Goal: Task Accomplishment & Management: Complete application form

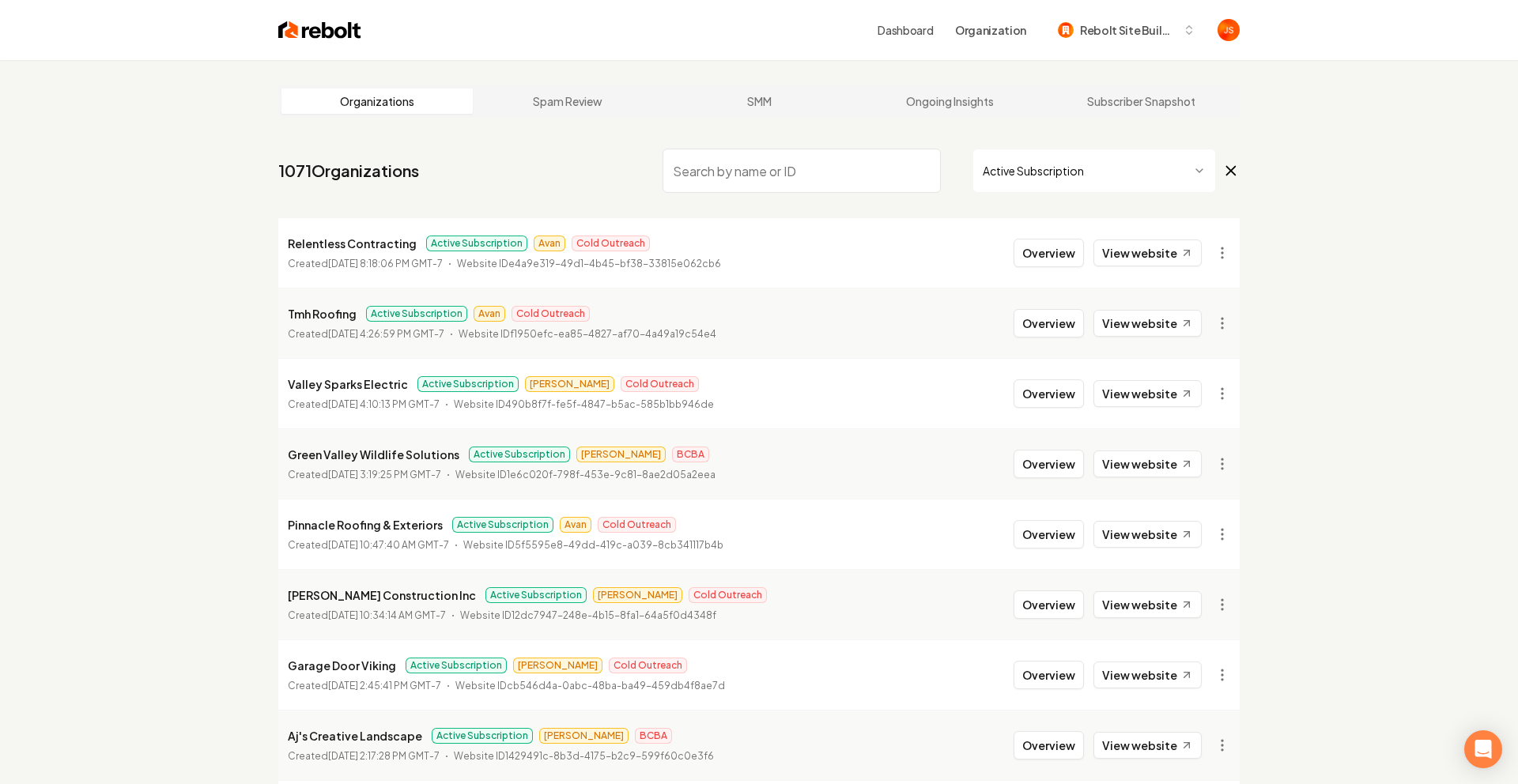
click at [1024, 174] on html "Dashboard Organization Rebolt Site Builder Organizations Spam Review SMM Ongoin…" at bounding box center [759, 392] width 1518 height 784
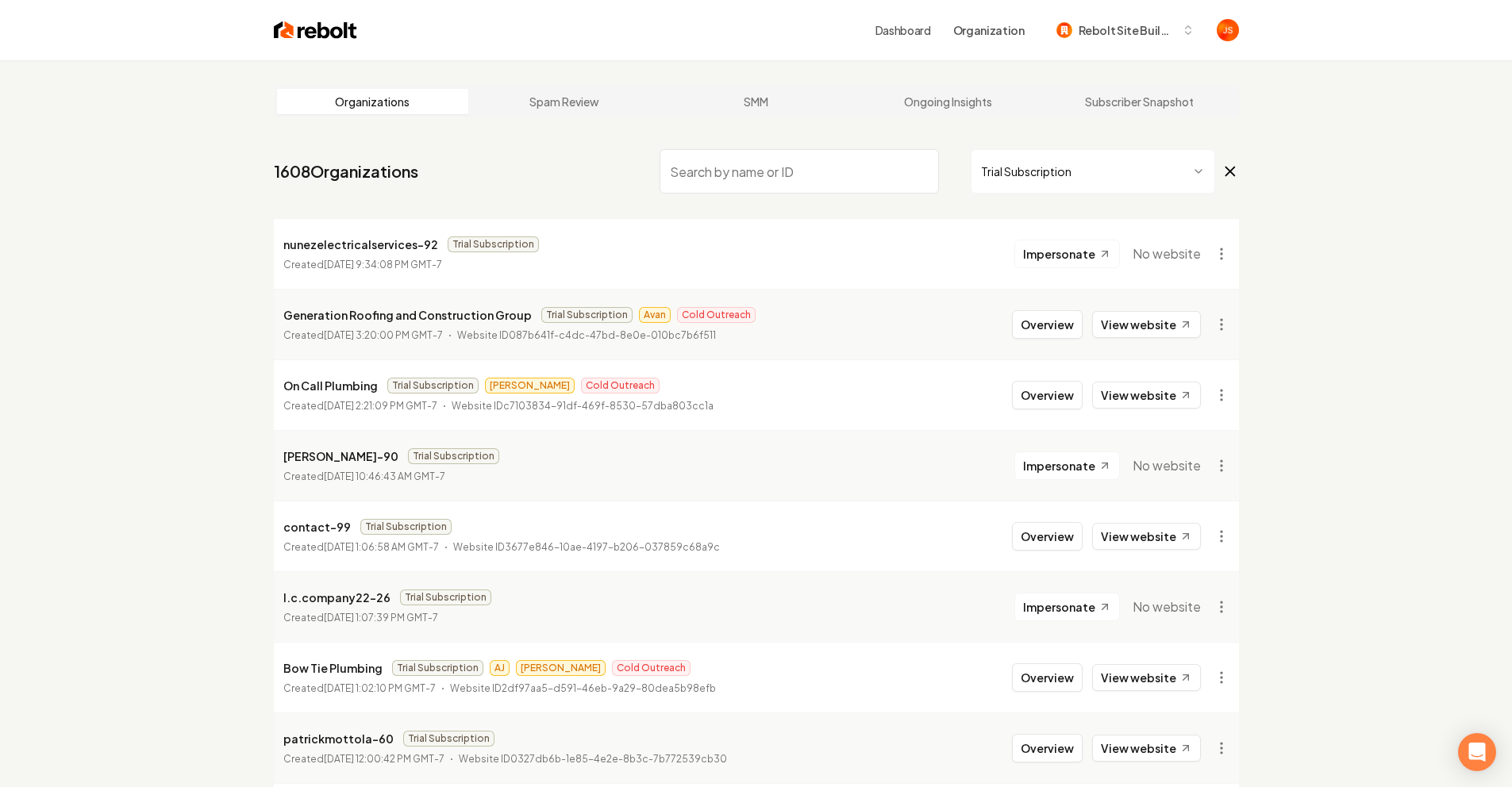
click at [1110, 186] on html "Dashboard Organization Rebolt Site Builder Organizations Spam Review SMM Ongoin…" at bounding box center [756, 393] width 1512 height 787
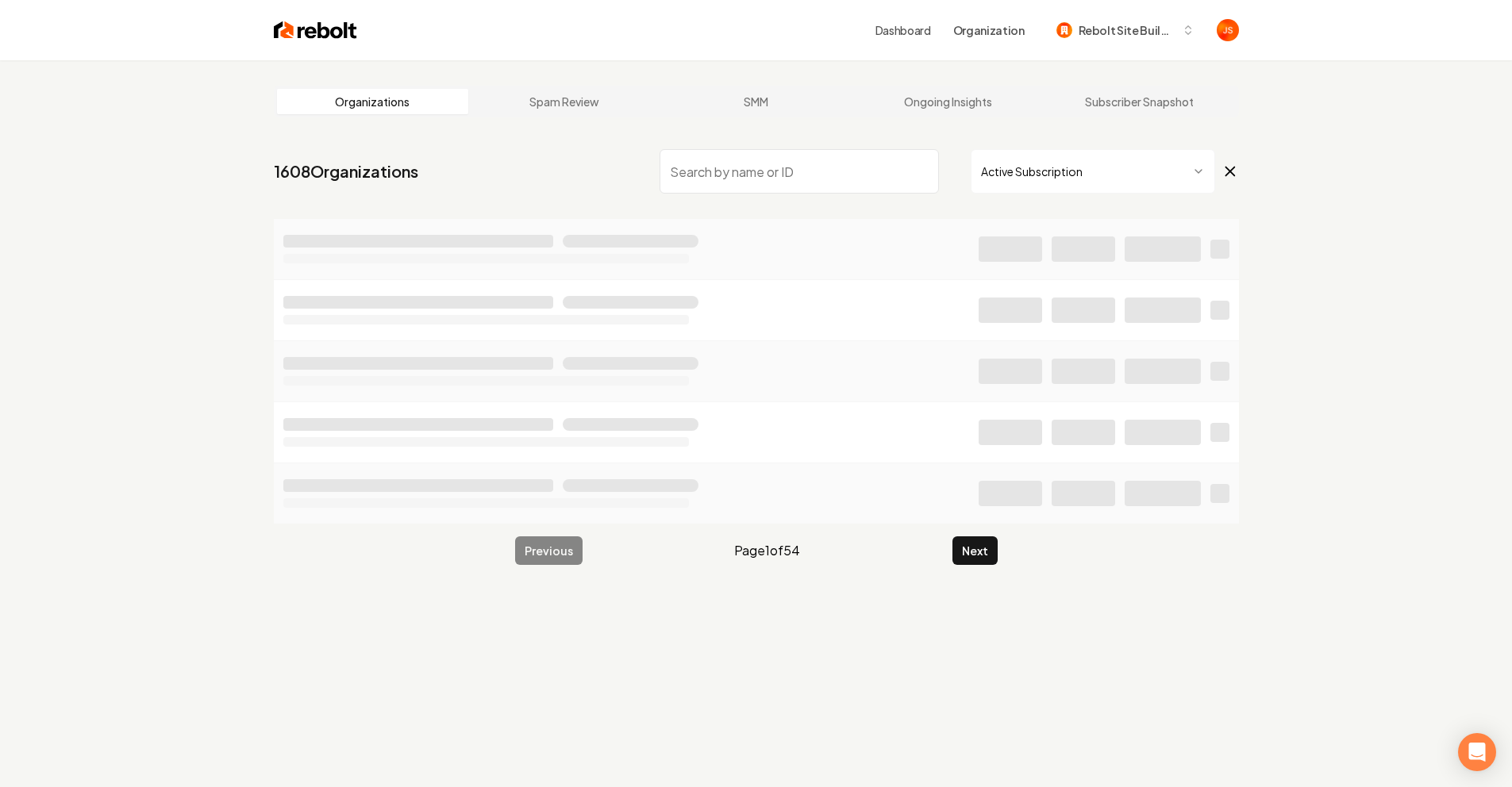
click at [850, 196] on nav "1608 Organizations Active Subscription" at bounding box center [756, 178] width 965 height 70
click at [833, 181] on input "search" at bounding box center [799, 171] width 280 height 45
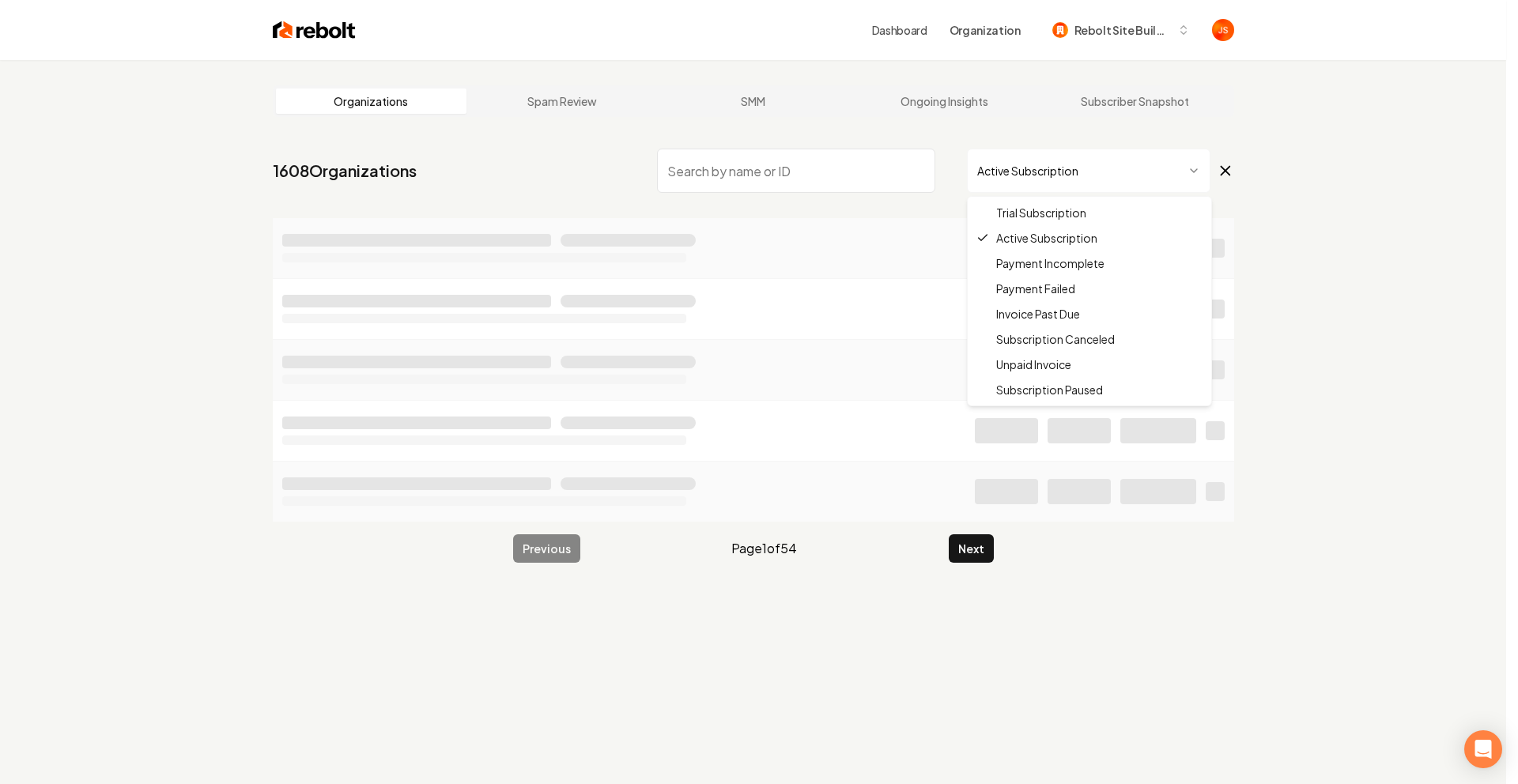
click at [1009, 153] on html "Dashboard Organization Rebolt Site Builder Organizations Spam Review SMM Ongoin…" at bounding box center [759, 392] width 1518 height 784
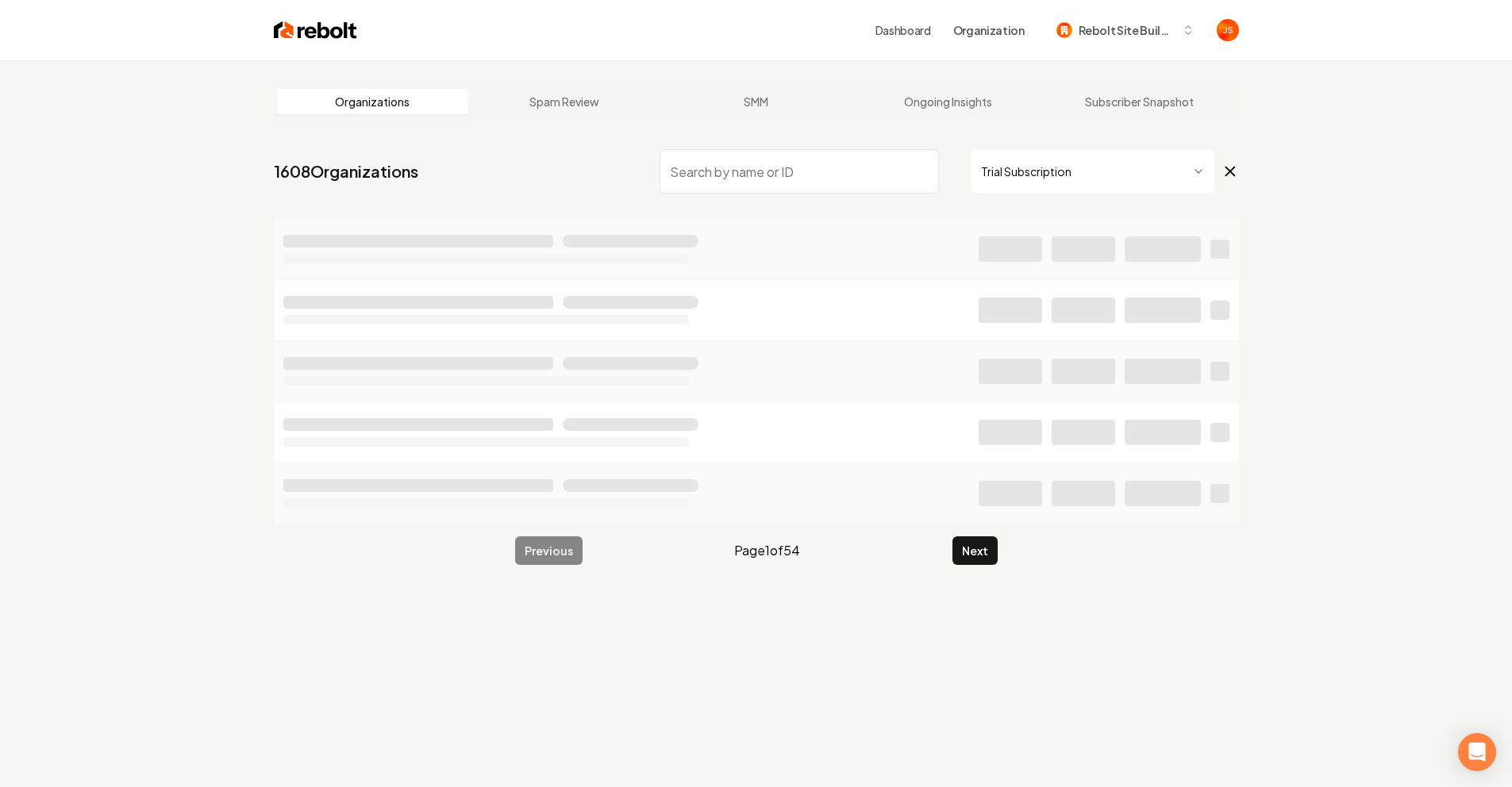
click at [776, 167] on input "search" at bounding box center [799, 171] width 280 height 45
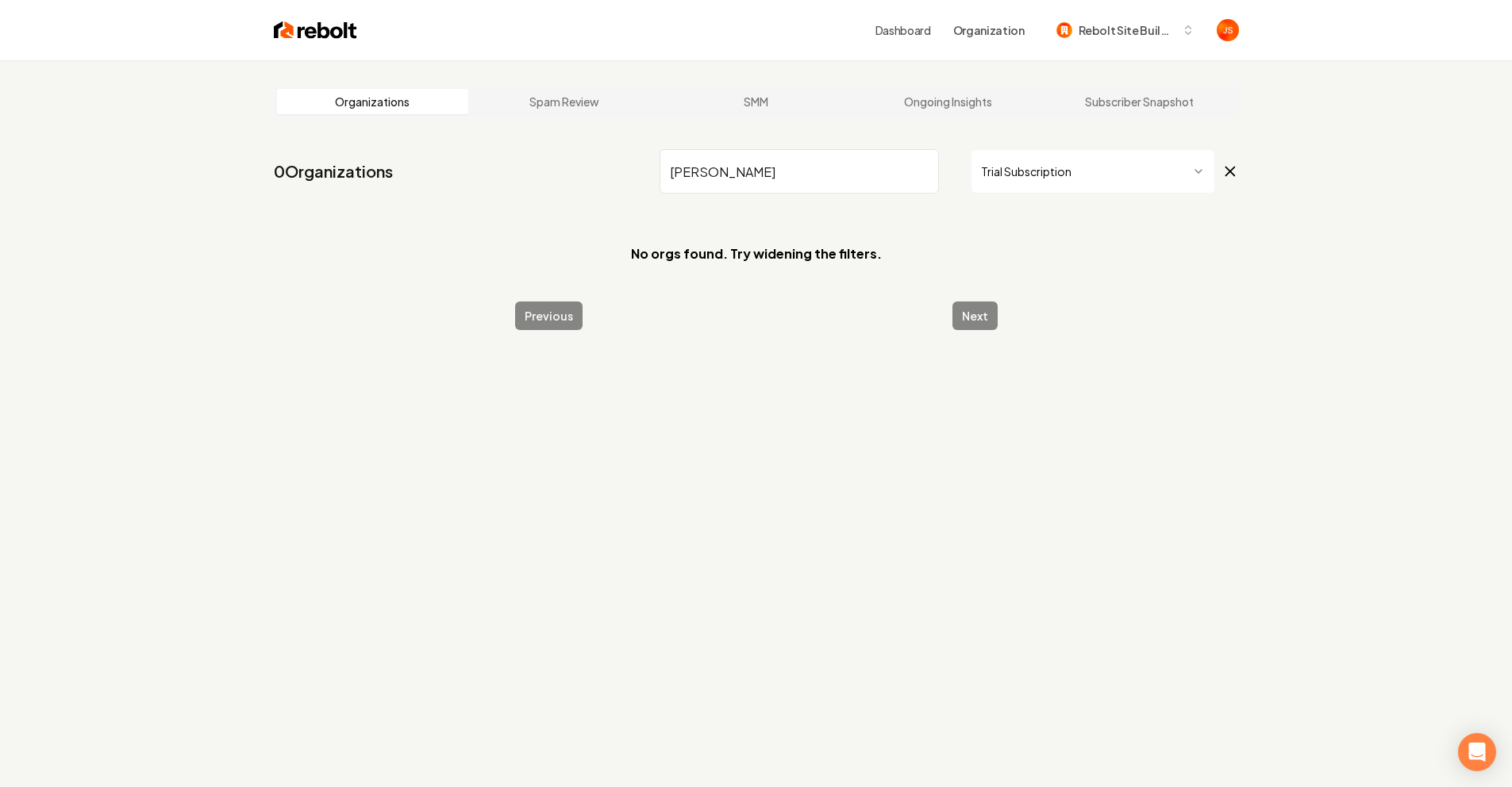
type input "Elijah"
click at [999, 170] on html "Dashboard Organization Rebolt Site Builder Organizations Spam Review SMM Ongoin…" at bounding box center [756, 393] width 1512 height 787
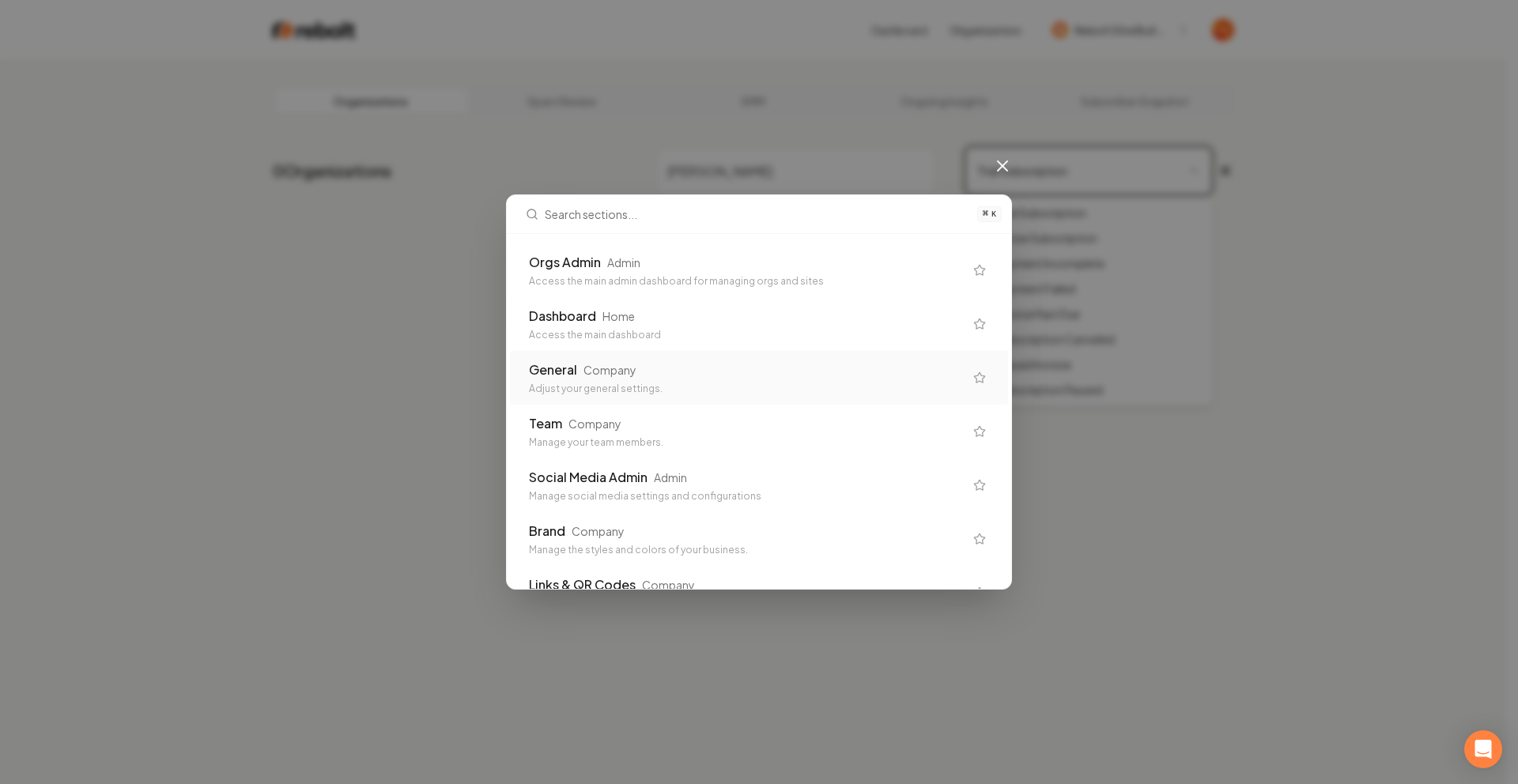
click at [696, 371] on div "General Company" at bounding box center [746, 369] width 435 height 19
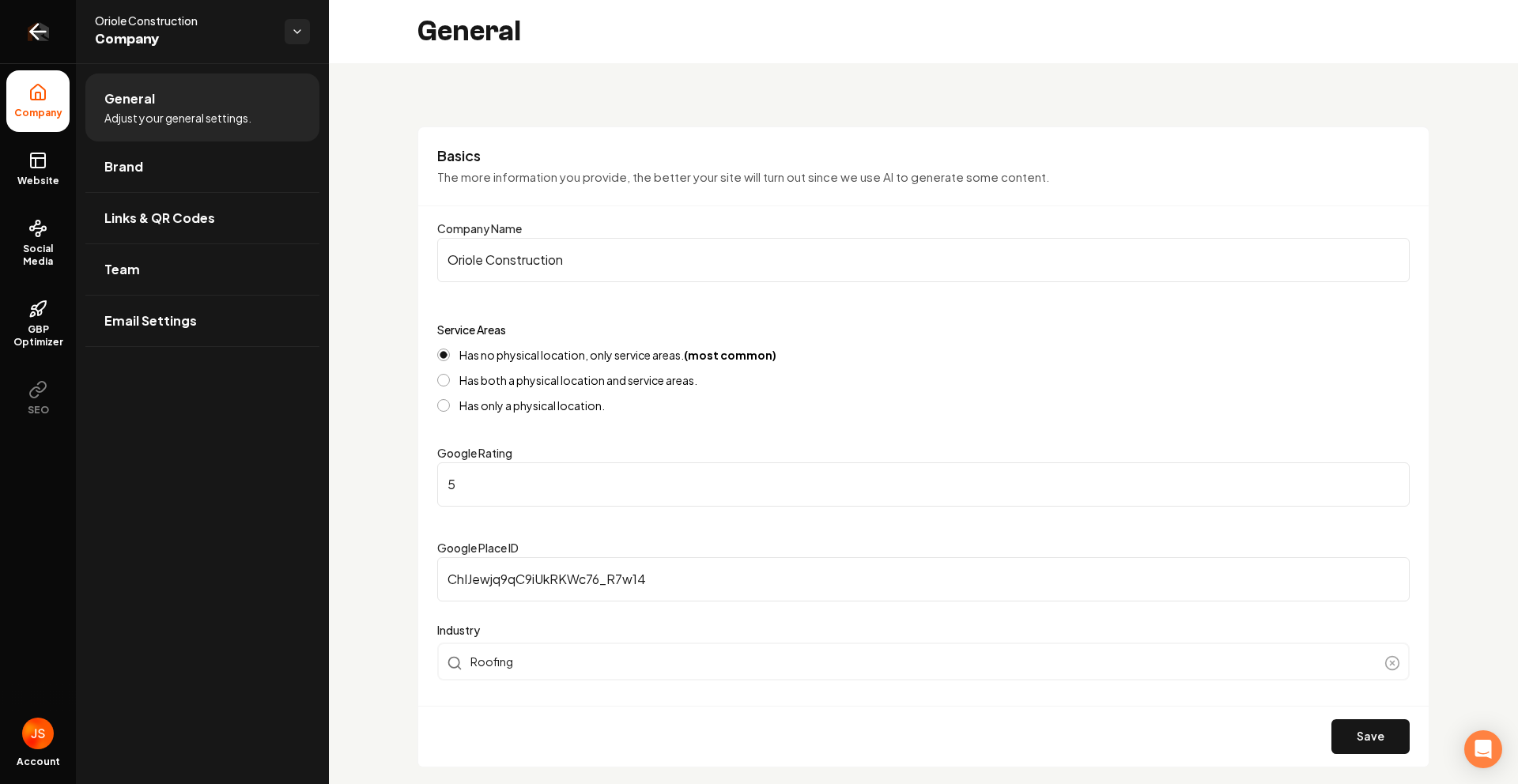
click at [51, 46] on link "Return to dashboard" at bounding box center [38, 31] width 76 height 63
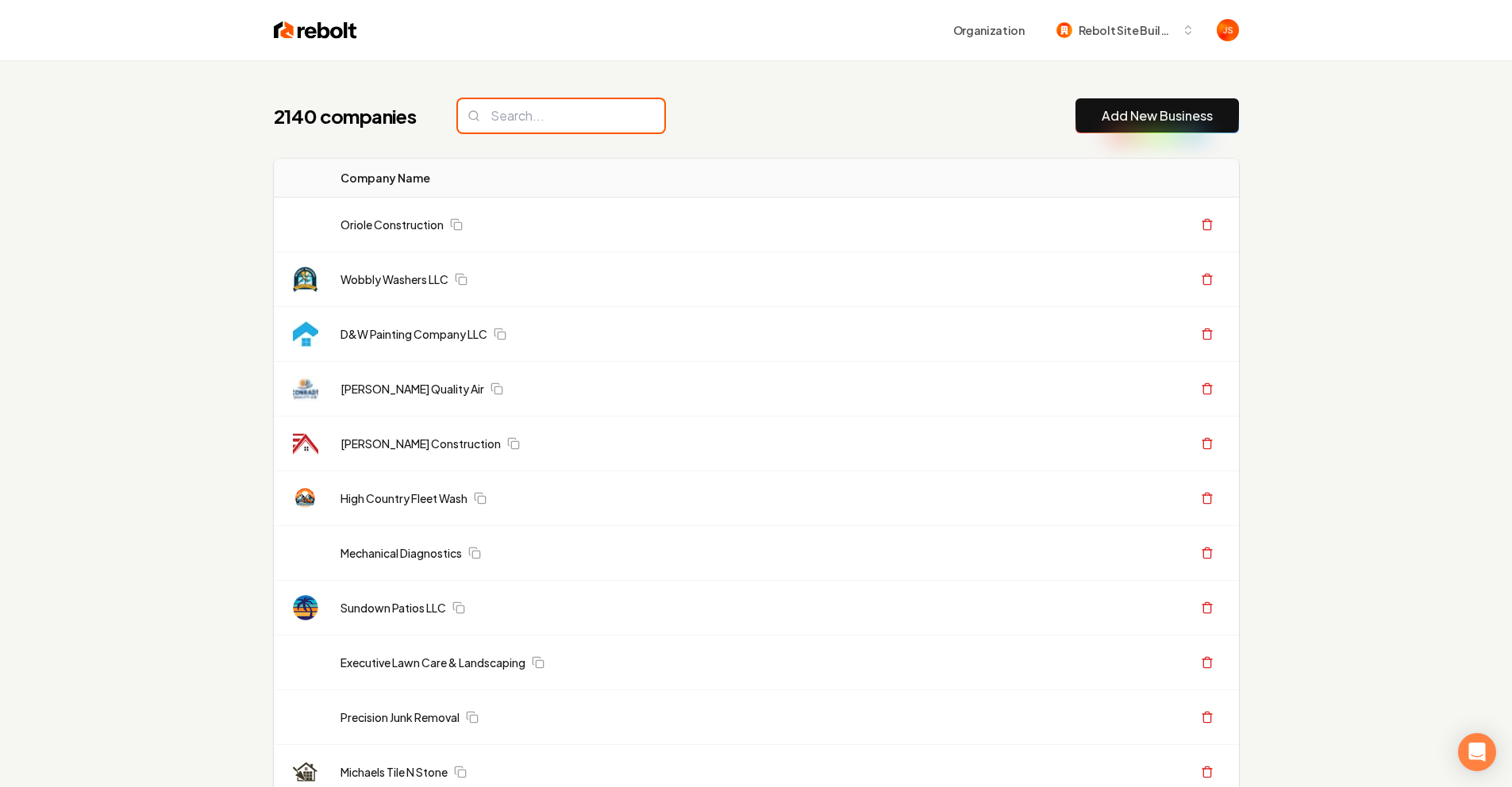
click at [492, 119] on input "search" at bounding box center [561, 115] width 206 height 33
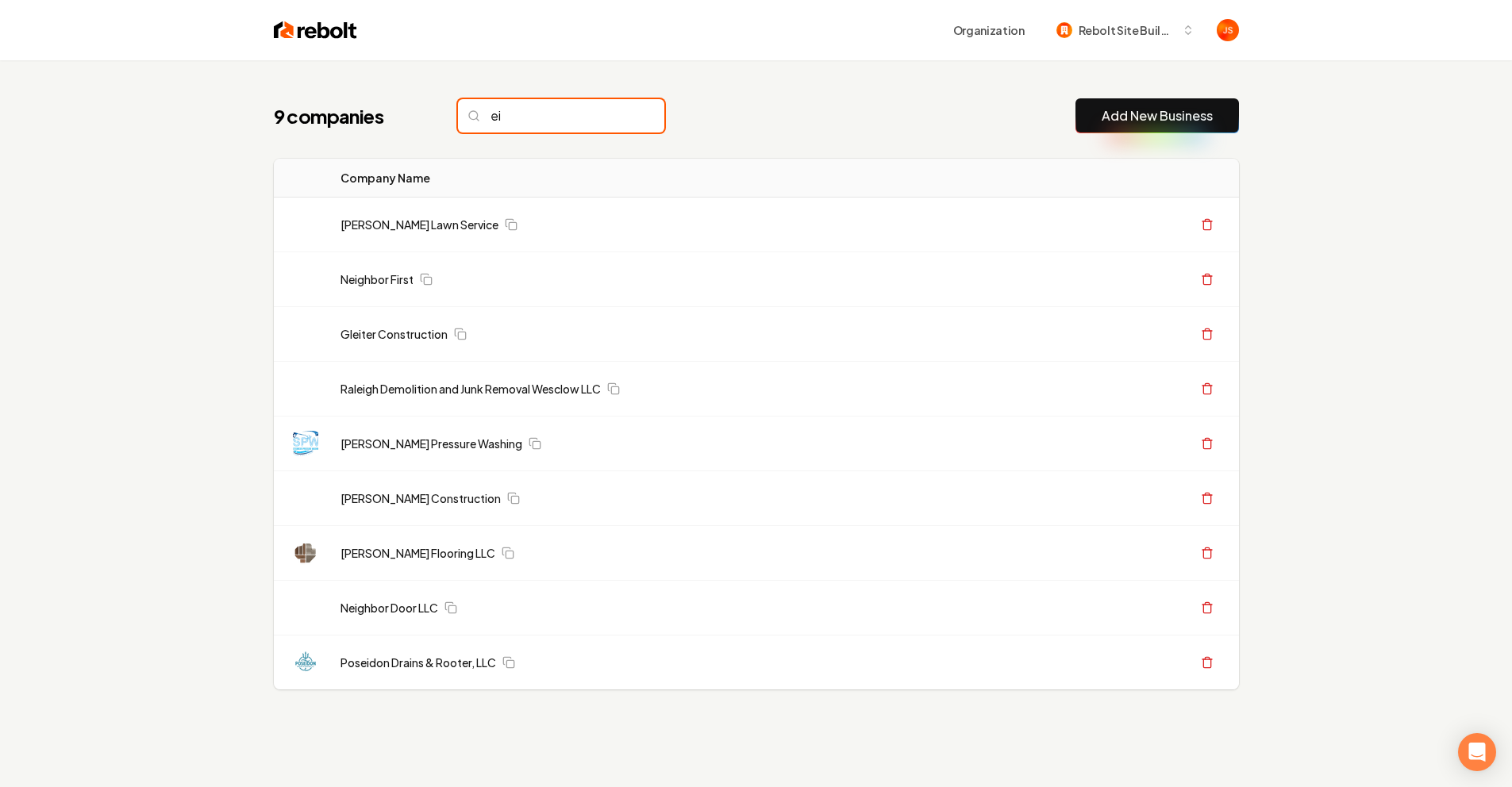
type input "e"
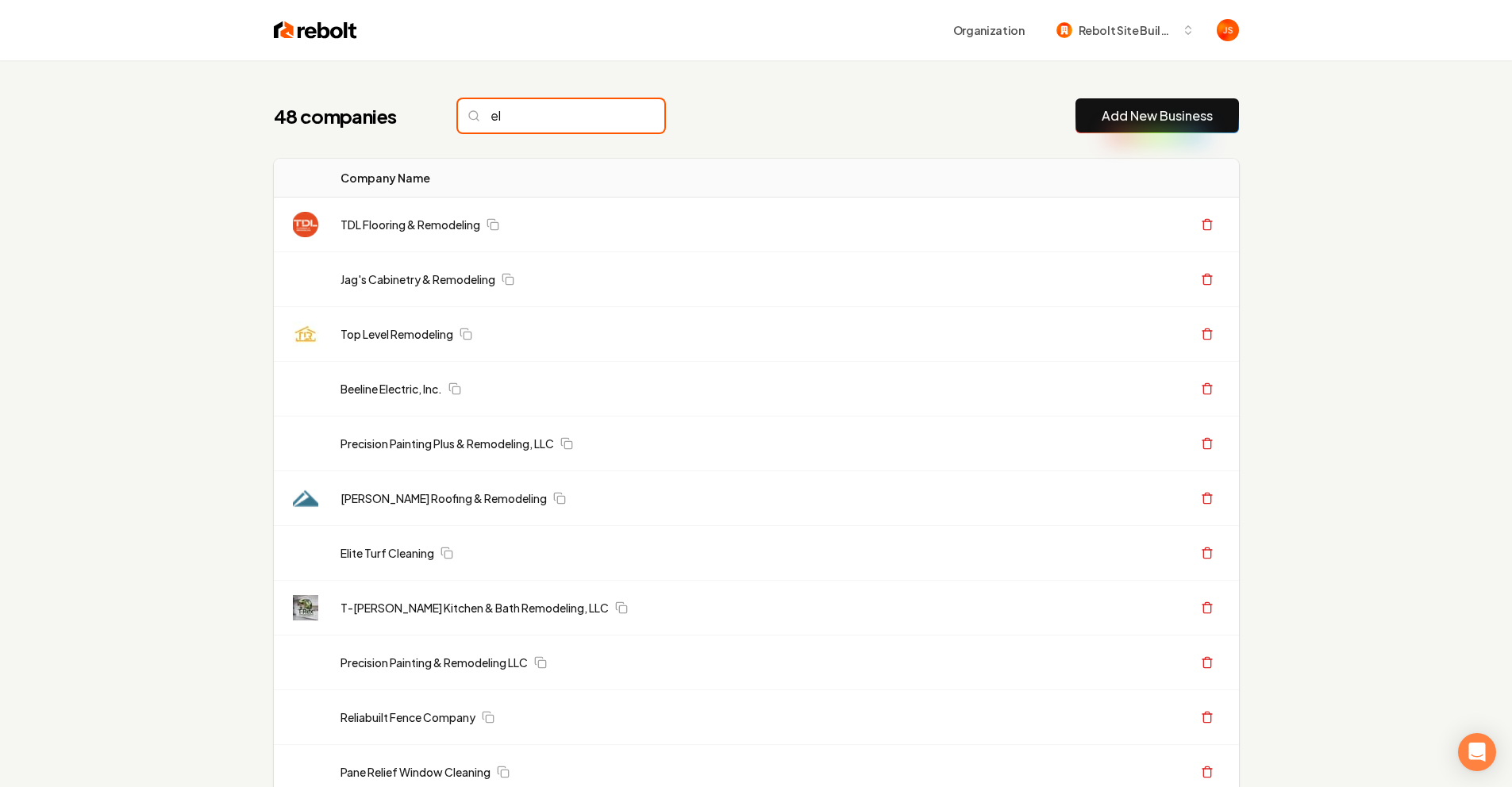
type input "e"
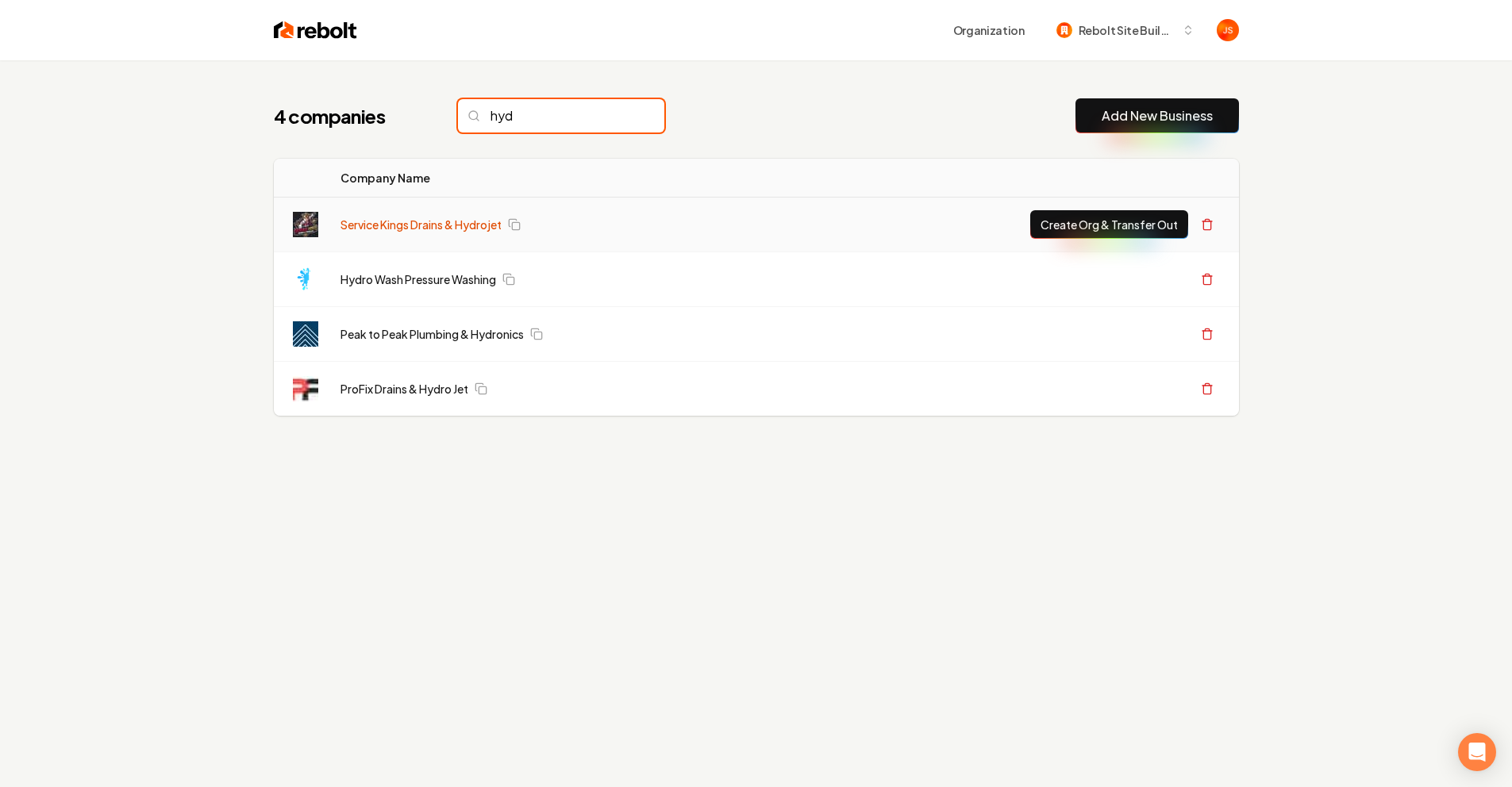
type input "hyd"
click at [394, 220] on link "Service Kings Drains & Hydrojet" at bounding box center [421, 225] width 161 height 16
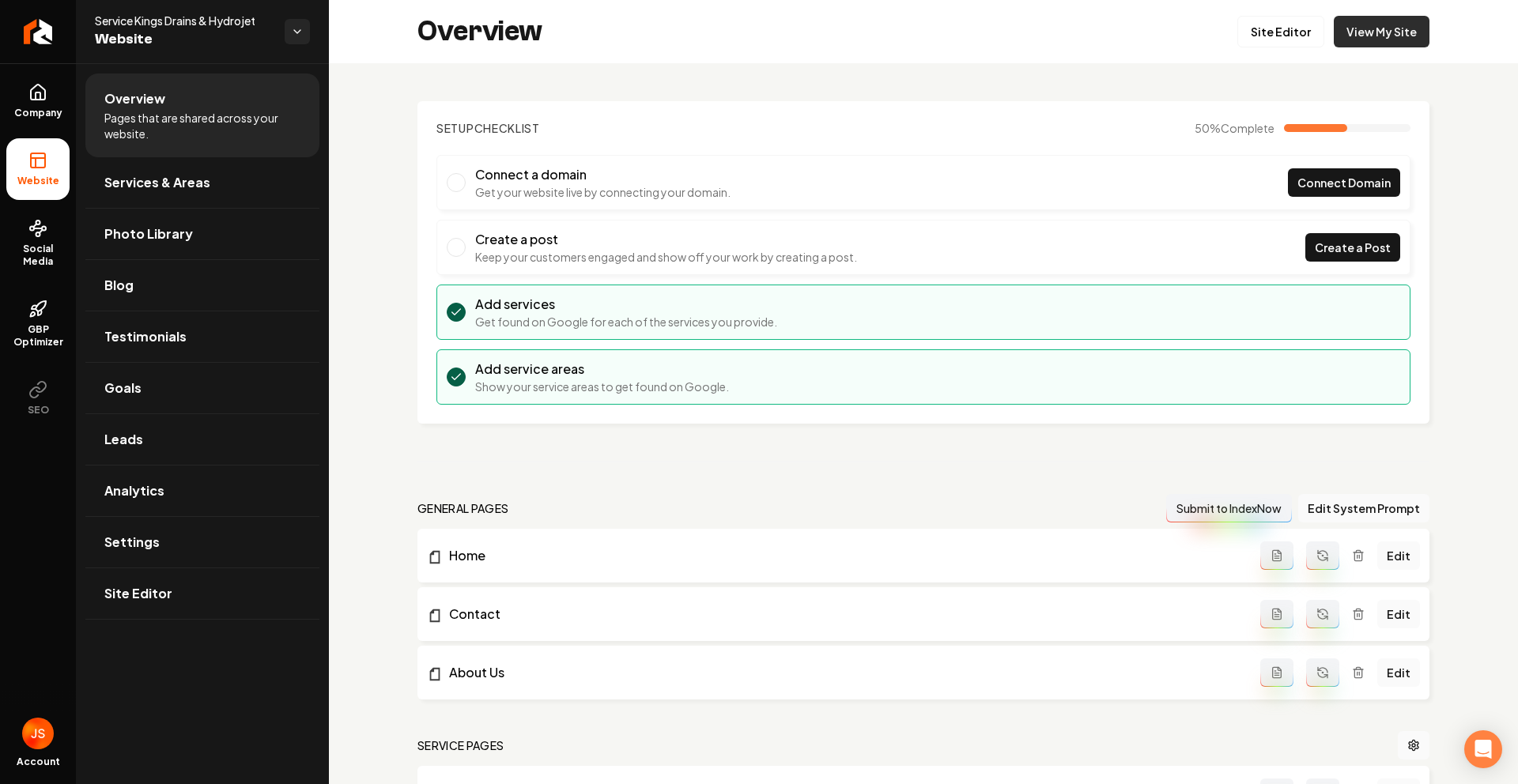
click at [1355, 41] on link "View My Site" at bounding box center [1381, 31] width 95 height 31
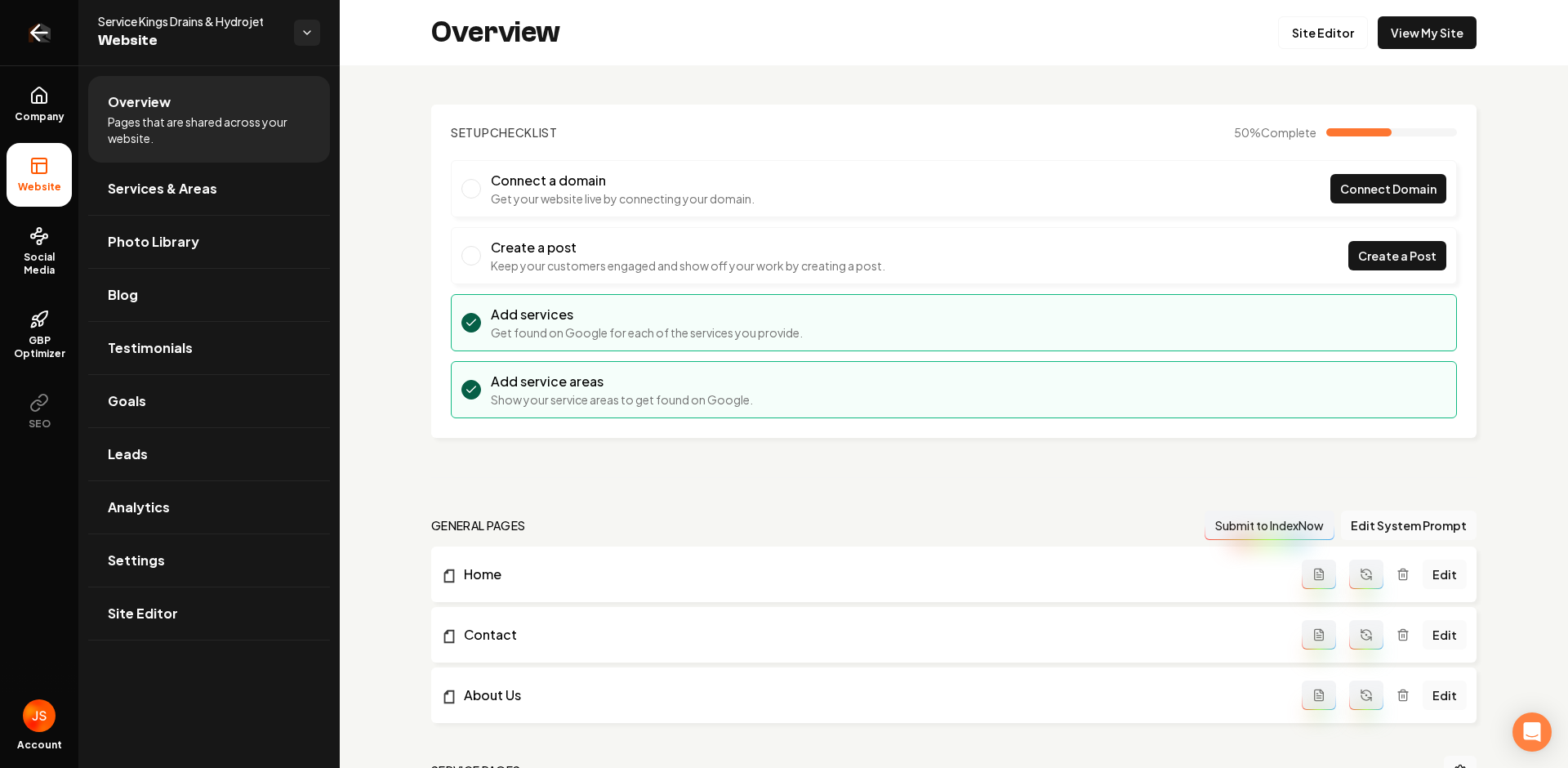
click at [38, 13] on link "Return to dashboard" at bounding box center [39, 33] width 78 height 65
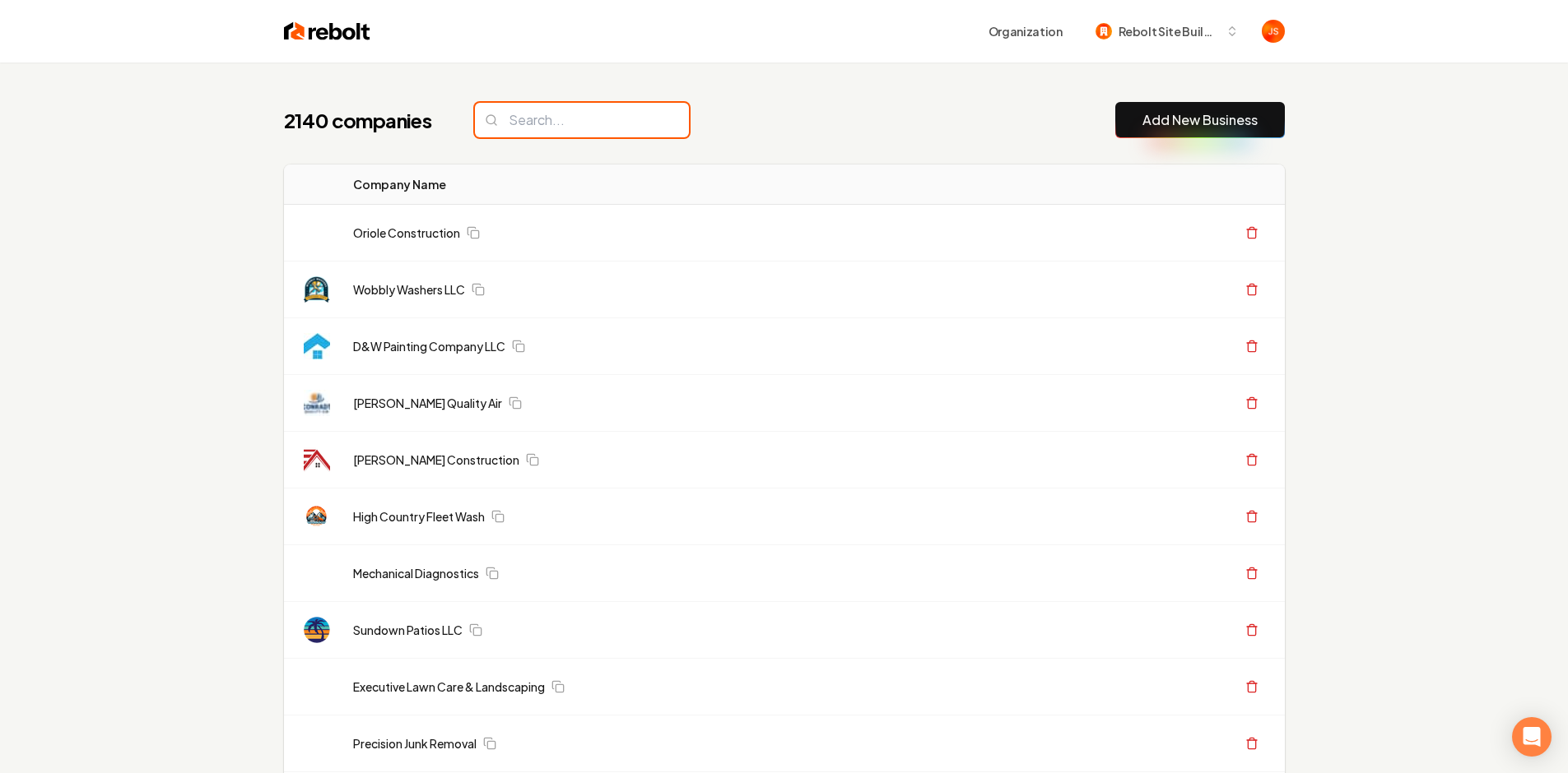
click at [596, 130] on input "search" at bounding box center [582, 119] width 214 height 34
click at [593, 123] on input "search" at bounding box center [582, 119] width 214 height 34
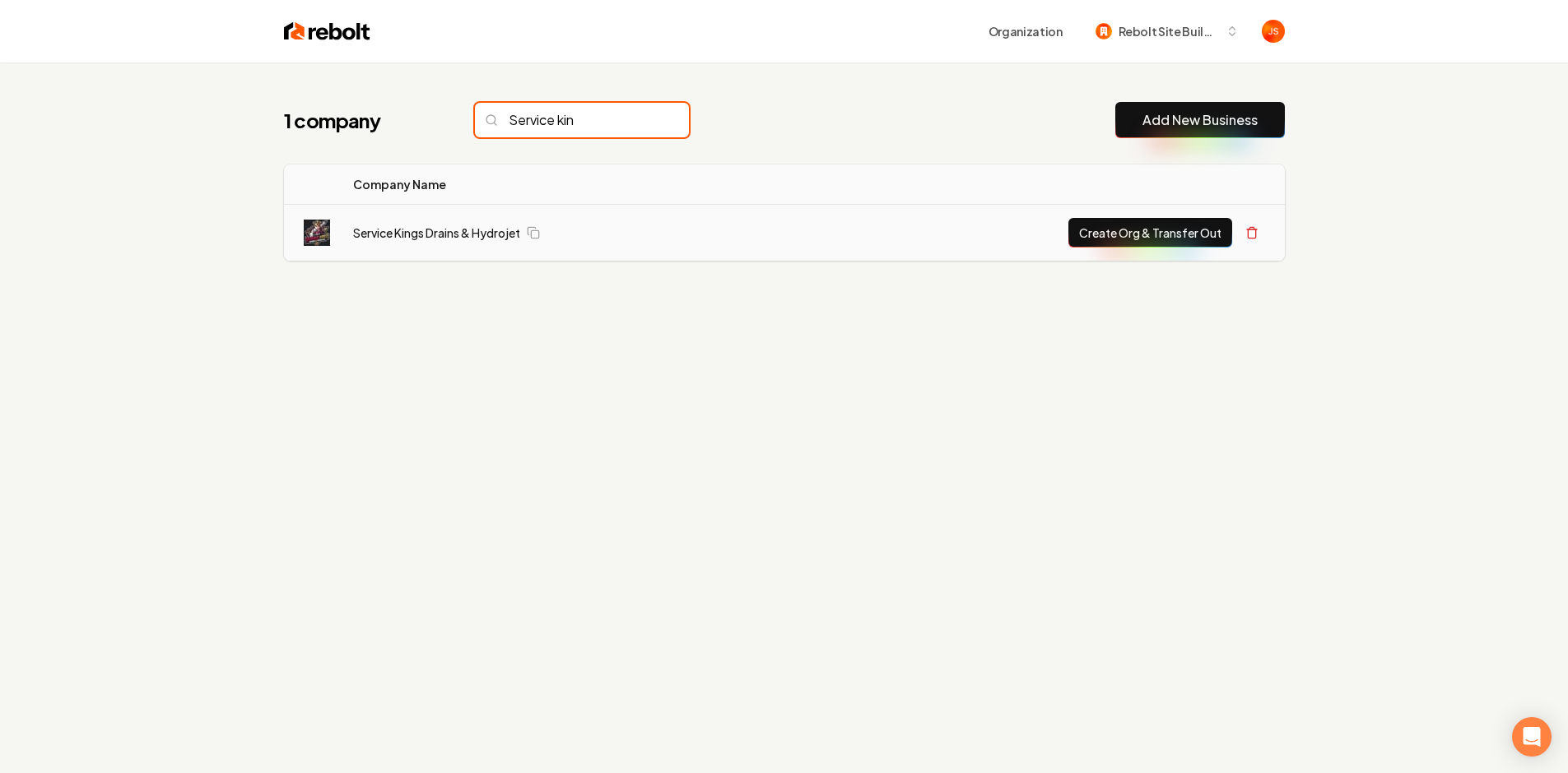
type input "Service kin"
click at [1117, 228] on button "Create Org & Transfer Out" at bounding box center [1149, 232] width 164 height 29
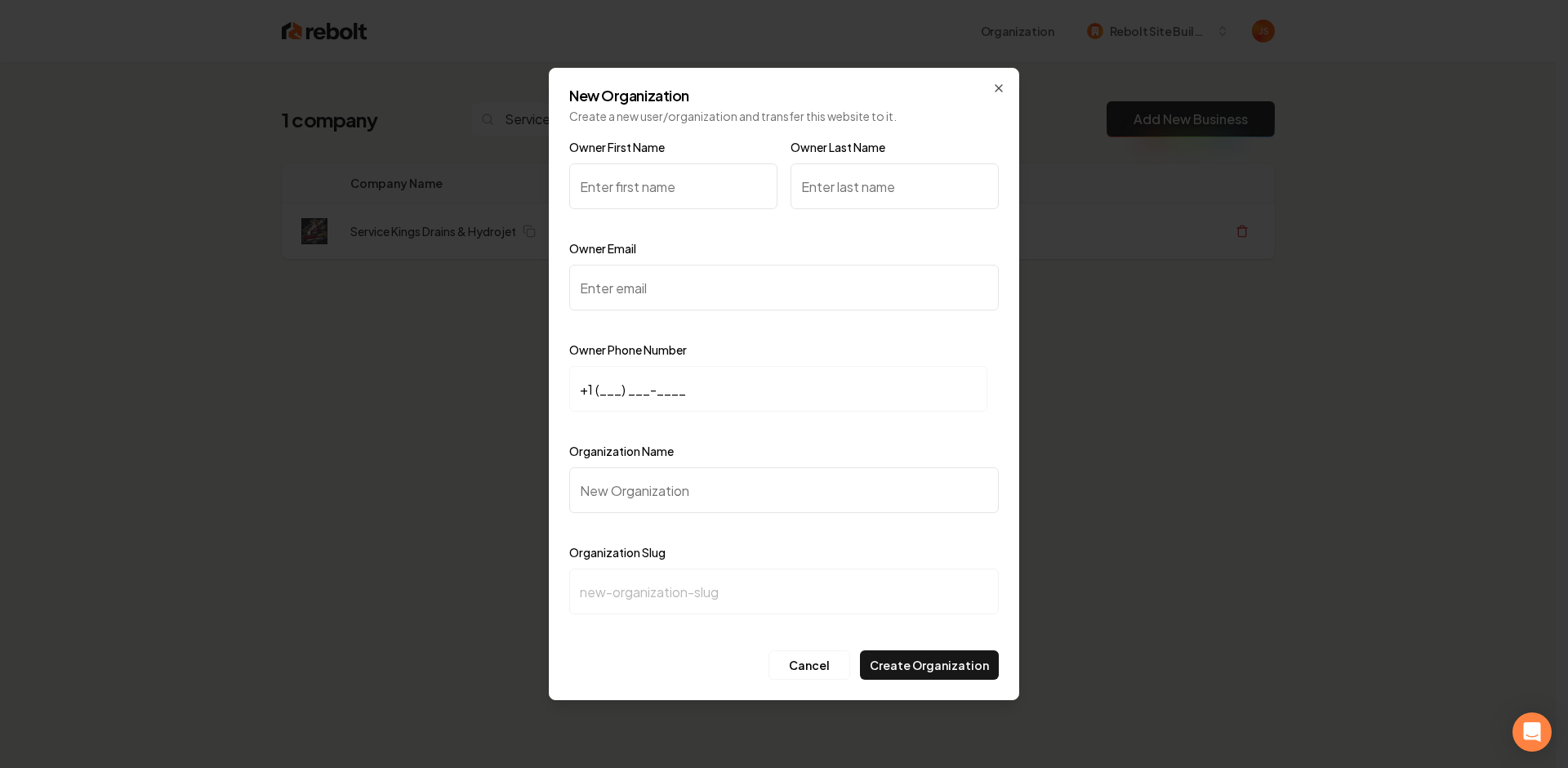
click at [653, 174] on input "Owner First Name" at bounding box center [673, 186] width 209 height 46
click at [649, 179] on input "Owner First Name" at bounding box center [673, 186] width 209 height 46
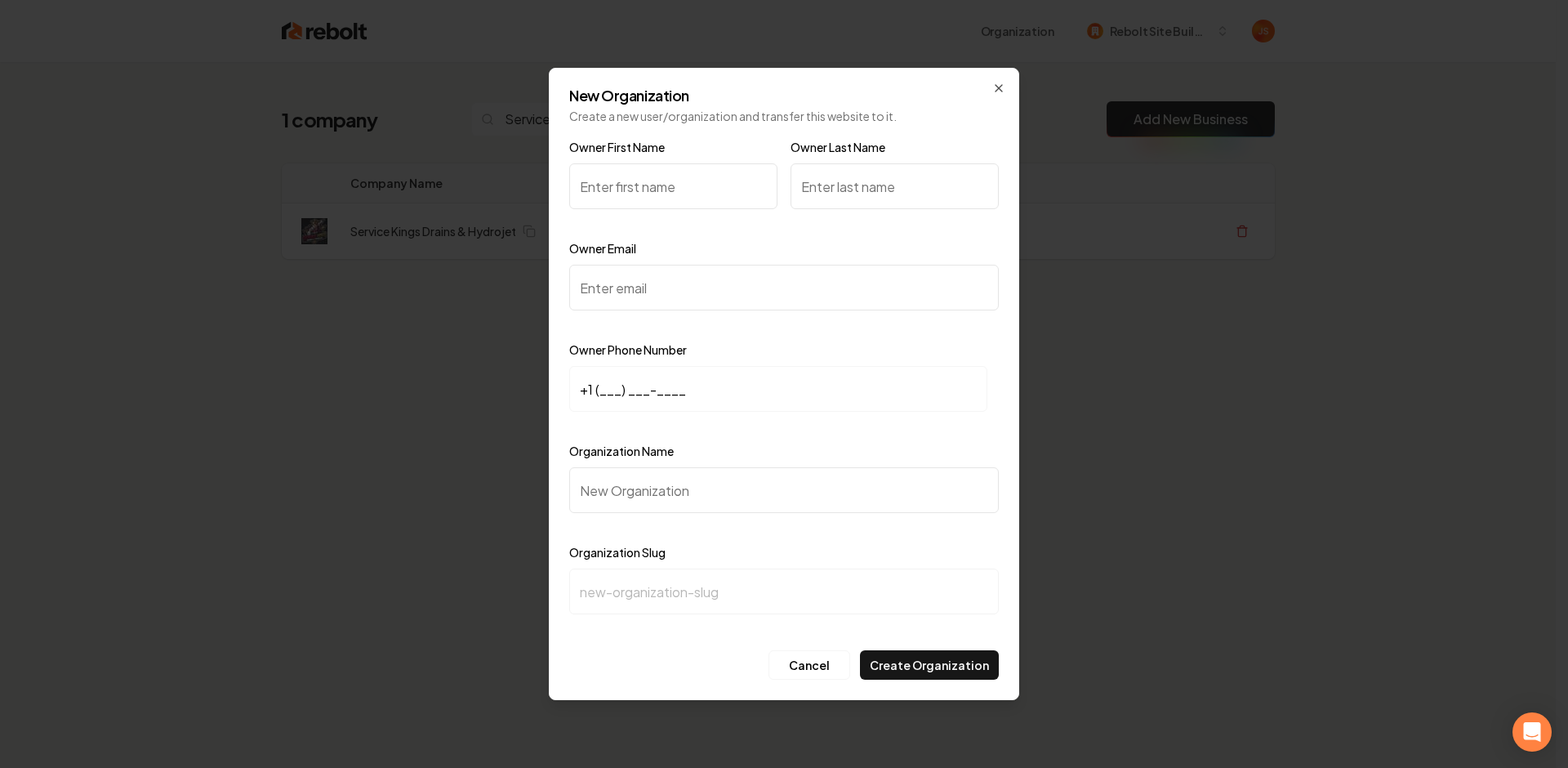
click at [649, 179] on input "Owner First Name" at bounding box center [673, 186] width 209 height 46
click at [648, 179] on input "Owner First Name" at bounding box center [673, 186] width 209 height 46
type input "Elijah"
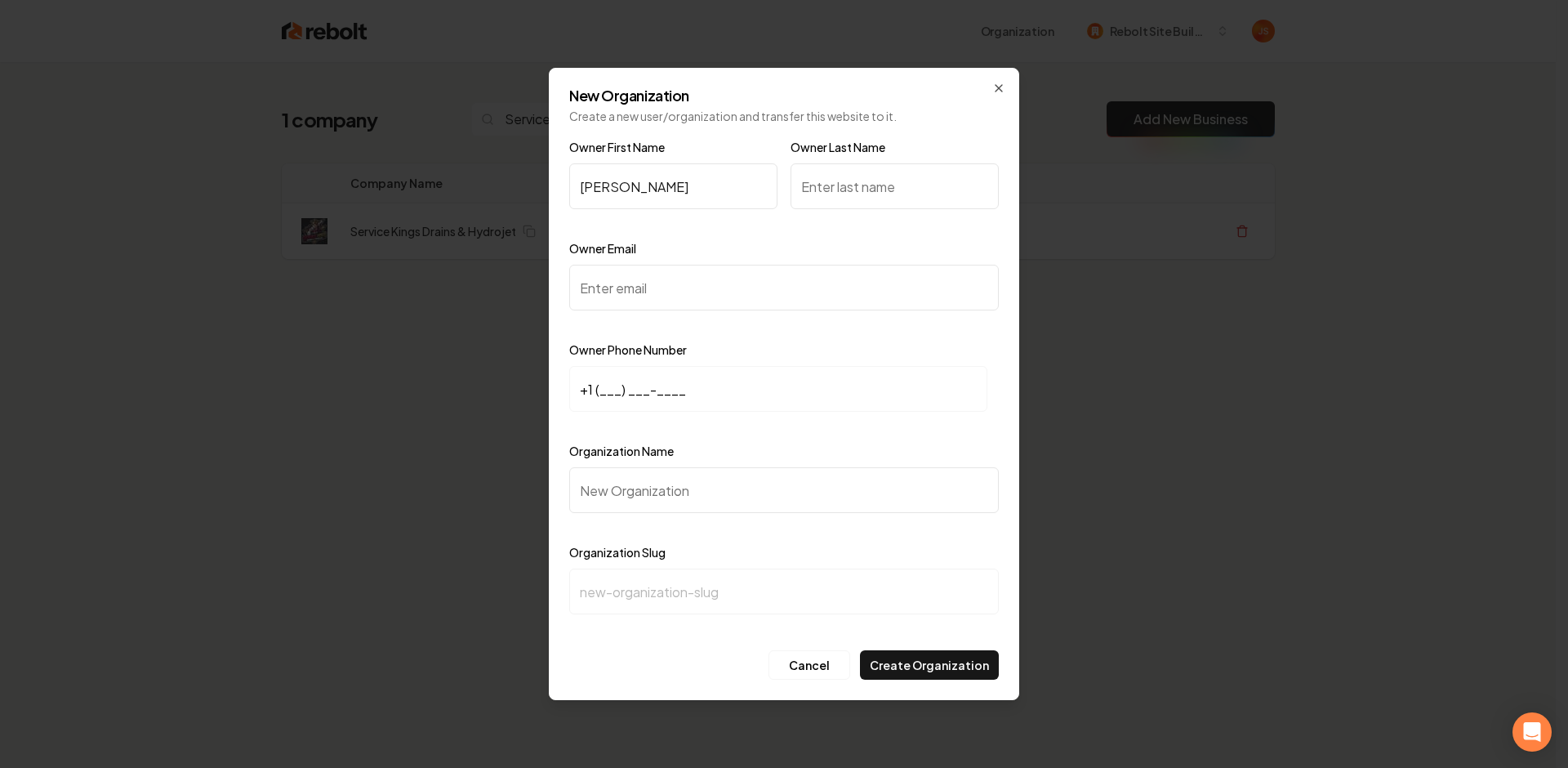
click at [911, 197] on input "Owner Last Name" at bounding box center [895, 186] width 209 height 46
type input "Arellano"
click at [731, 275] on input "Owner Email" at bounding box center [784, 287] width 430 height 46
paste input "servicekings.office1@gmail.com"
type input "servicekings.office1@gmail.com"
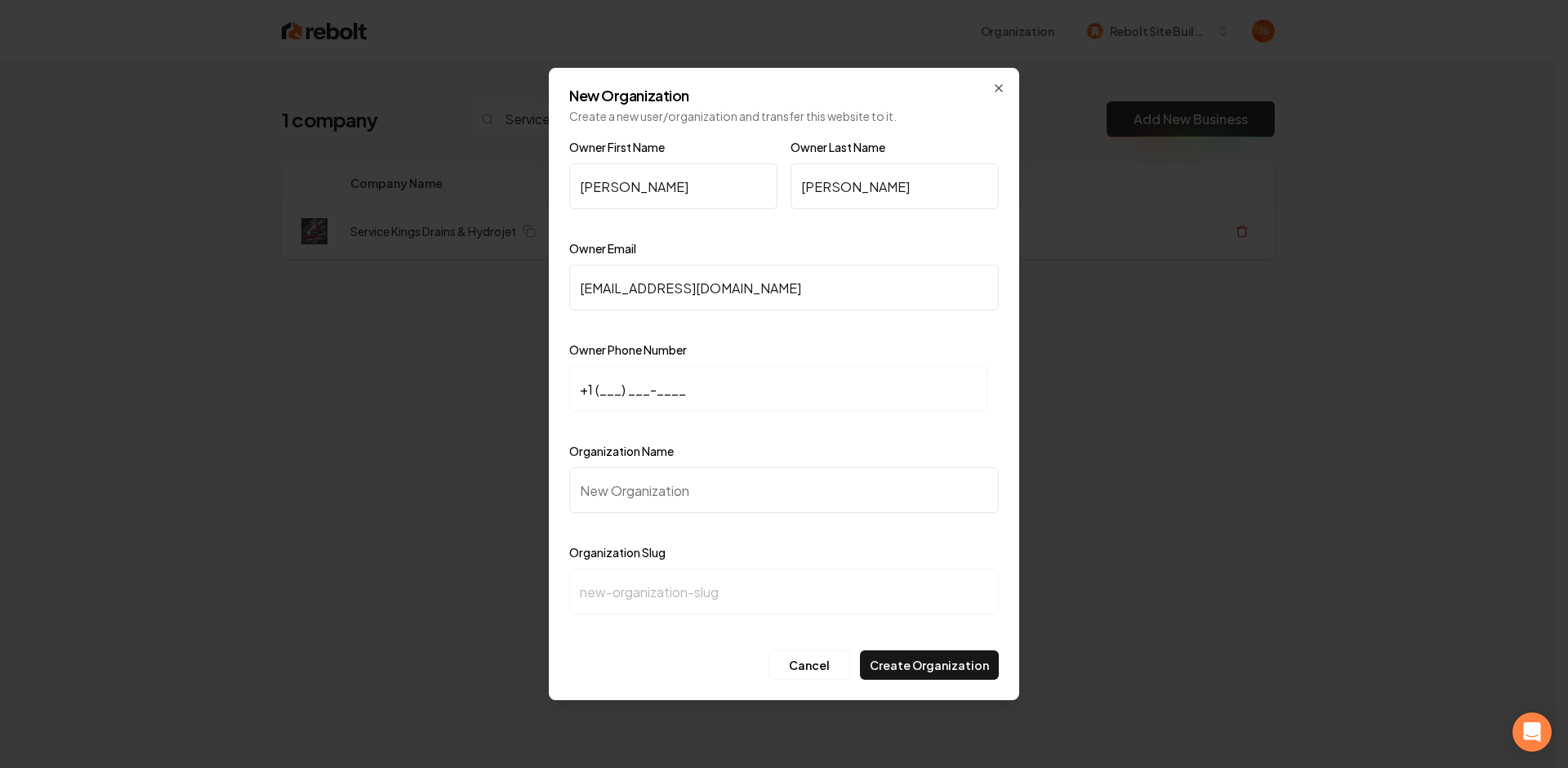
click at [609, 378] on input "+1 (___) ___-____" at bounding box center [778, 388] width 418 height 46
paste input "909) 230-2174"
type input "+1 (909) 230-2174"
click at [618, 483] on input "Organization Name" at bounding box center [784, 490] width 430 height 46
type input "S"
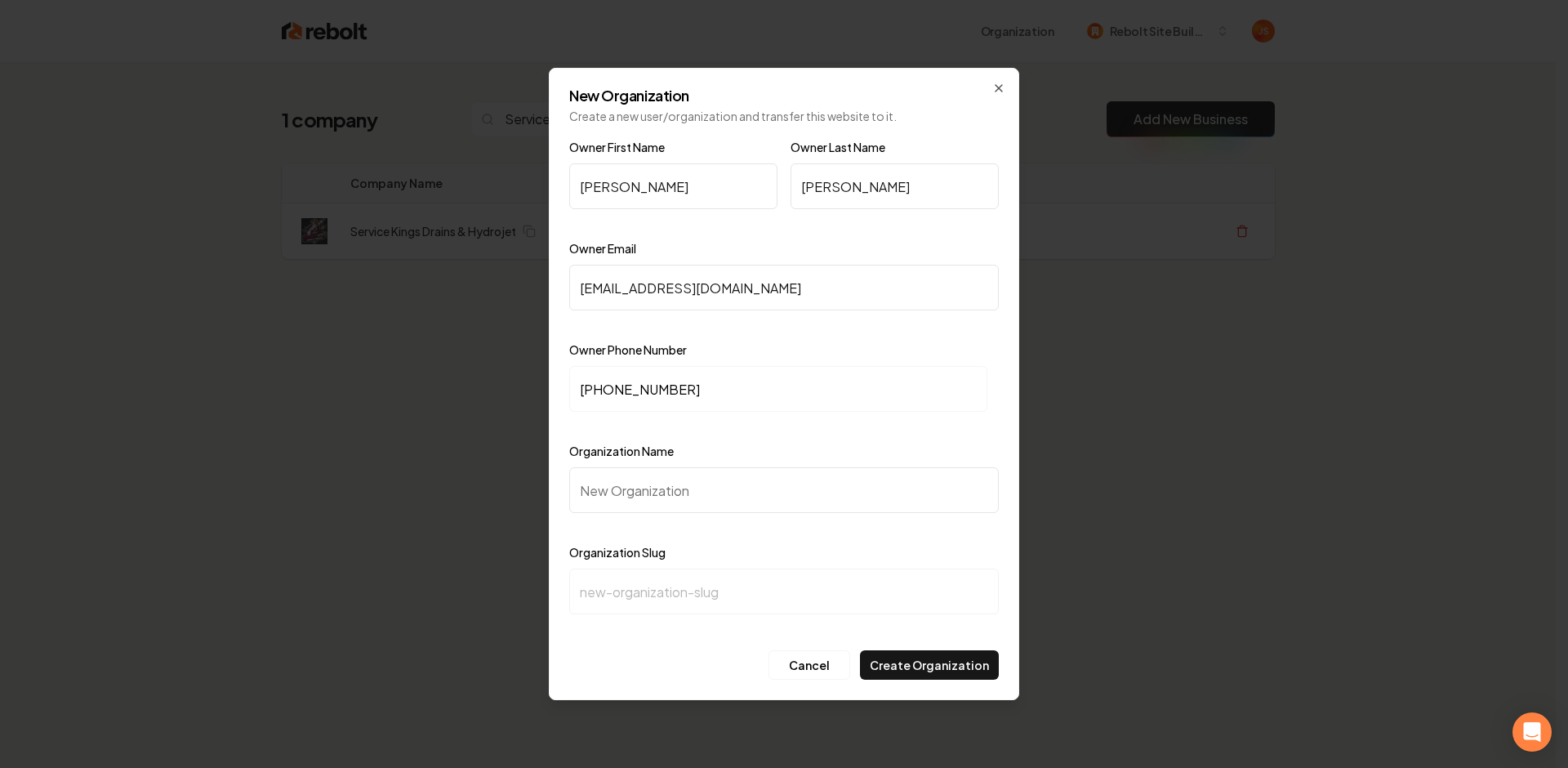
type input "s"
type input "Se"
type input "se"
type input "Ser"
type input "ser"
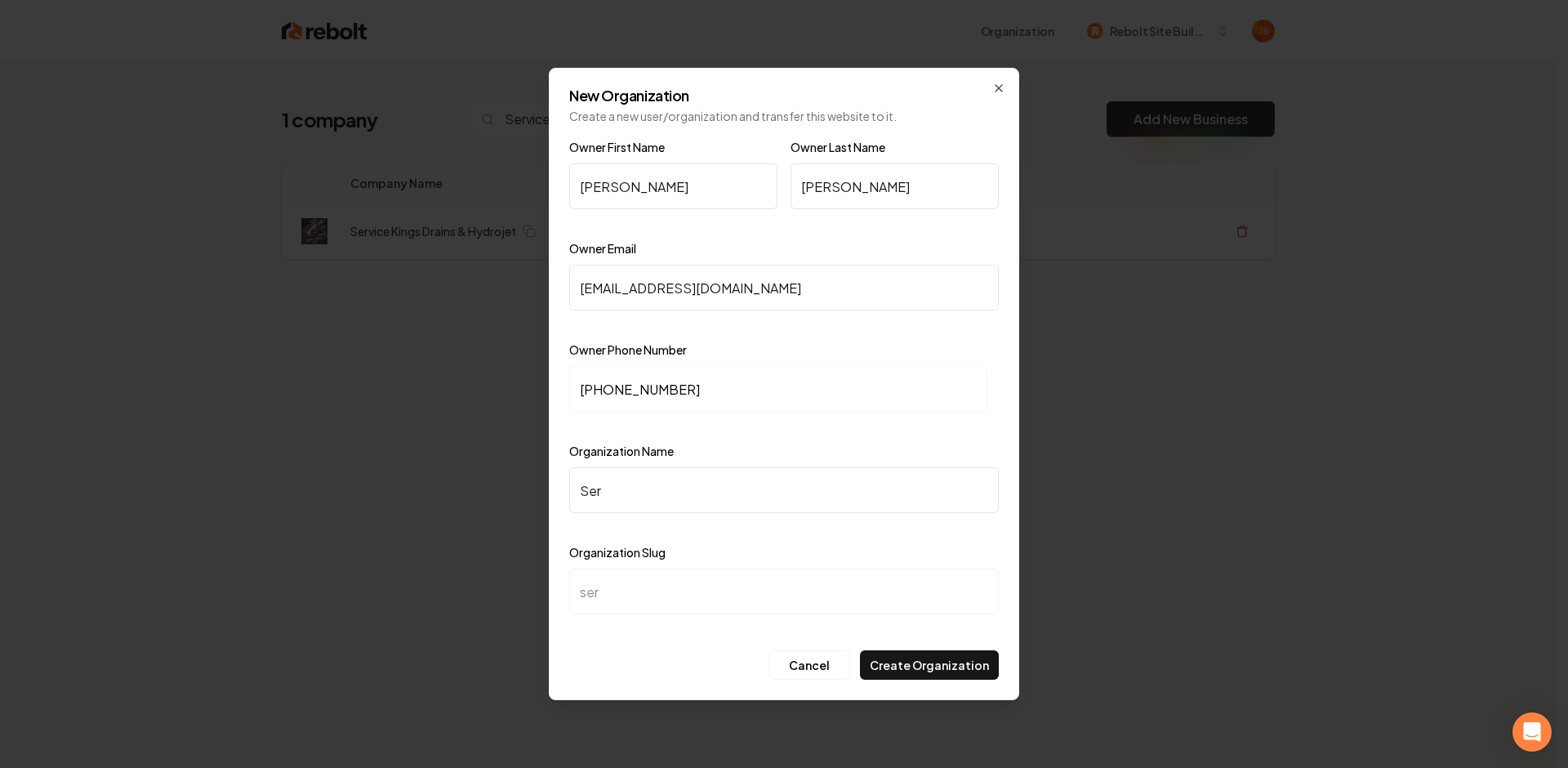
type input "Serv"
type input "serv"
type input "Servi"
type input "servi"
type input "Servic"
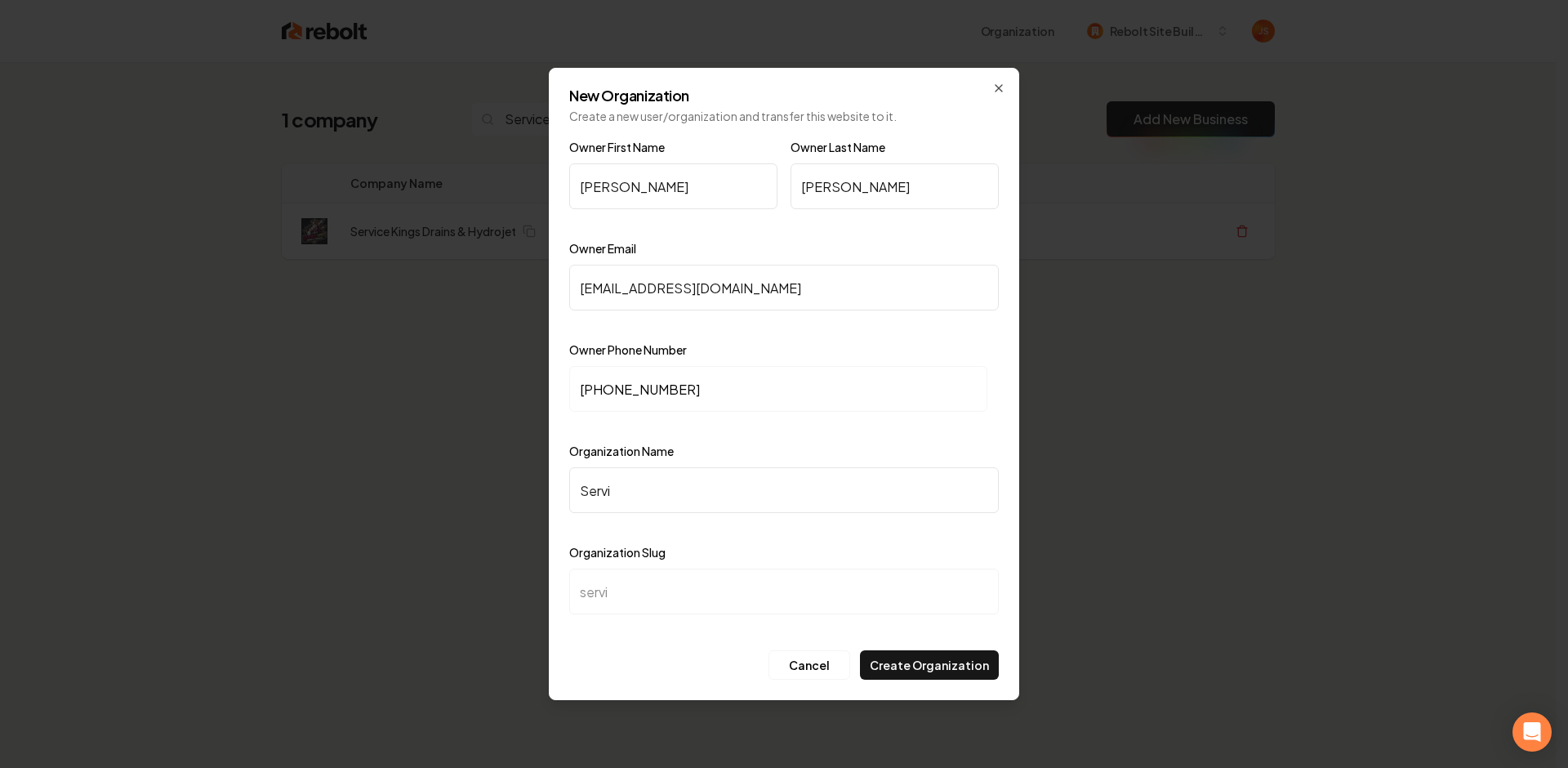
type input "servic"
type input "Service"
type input "service"
type input "Service K"
type input "service-k"
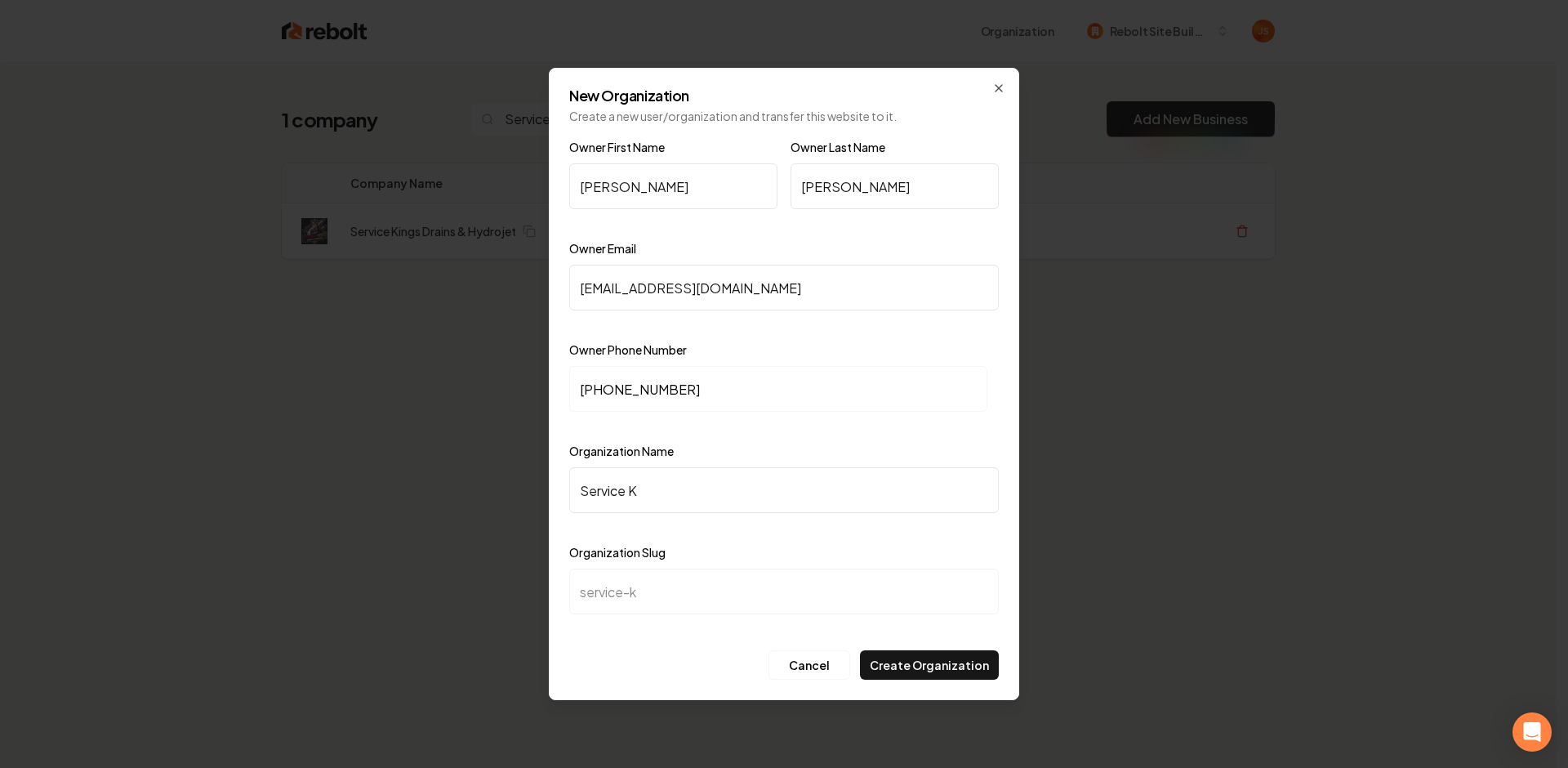
type input "Service Ki"
type input "service-ki"
type input "Service Kin"
type input "service-kin"
type input "Service King"
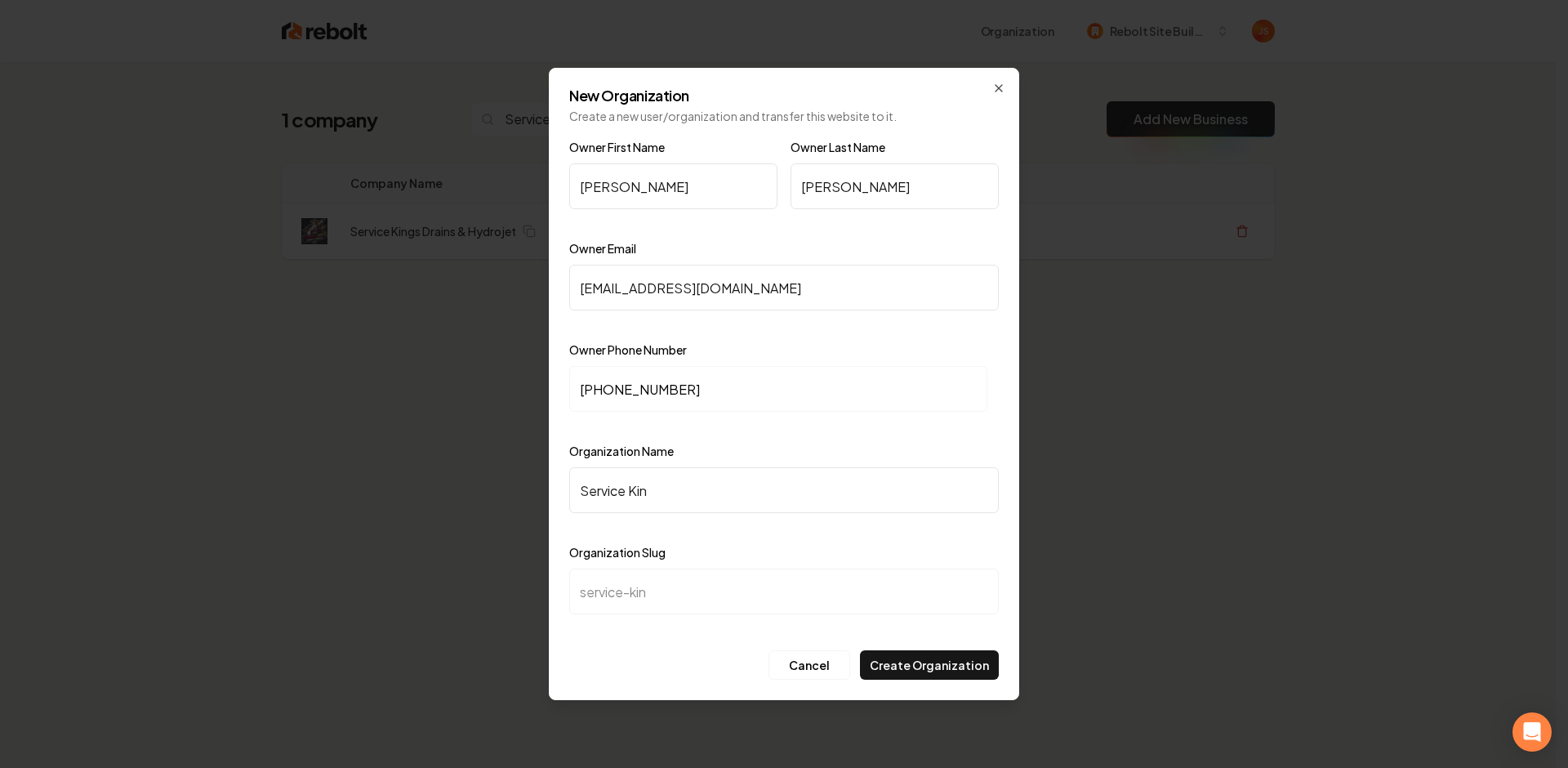
type input "service-king"
type input "Service Kings"
type input "service-kings"
type input "Service Kings r"
type input "service-kings-r"
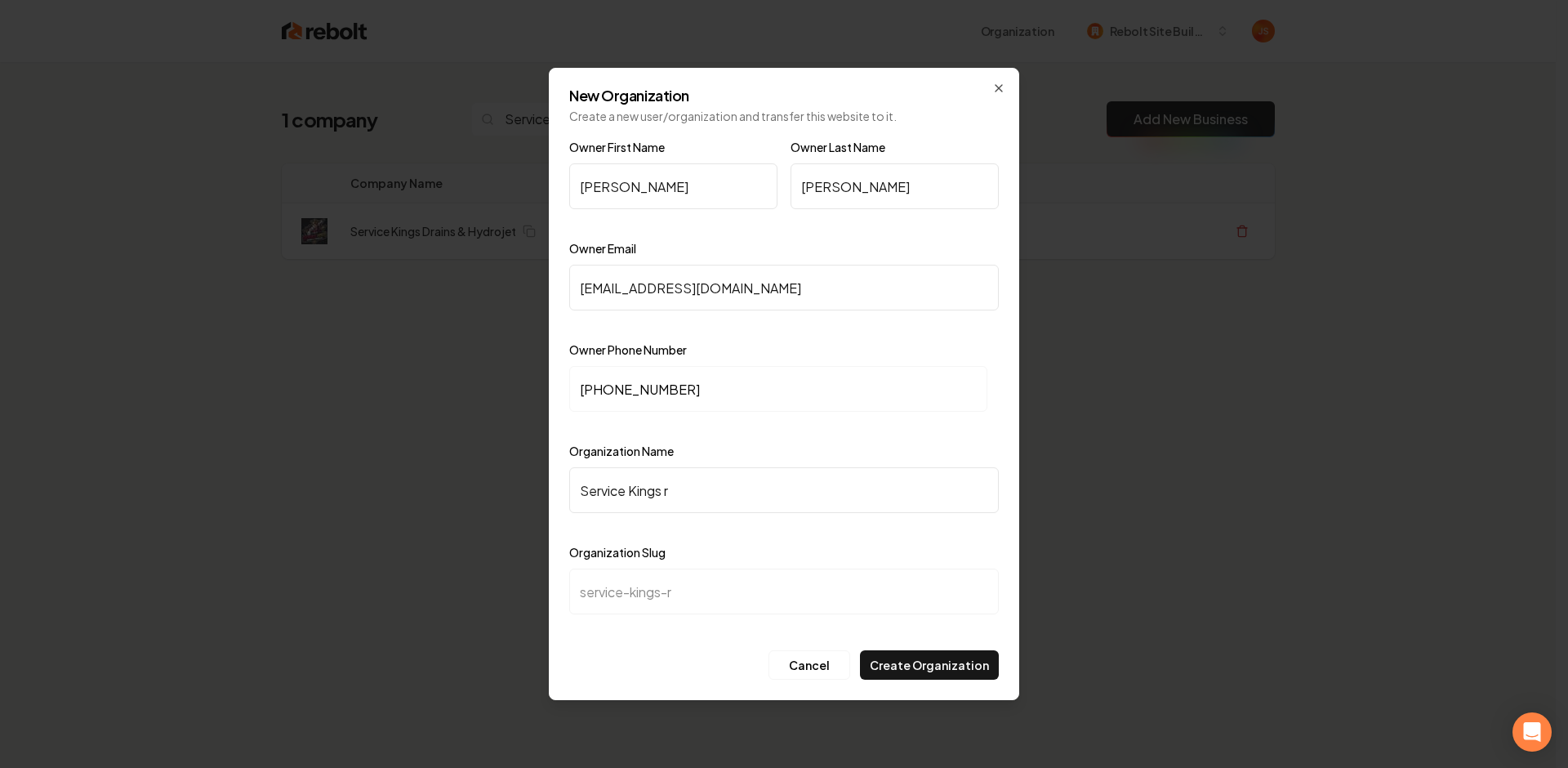
type input "Service Kings"
type input "service-kings"
type input "Service Kings D"
type input "service-kings-d"
type input "Service Kings Dr"
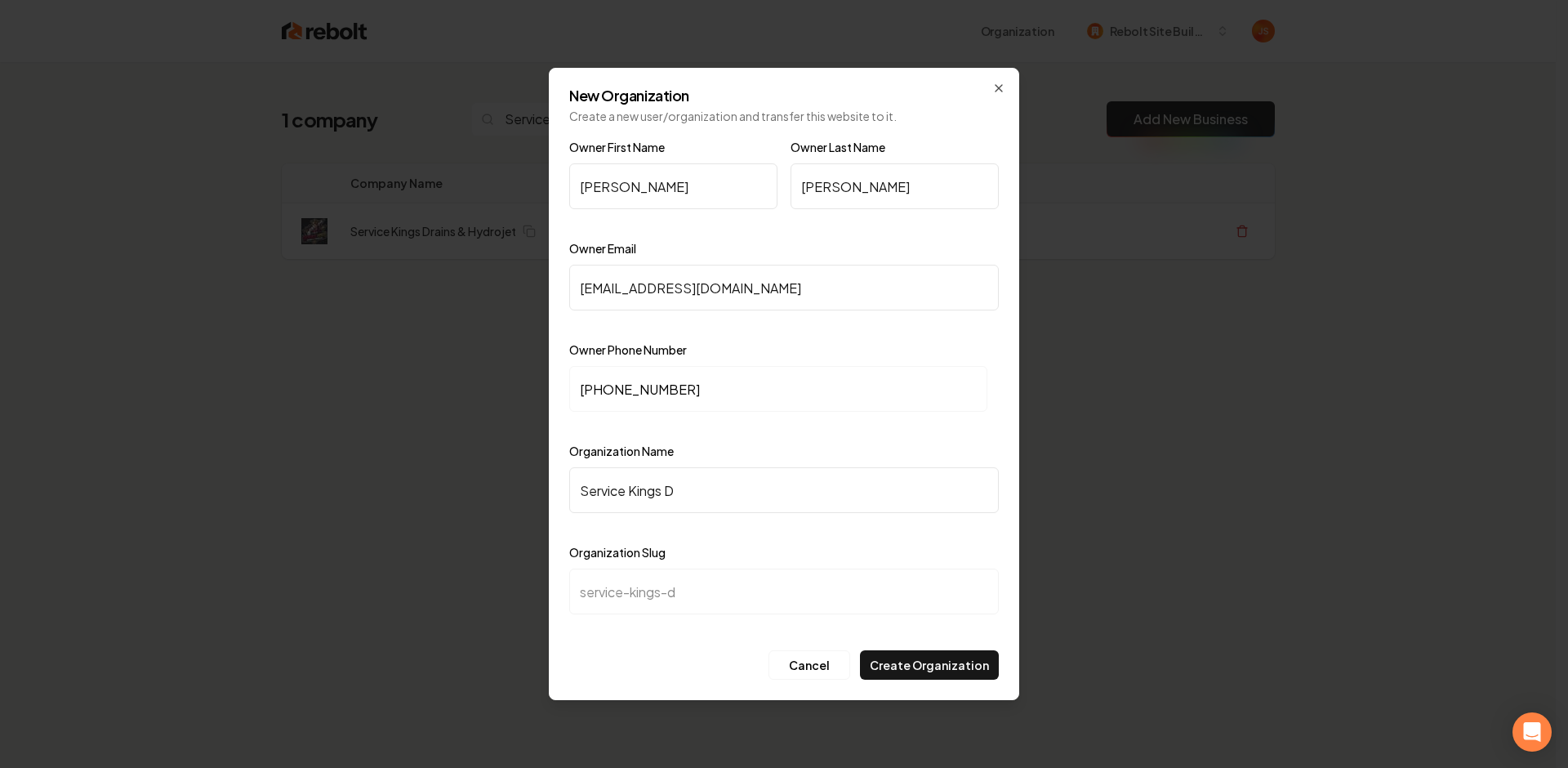
type input "service-kings-dr"
type input "Service Kings Dra"
type input "service-kings-dra"
type input "Service Kings Drai"
type input "service-kings-drai"
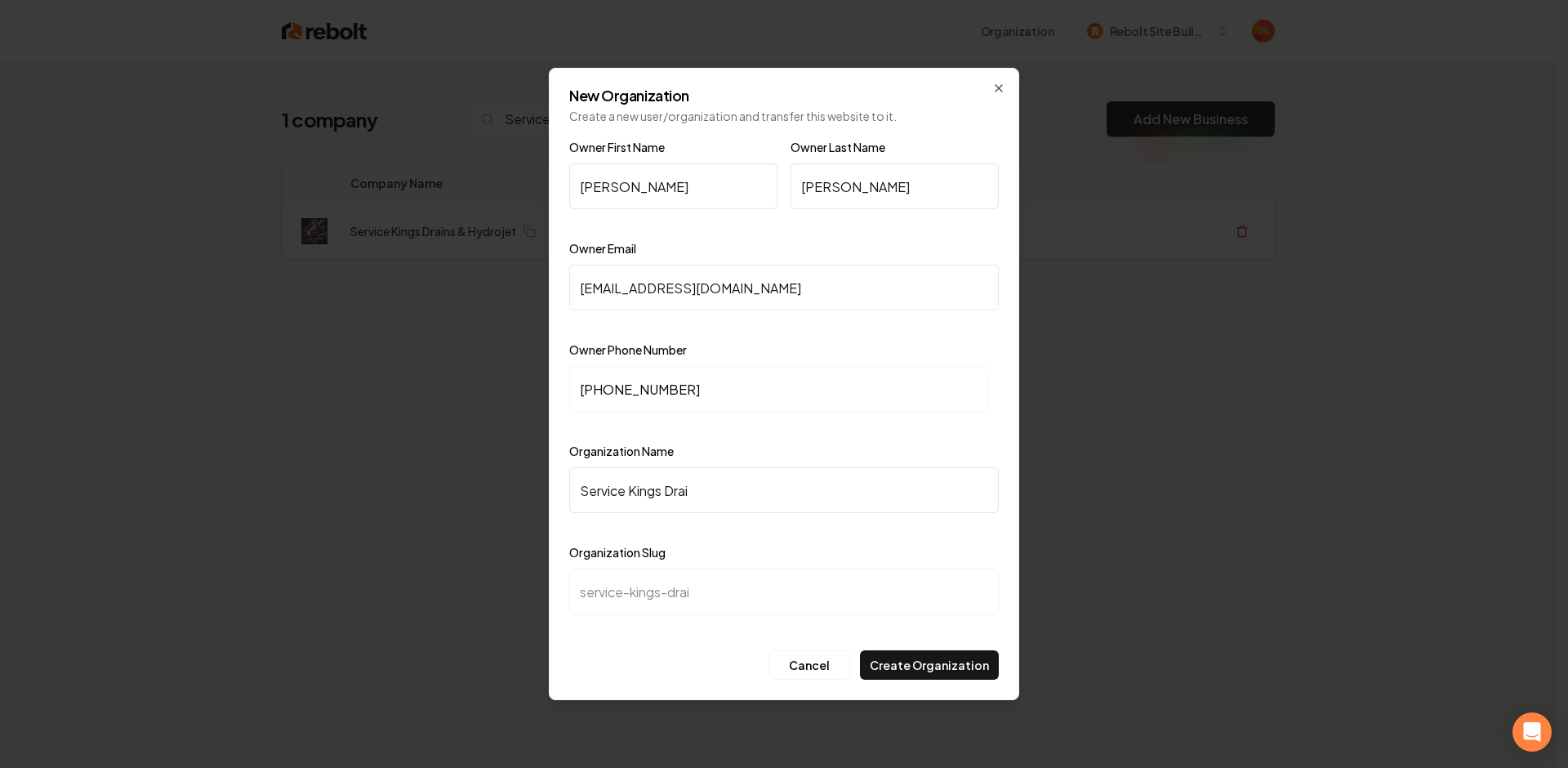
type input "Service Kings Drain"
type input "service-kings-drain"
type input "Service Kings Drains"
type input "service-kings-drains"
type input "Service Kings Drains &"
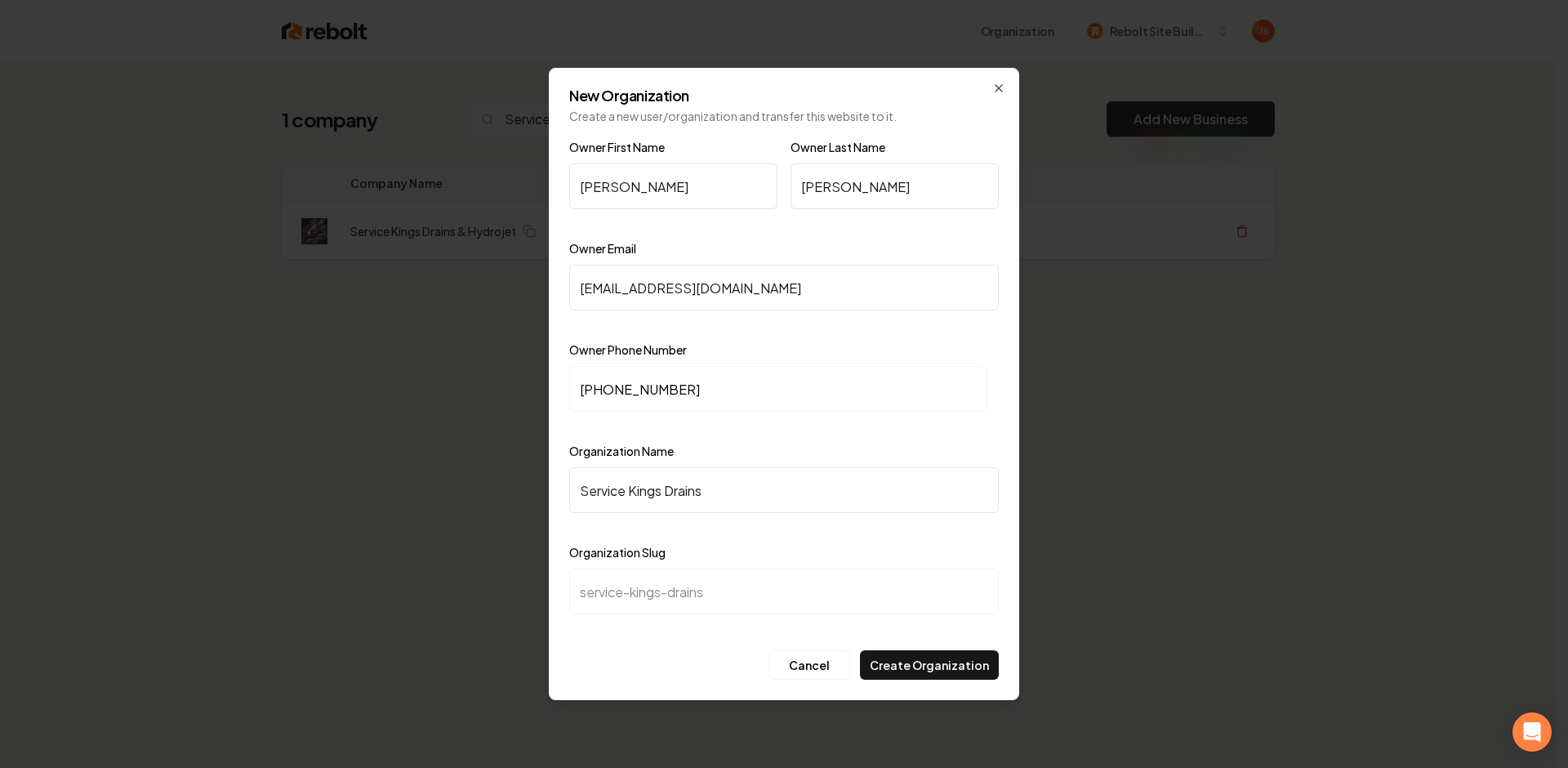
type input "service-kings-drains-"
type input "Service Kings Drains & H"
type input "service-kings-drains-h"
type input "Service Kings Drains & HG"
type input "service-kings-drains-hg"
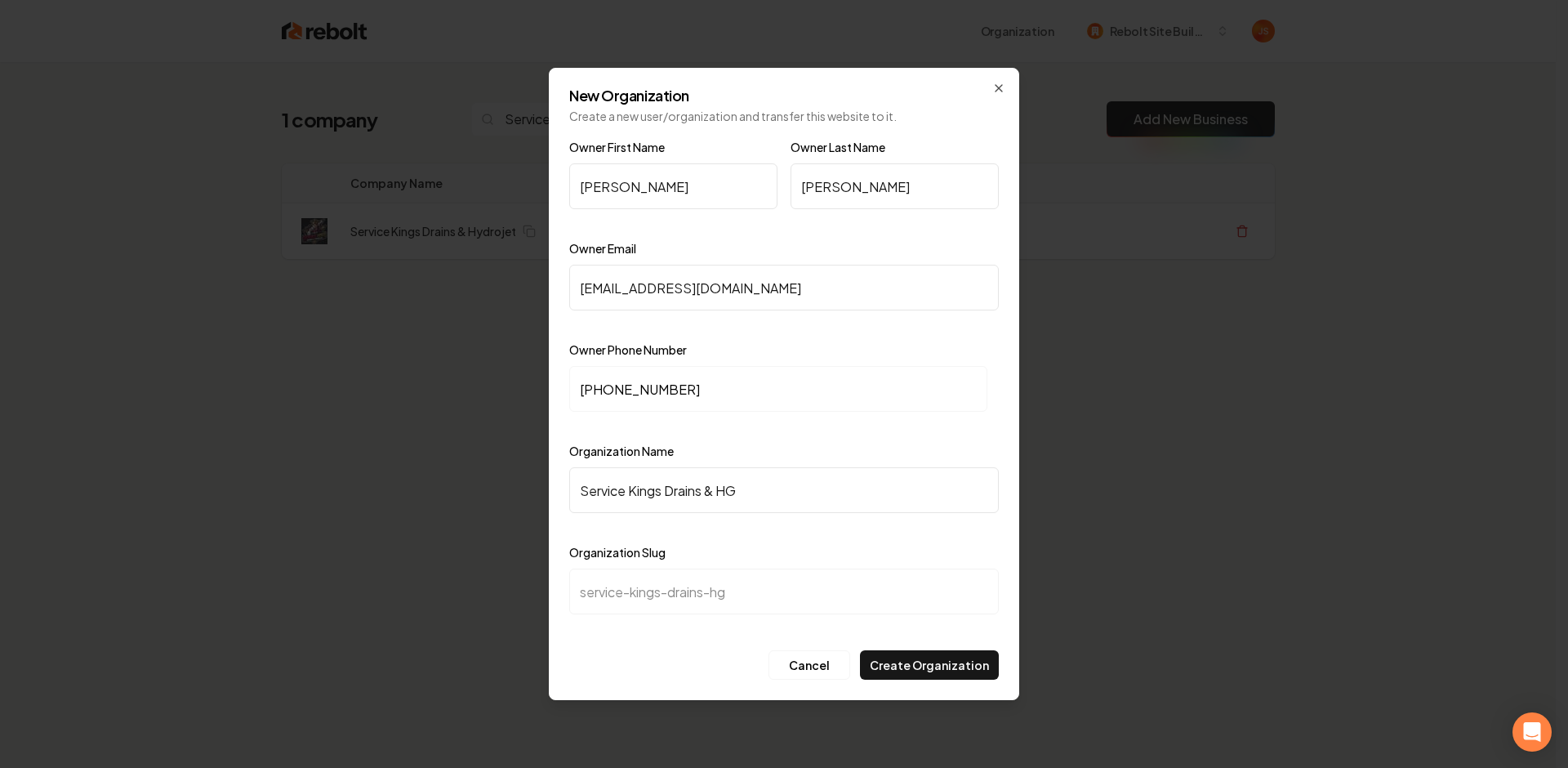
type input "Service Kings Drains & HGy"
type input "service-kings-drains-hgy"
type input "Service Kings Drains & HG"
type input "service-kings-drains-hg"
type input "Service Kings Drains & H"
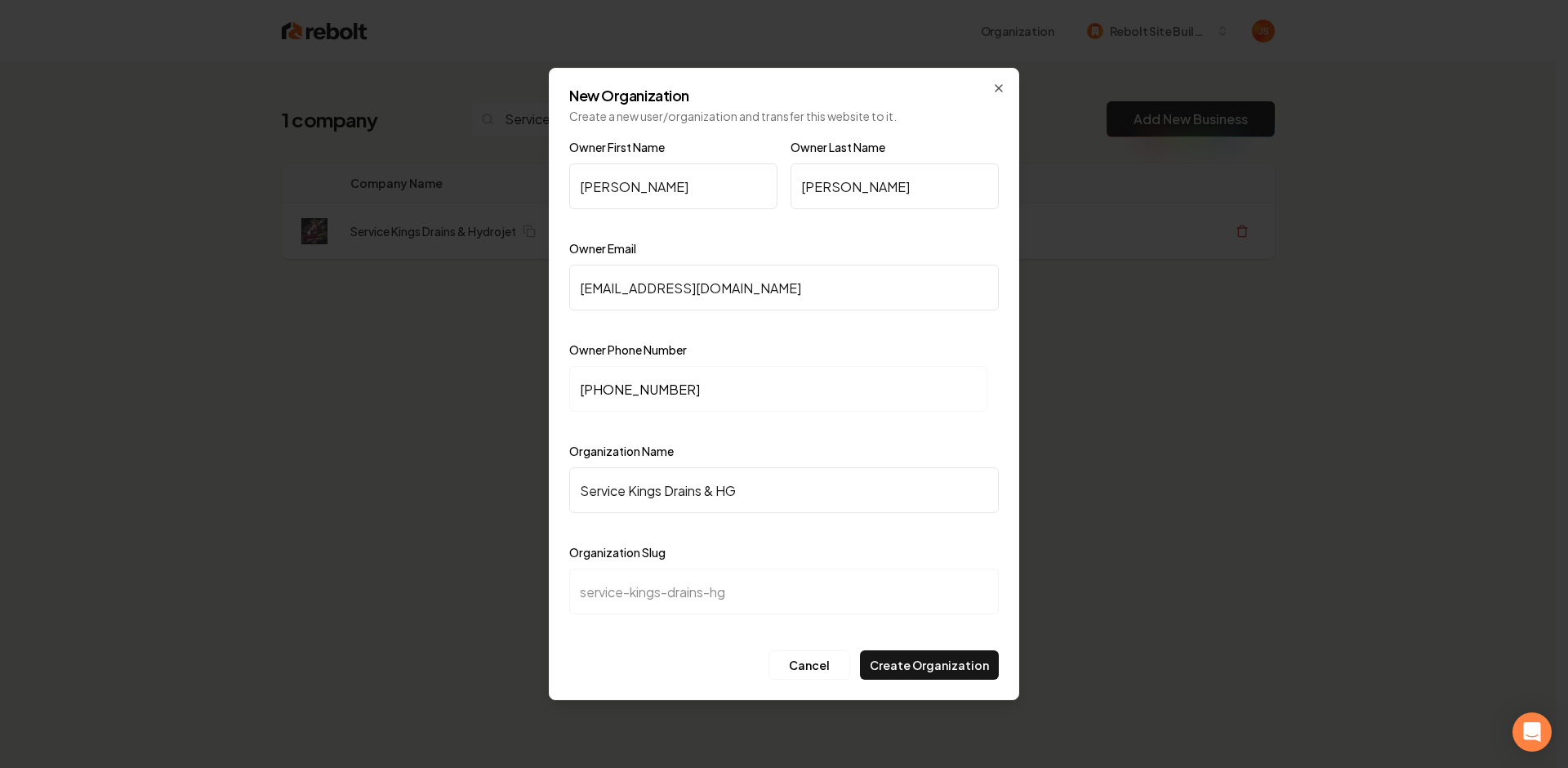
type input "service-kings-drains-h"
type input "Service Kings Drains & Hy"
type input "service-kings-drains-hy"
type input "Service Kings Drains & Hyd"
type input "service-kings-drains-hyd"
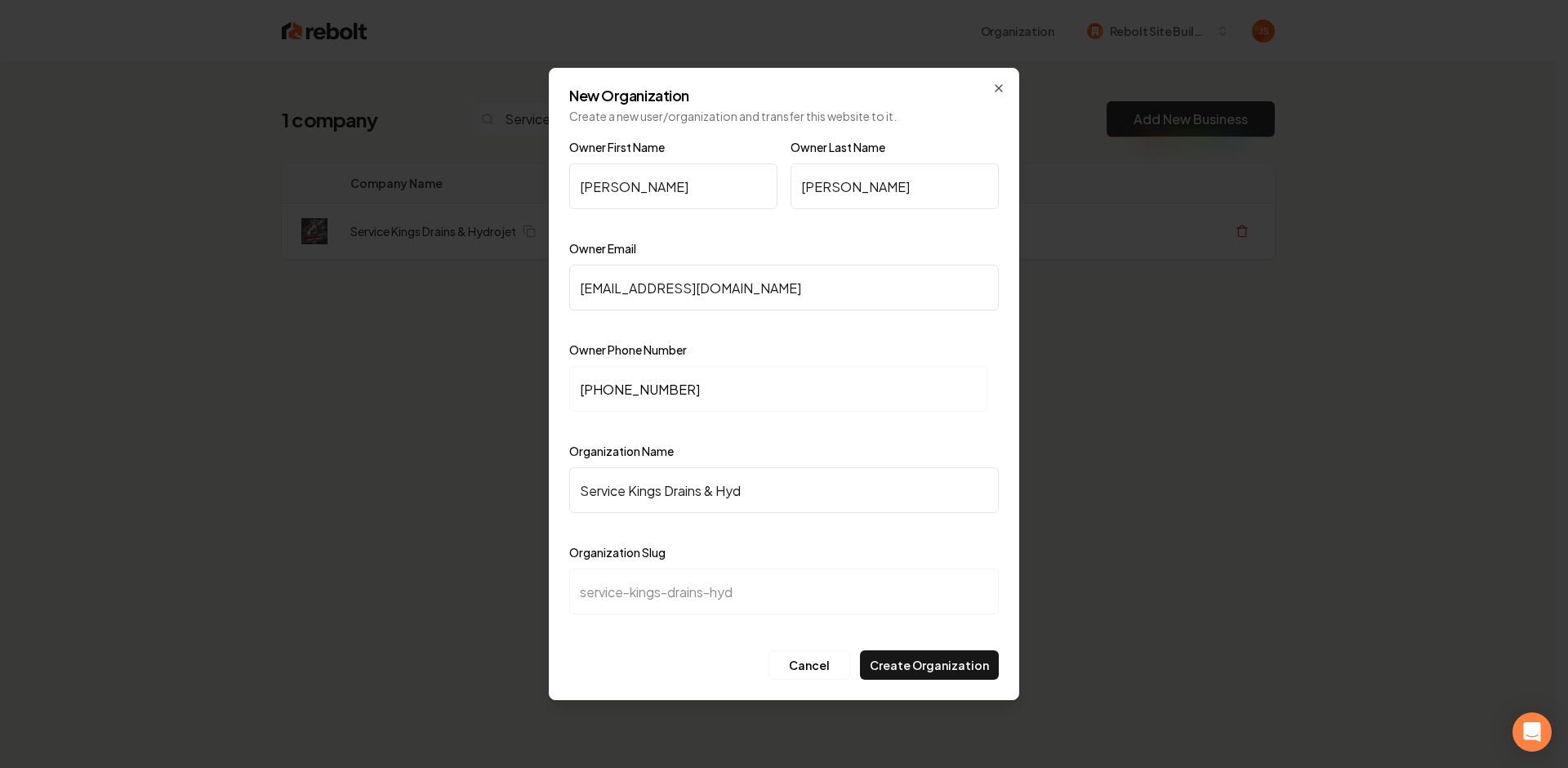
type input "Service Kings Drains & Hydr"
type input "service-kings-drains-hydr"
type input "Service Kings Drains & Hydro"
type input "service-kings-drains-hydro"
type input "Service Kings Drains & Hydroj"
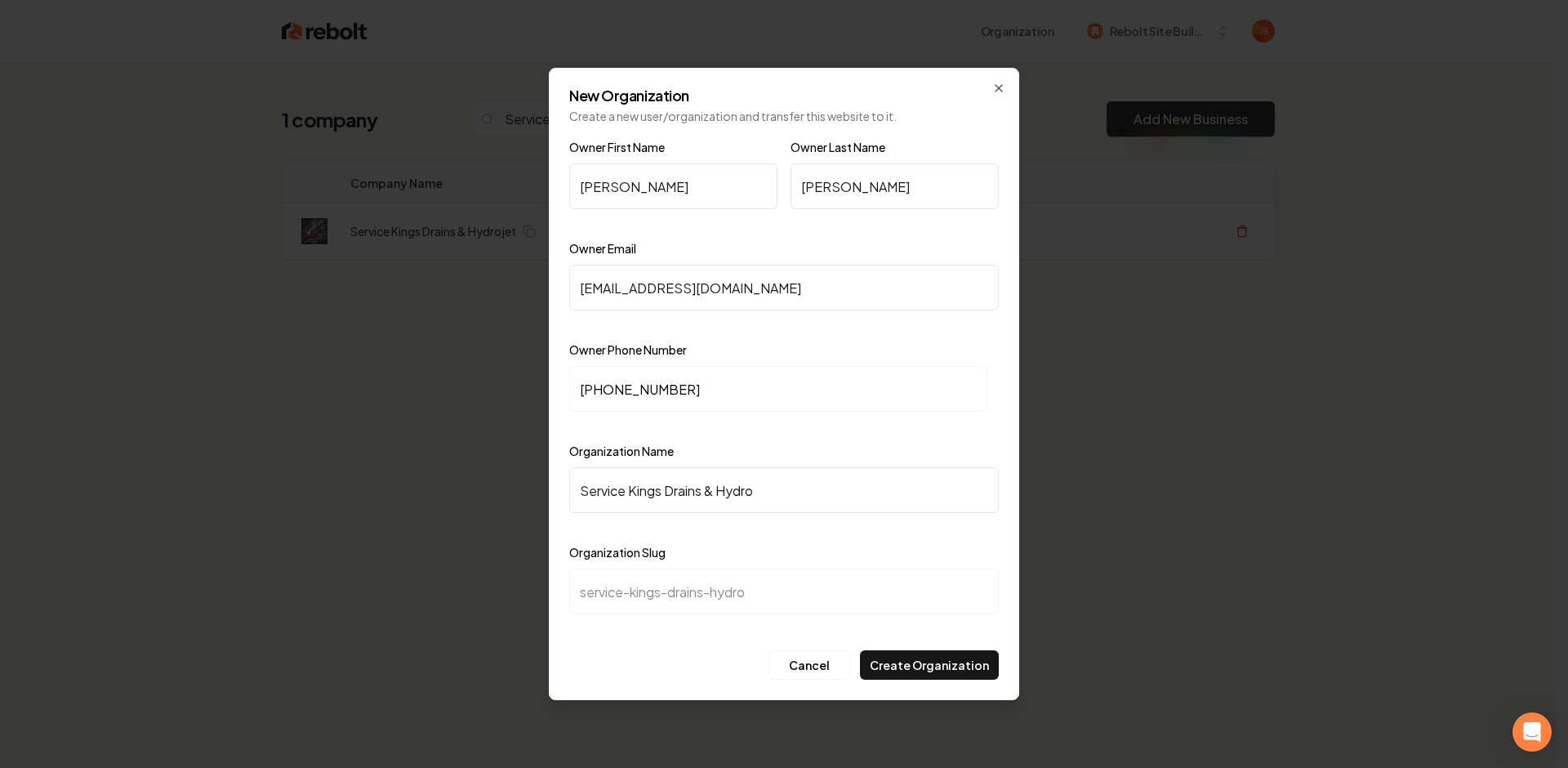
type input "service-kings-drains-hydroj"
type input "Service Kings Drains & Hydroje"
type input "service-kings-drains-hydroje"
type input "Service Kings Drains & Hydrojet"
type input "service-kings-drains-hydrojet"
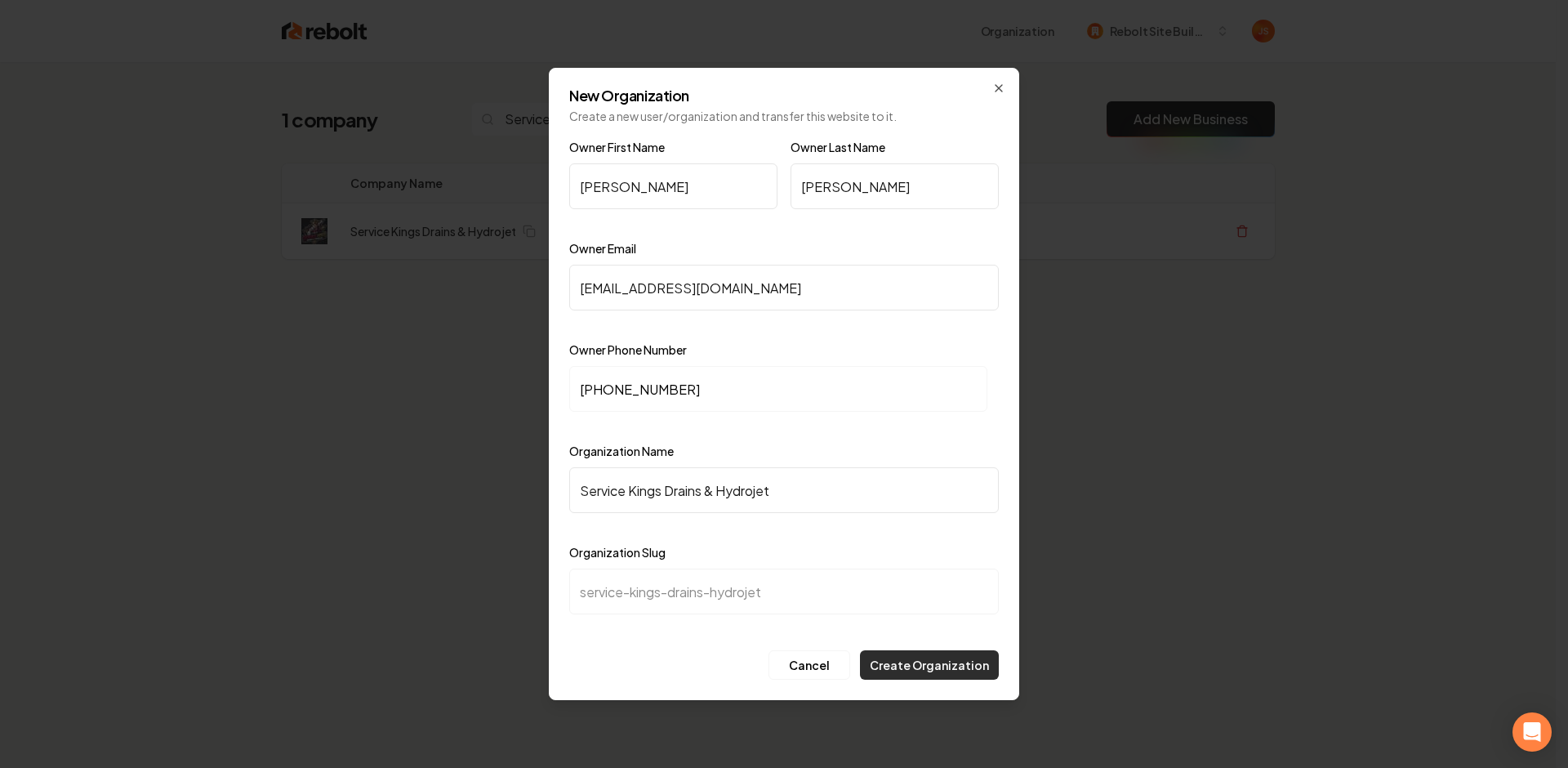
type input "Service Kings Drains & Hydrojet"
click at [917, 657] on button "Create Organization" at bounding box center [930, 664] width 139 height 29
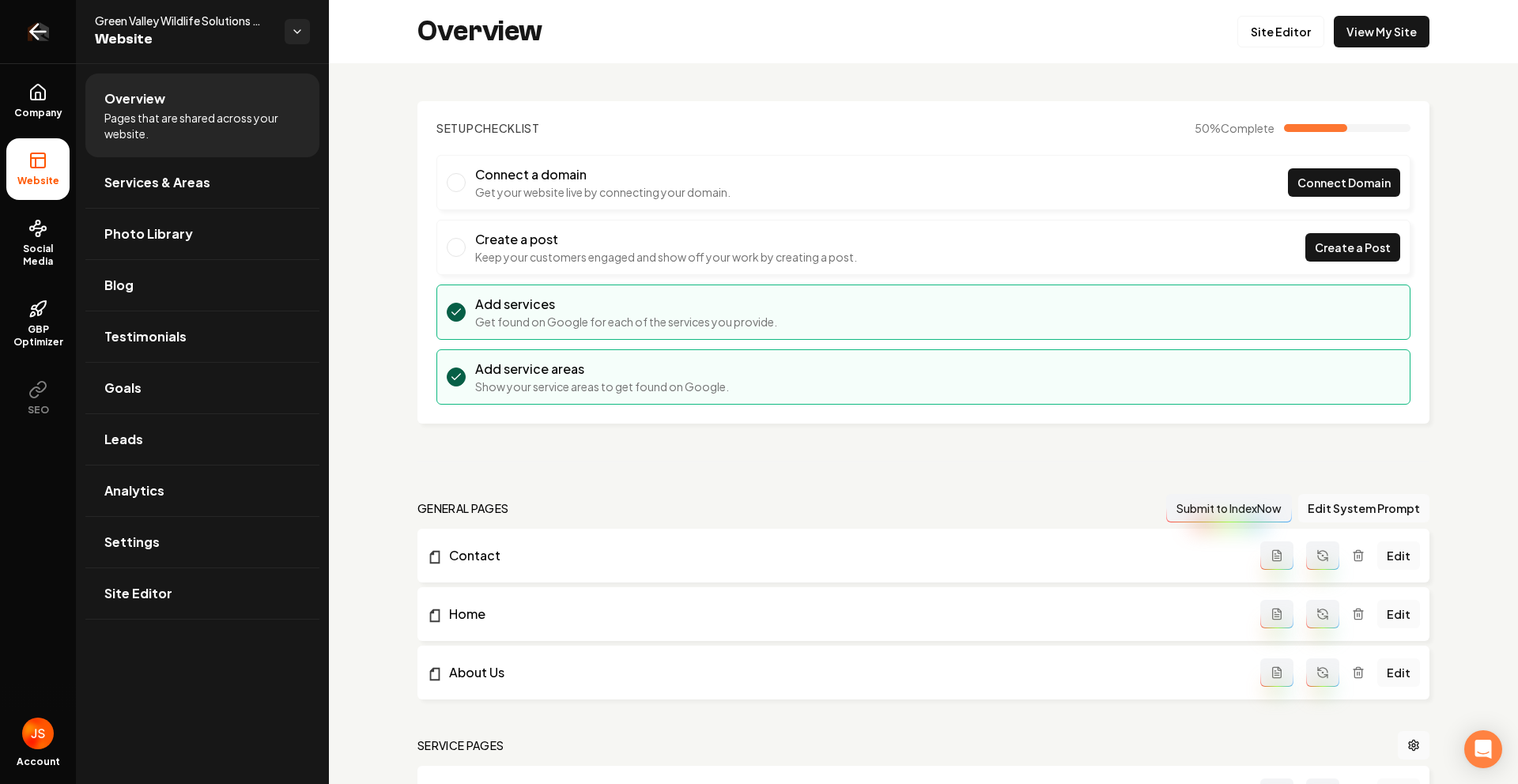
click at [52, 37] on link "Return to dashboard" at bounding box center [38, 31] width 76 height 63
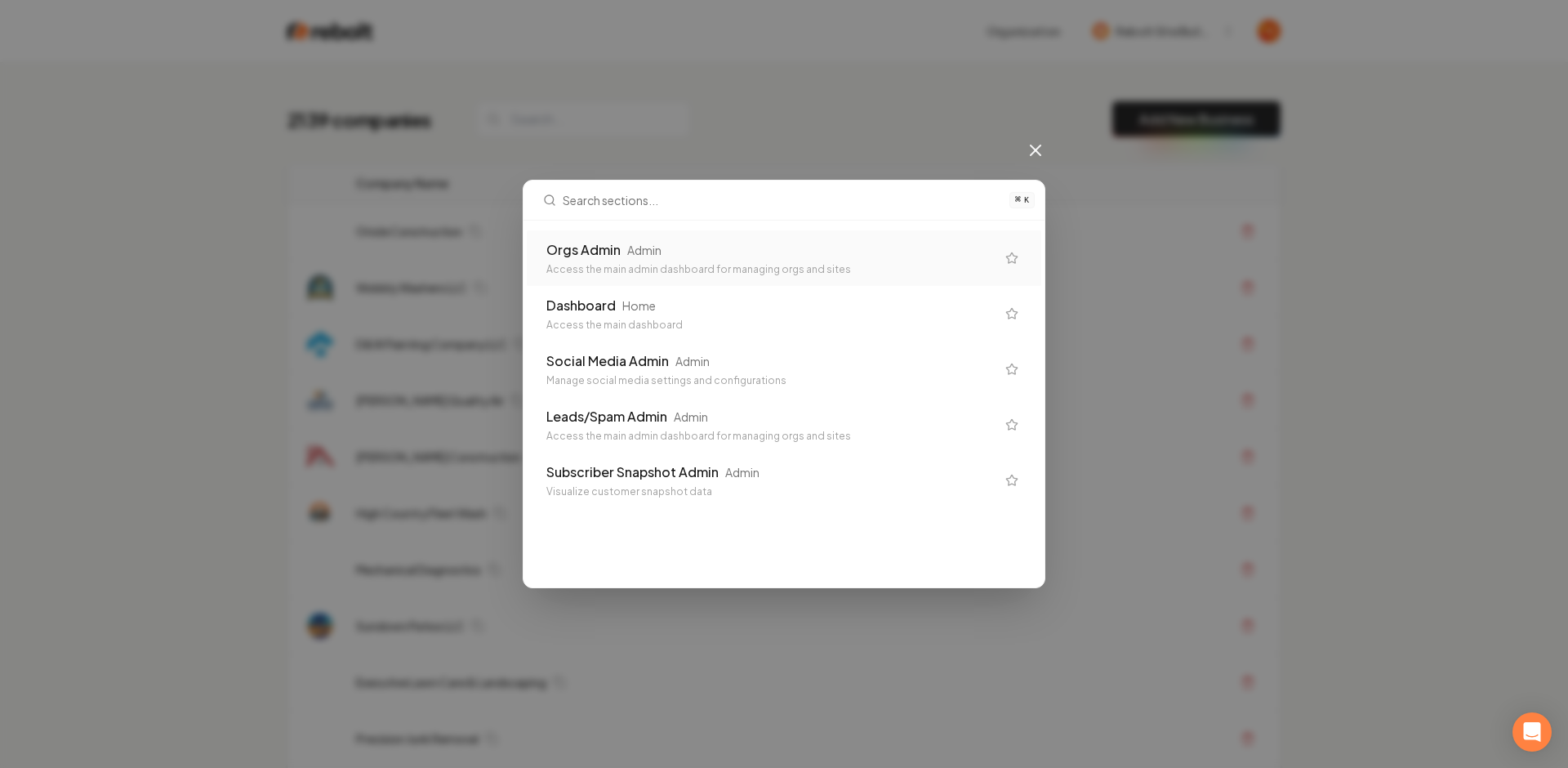
click at [813, 237] on div "Orgs Admin Admin Access the main admin dashboard for managing orgs and sites" at bounding box center [784, 258] width 515 height 56
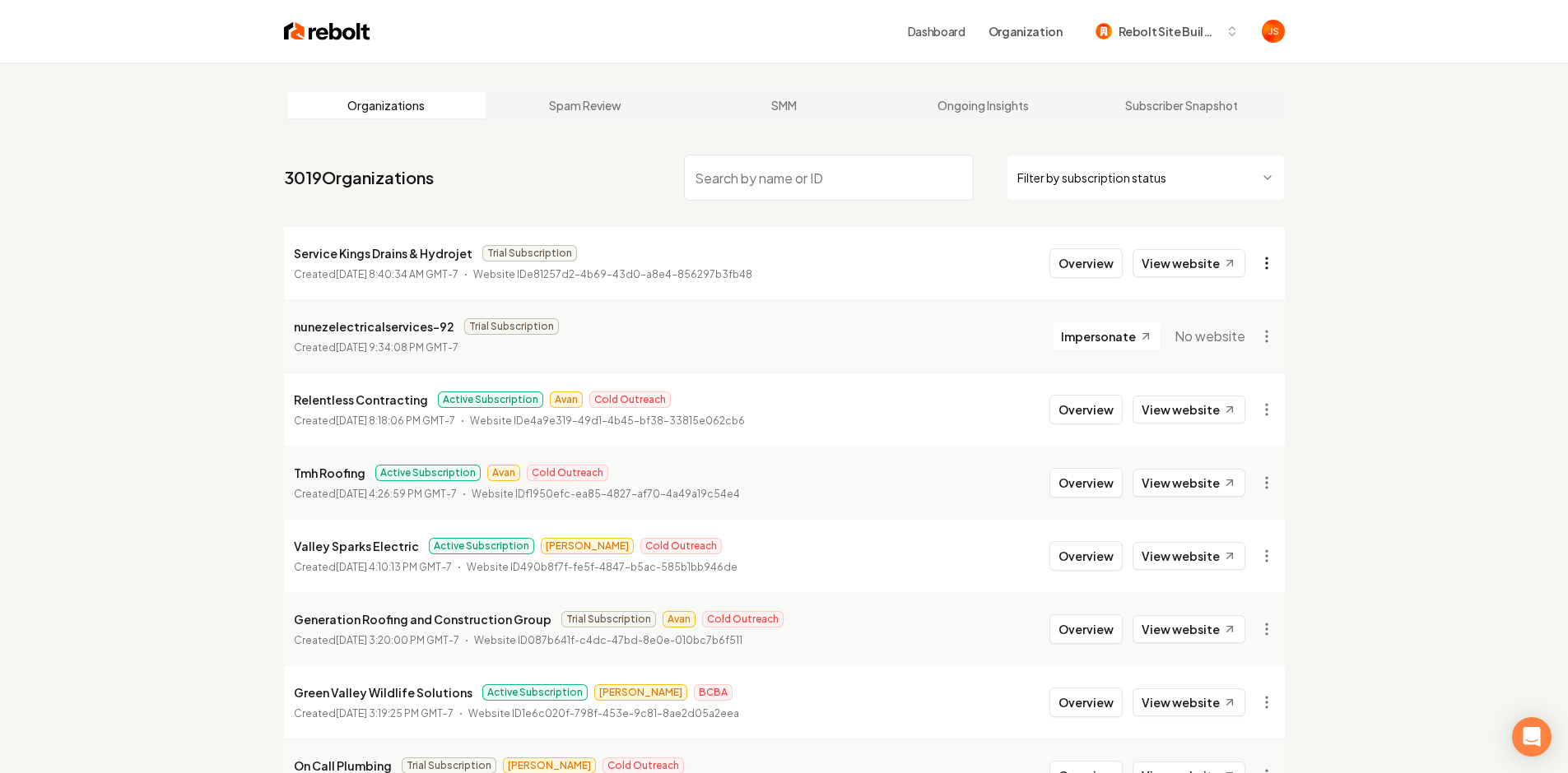
click at [1268, 251] on html "Dashboard Organization Rebolt Site Builder Organizations Spam Review SMM Ongoin…" at bounding box center [784, 386] width 1568 height 773
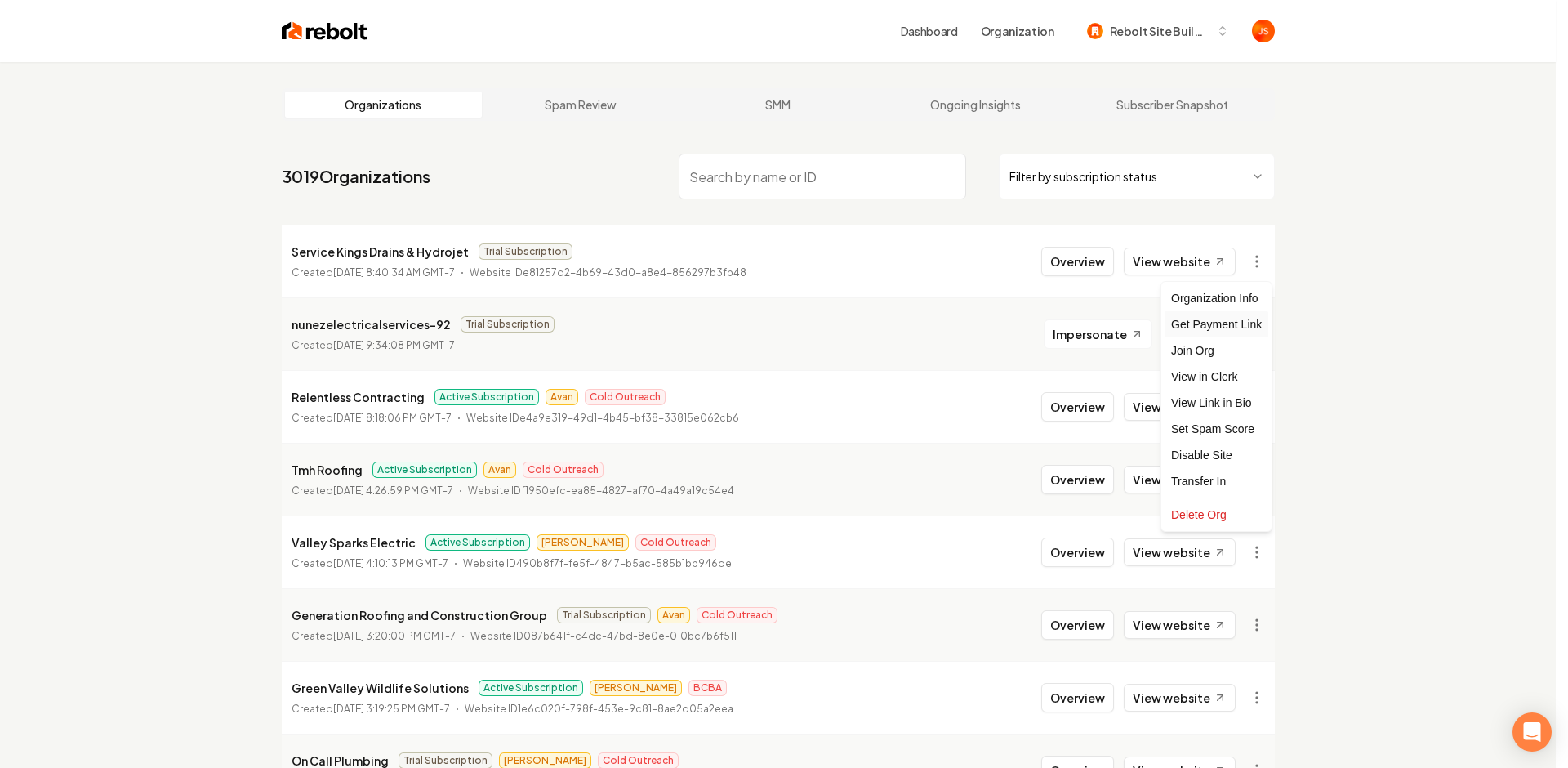
click at [1208, 330] on div "Get Payment Link" at bounding box center [1217, 324] width 103 height 26
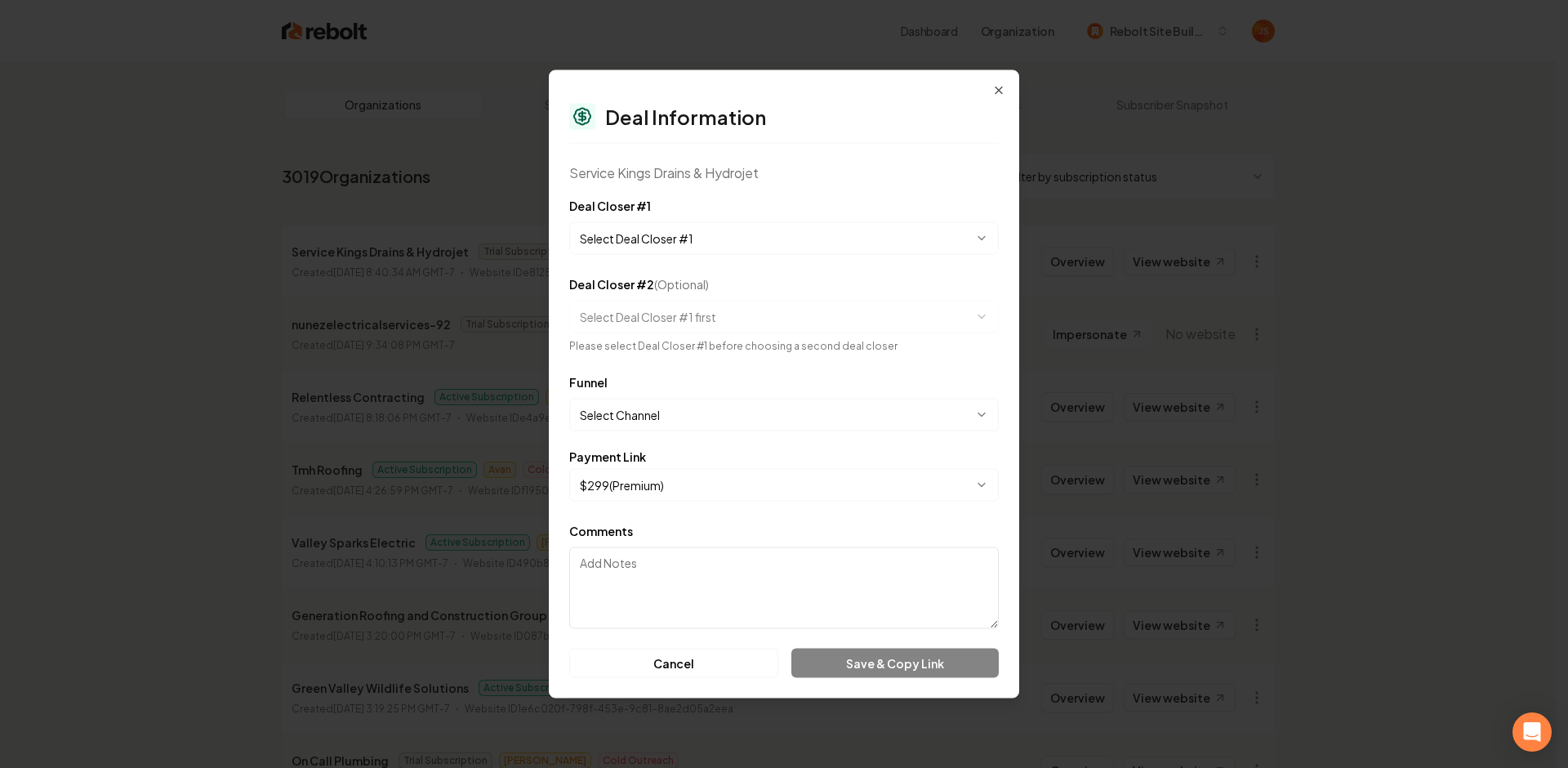
click at [701, 250] on body "Dashboard Organization Rebolt Site Builder Organizations Spam Review SMM Ongoin…" at bounding box center [778, 384] width 1556 height 768
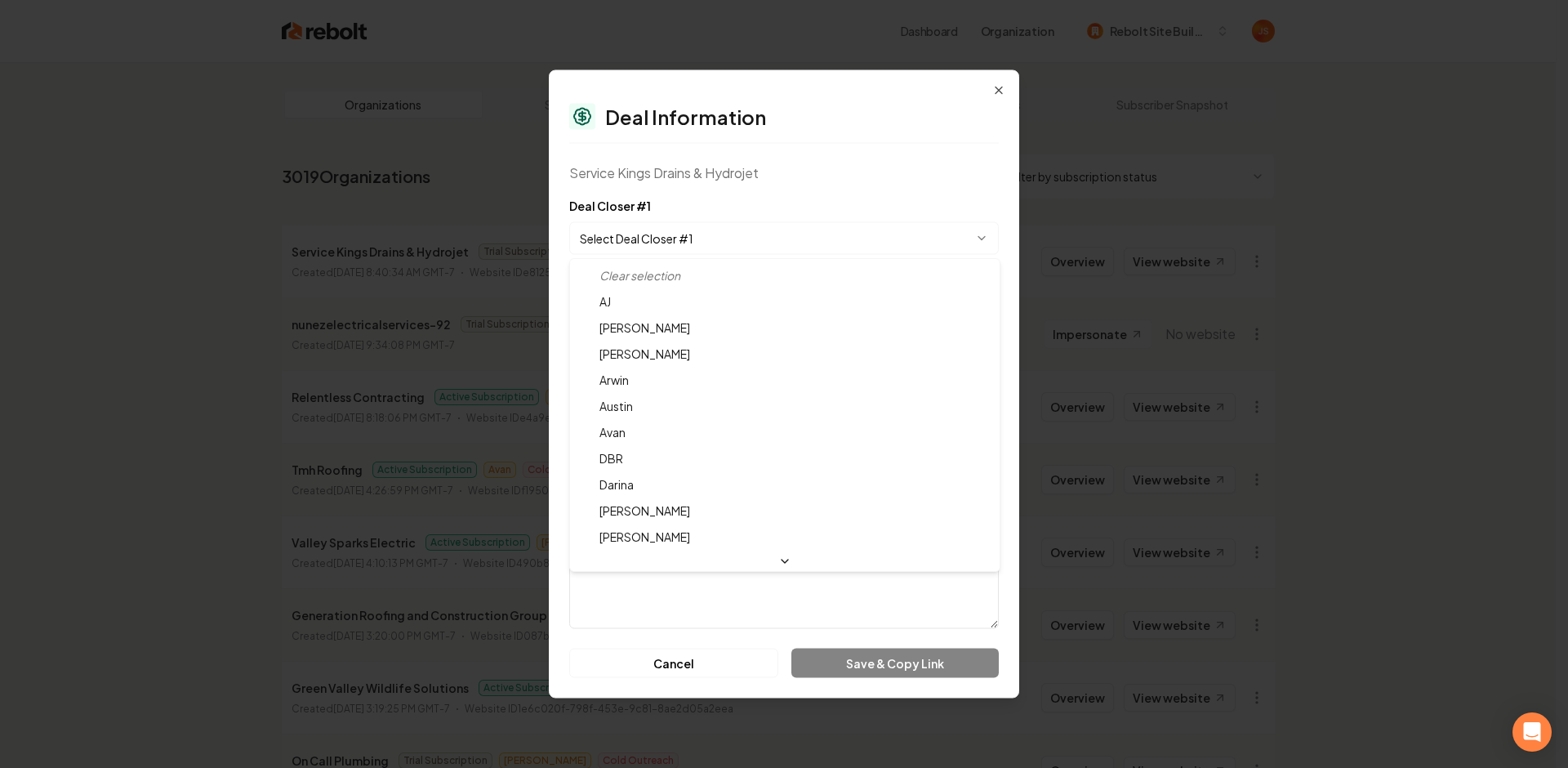
select select "**********"
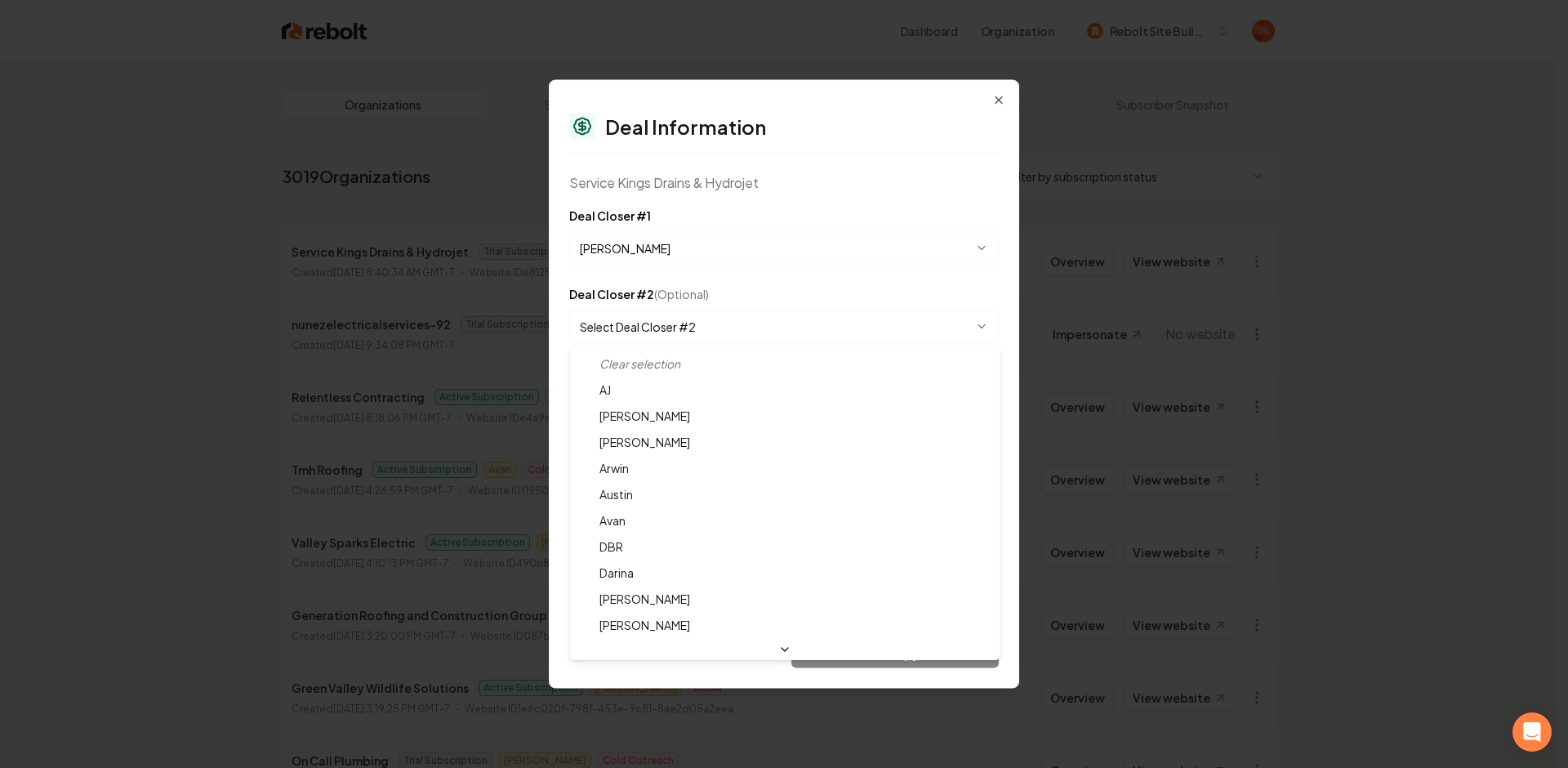
click at [656, 326] on body "Dashboard Organization Rebolt Site Builder Organizations Spam Review SMM Ongoin…" at bounding box center [778, 384] width 1556 height 768
click at [718, 294] on body "Dashboard Organization Rebolt Site Builder Organizations Spam Review SMM Ongoin…" at bounding box center [778, 384] width 1556 height 768
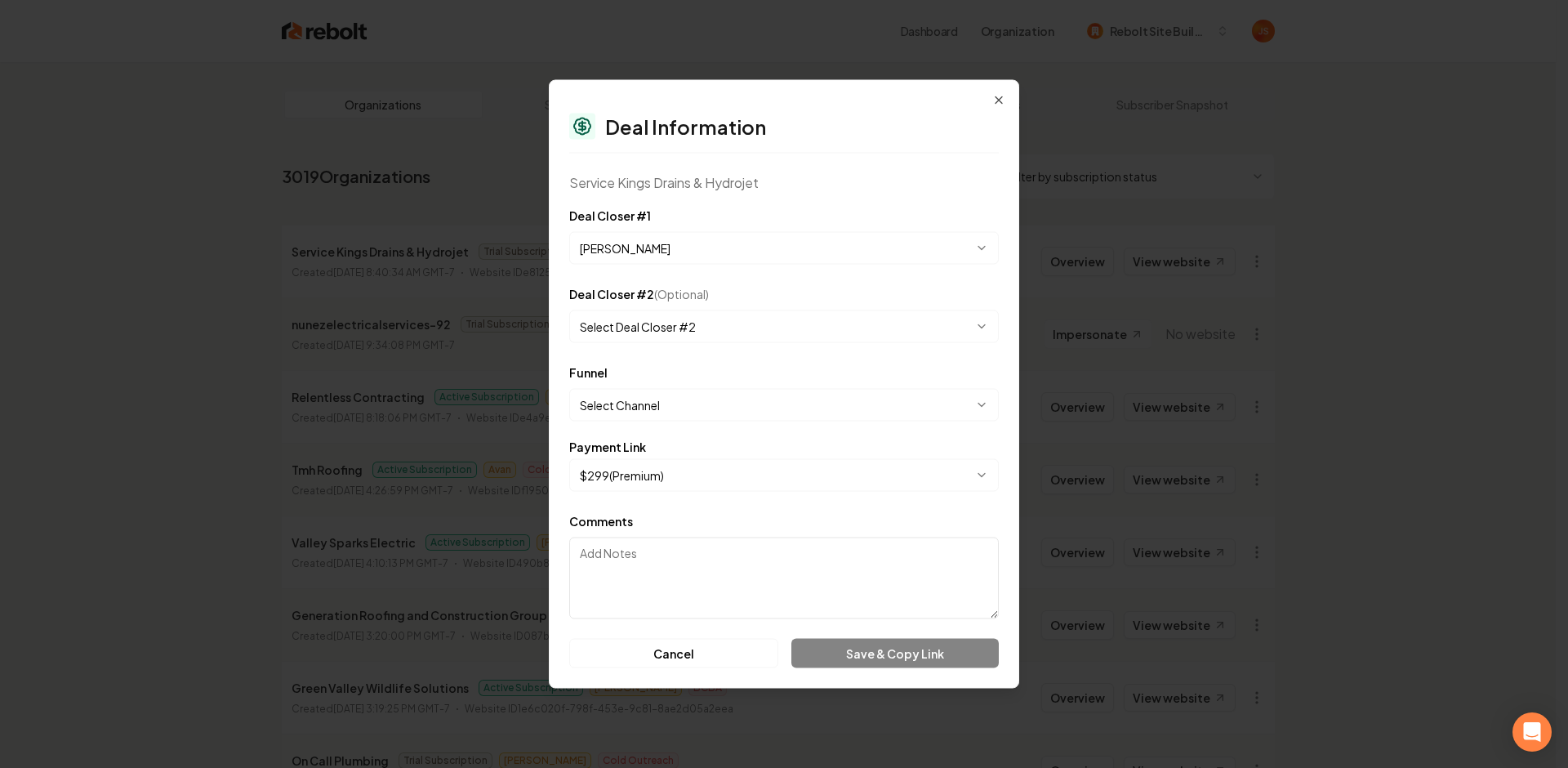
click at [673, 407] on body "Dashboard Organization Rebolt Site Builder Organizations Spam Review SMM Ongoin…" at bounding box center [778, 384] width 1556 height 768
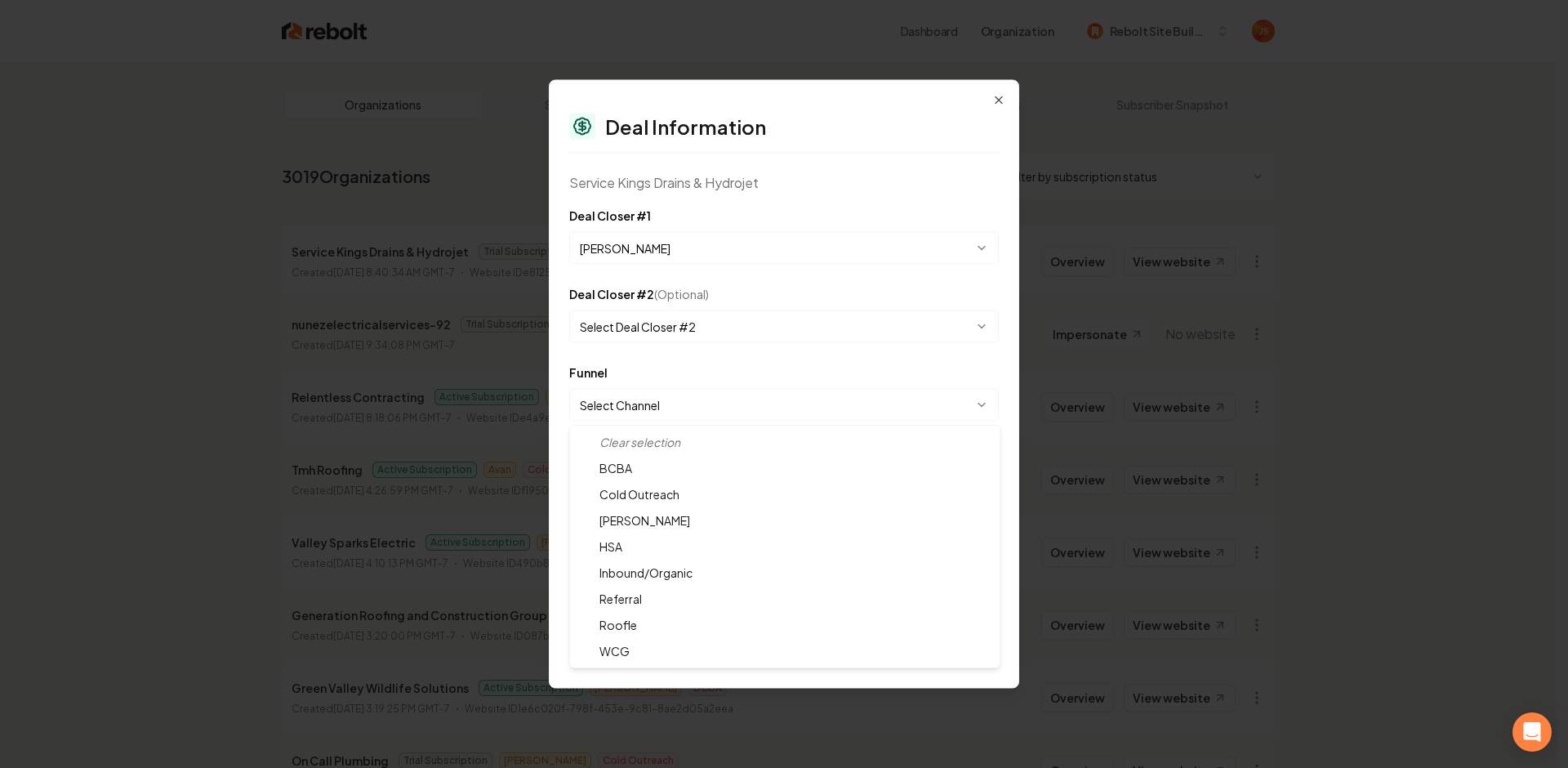
select select "**********"
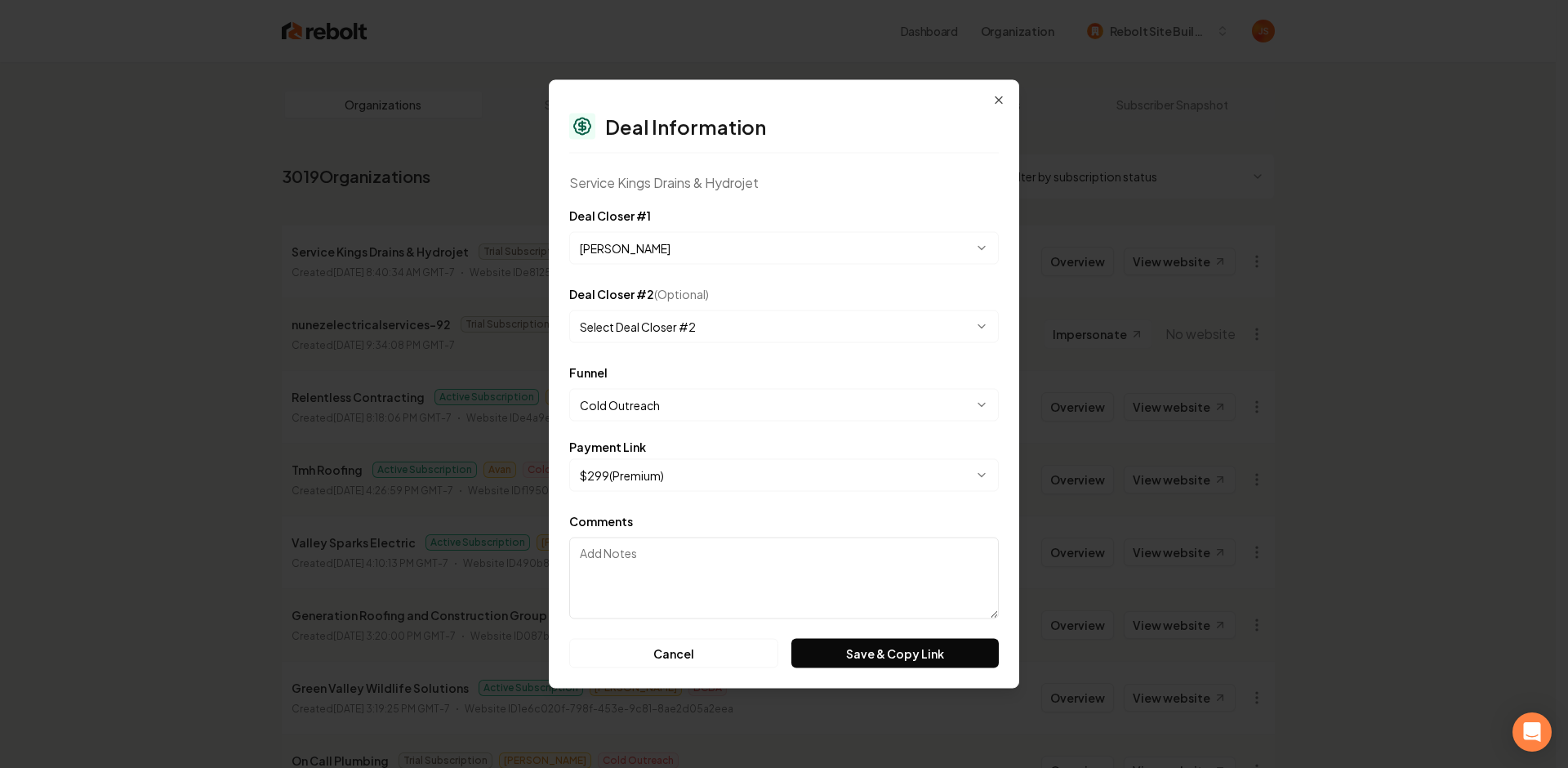
click at [673, 464] on body "Dashboard Organization Rebolt Site Builder Organizations Spam Review SMM Ongoin…" at bounding box center [778, 384] width 1556 height 768
click at [847, 639] on button "Save & Copy Link" at bounding box center [895, 653] width 208 height 29
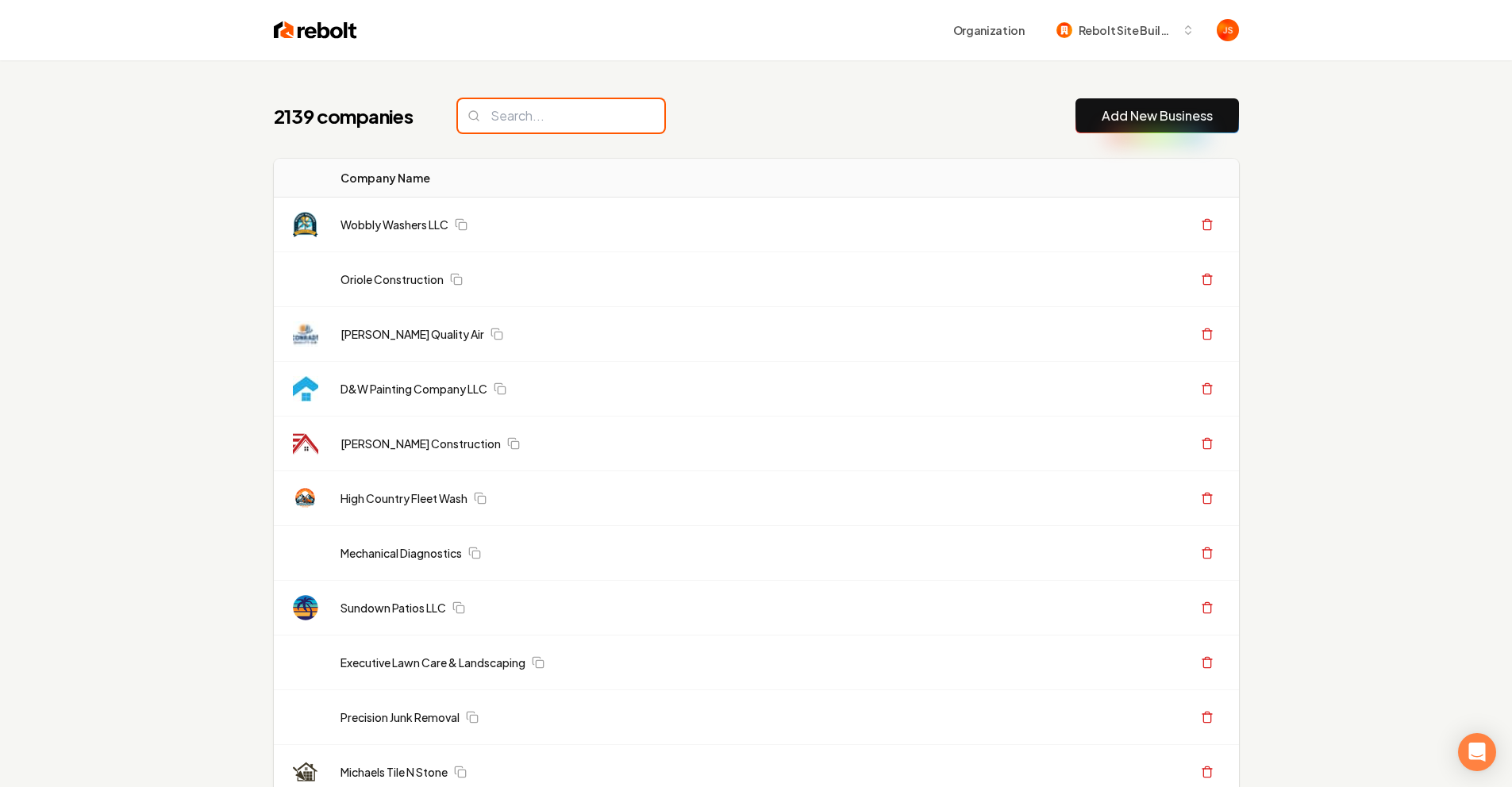
click at [525, 117] on input "search" at bounding box center [561, 115] width 206 height 33
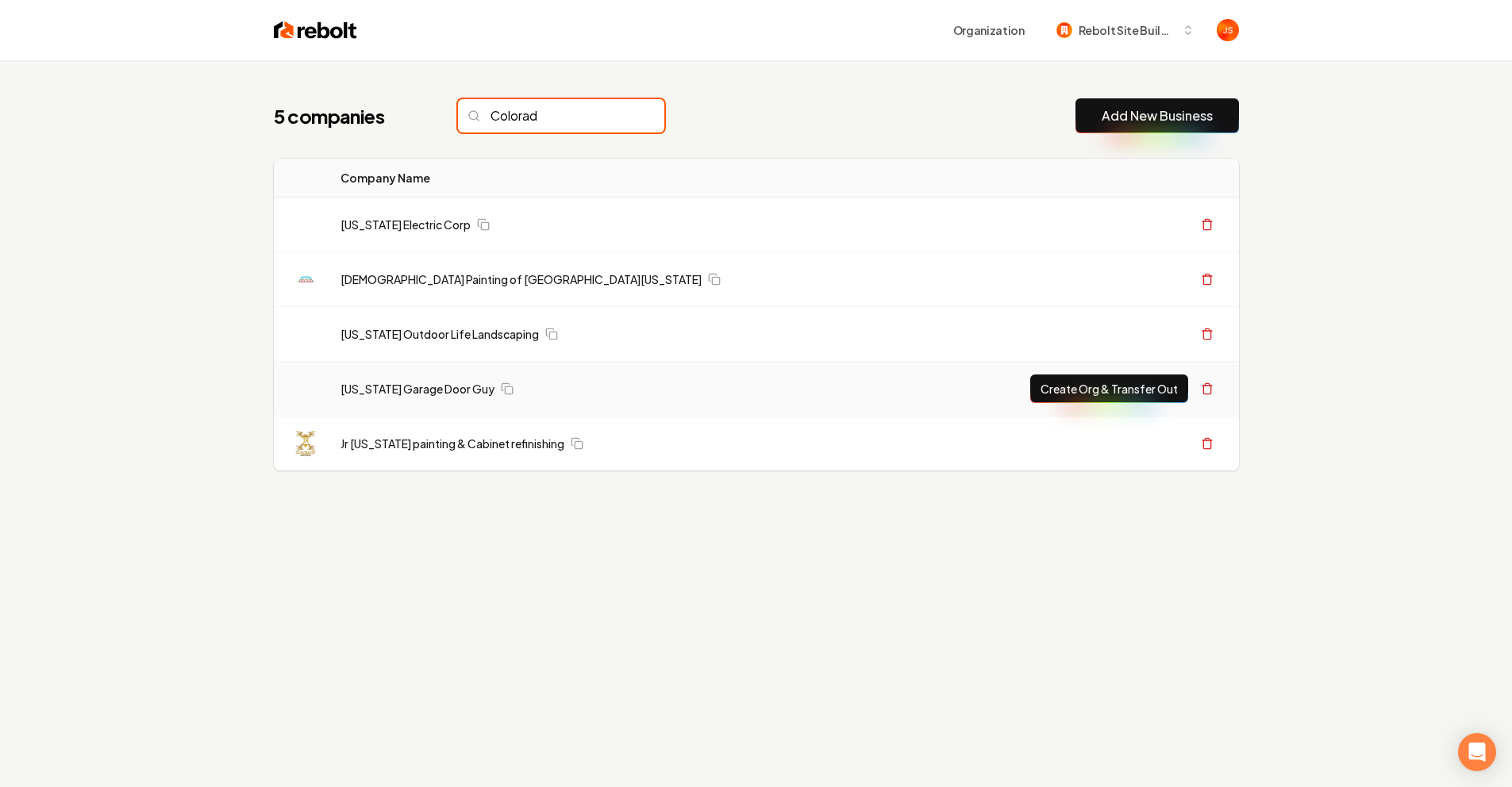
type input "Colorad"
click at [1148, 390] on button "Create Org & Transfer Out" at bounding box center [1108, 388] width 158 height 28
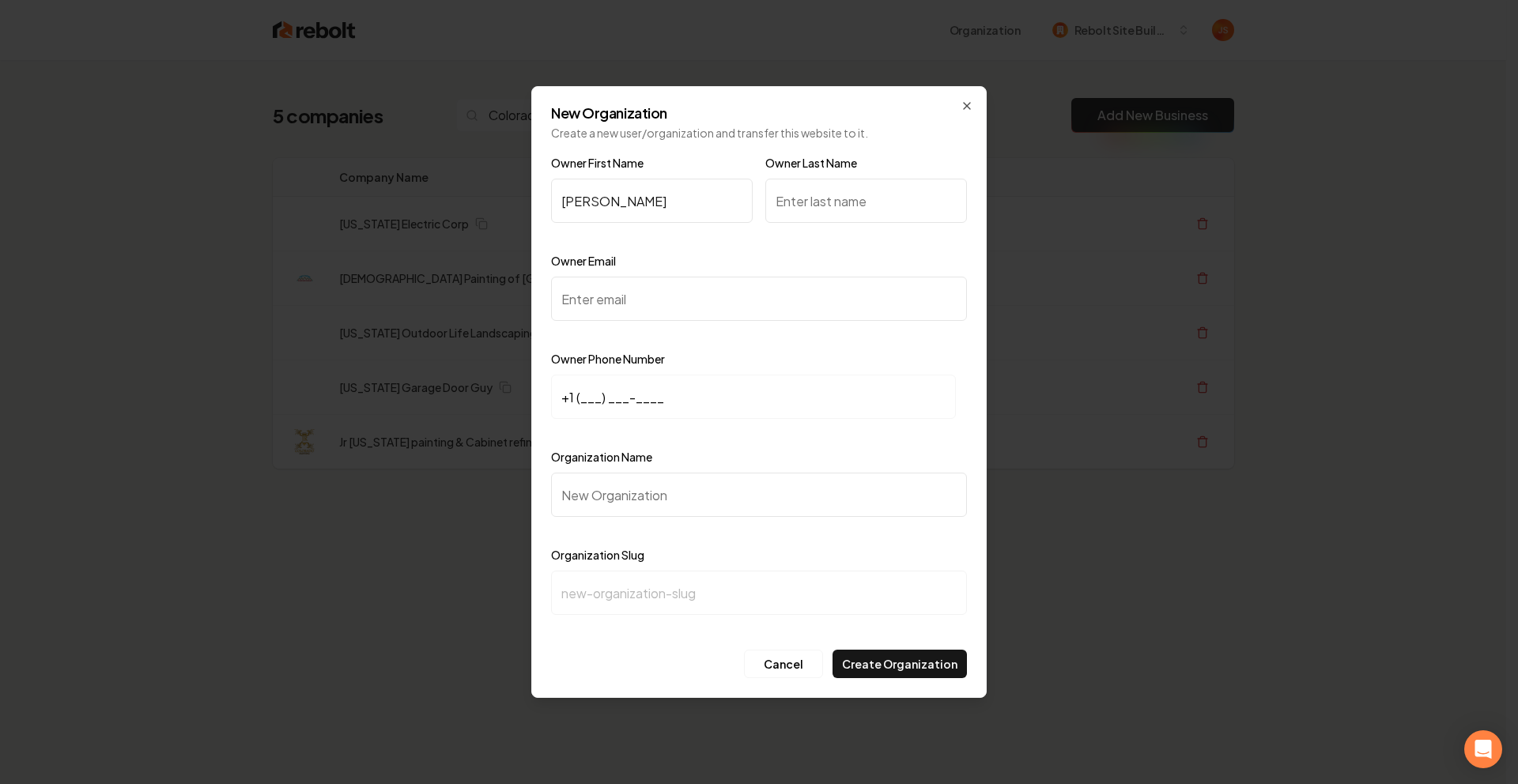
type input "John"
click at [798, 198] on input "Owner Last Name" at bounding box center [866, 200] width 202 height 44
type input "guy"
click at [640, 258] on div "Owner Email" at bounding box center [759, 297] width 416 height 92
click at [615, 278] on input "Owner Email" at bounding box center [759, 299] width 416 height 44
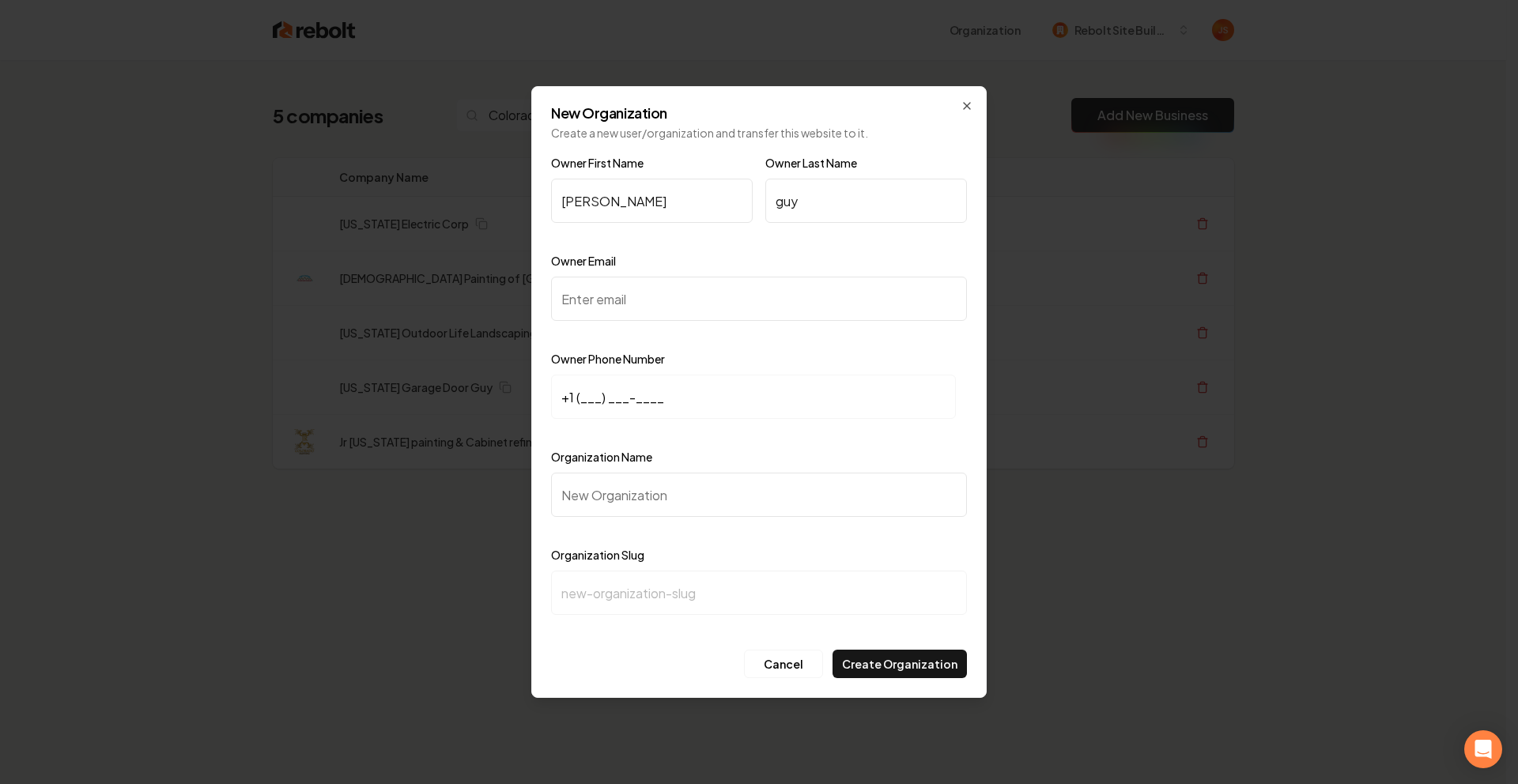
paste input "(720) 471-1039"
type input "(720) 471-1039"
click at [584, 393] on input "+1 (___) ___-____" at bounding box center [753, 396] width 405 height 44
paste input "720) 471-1039"
type input "+1 (720) 471-1039"
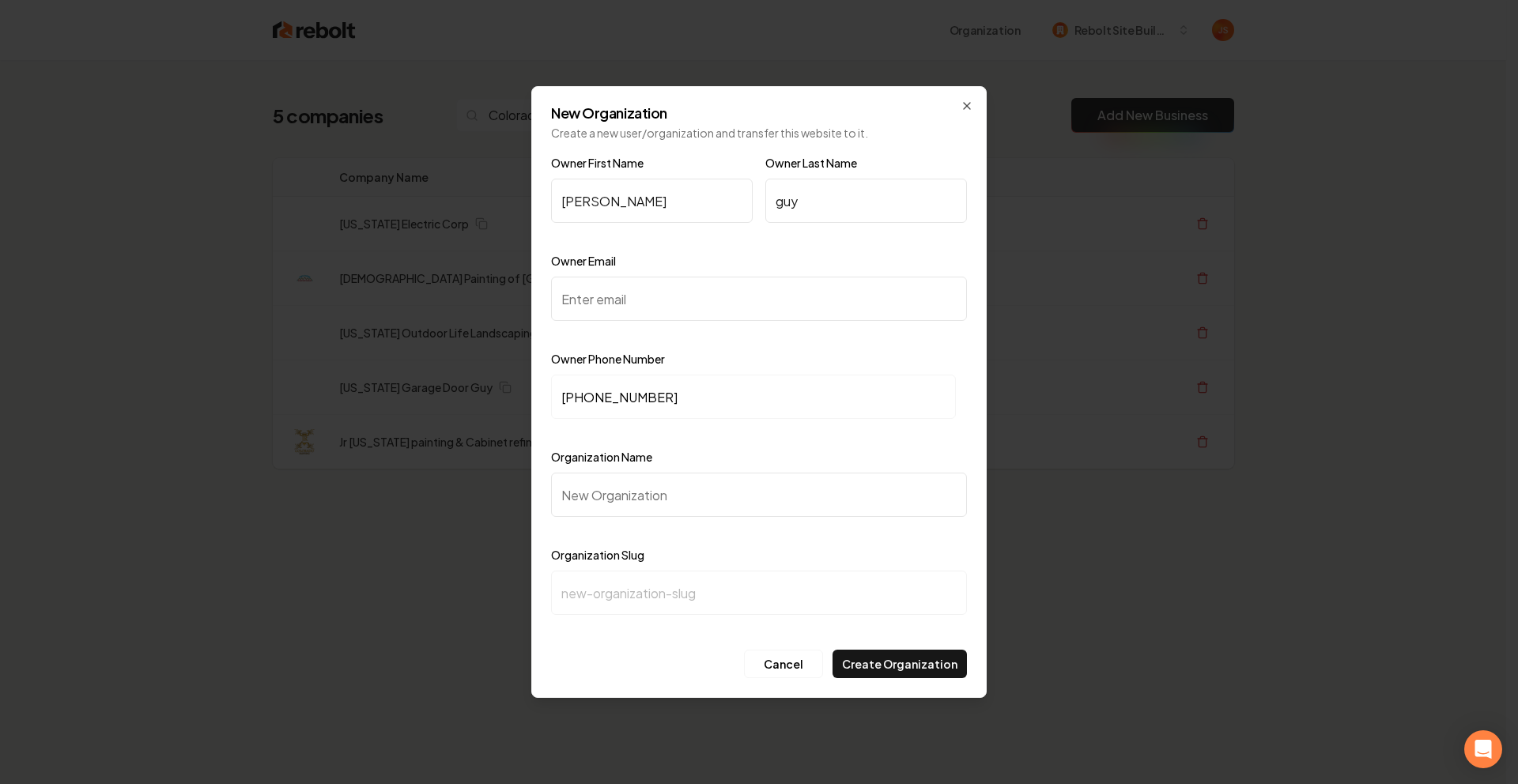
click at [624, 291] on input "Owner Email" at bounding box center [759, 299] width 416 height 44
paste input "coloradogaragedoorguy@gmail.com"
type input "coloradogaragedoorguy@gmail.com"
click at [650, 491] on input "Organization Name" at bounding box center [759, 494] width 416 height 44
type input "C"
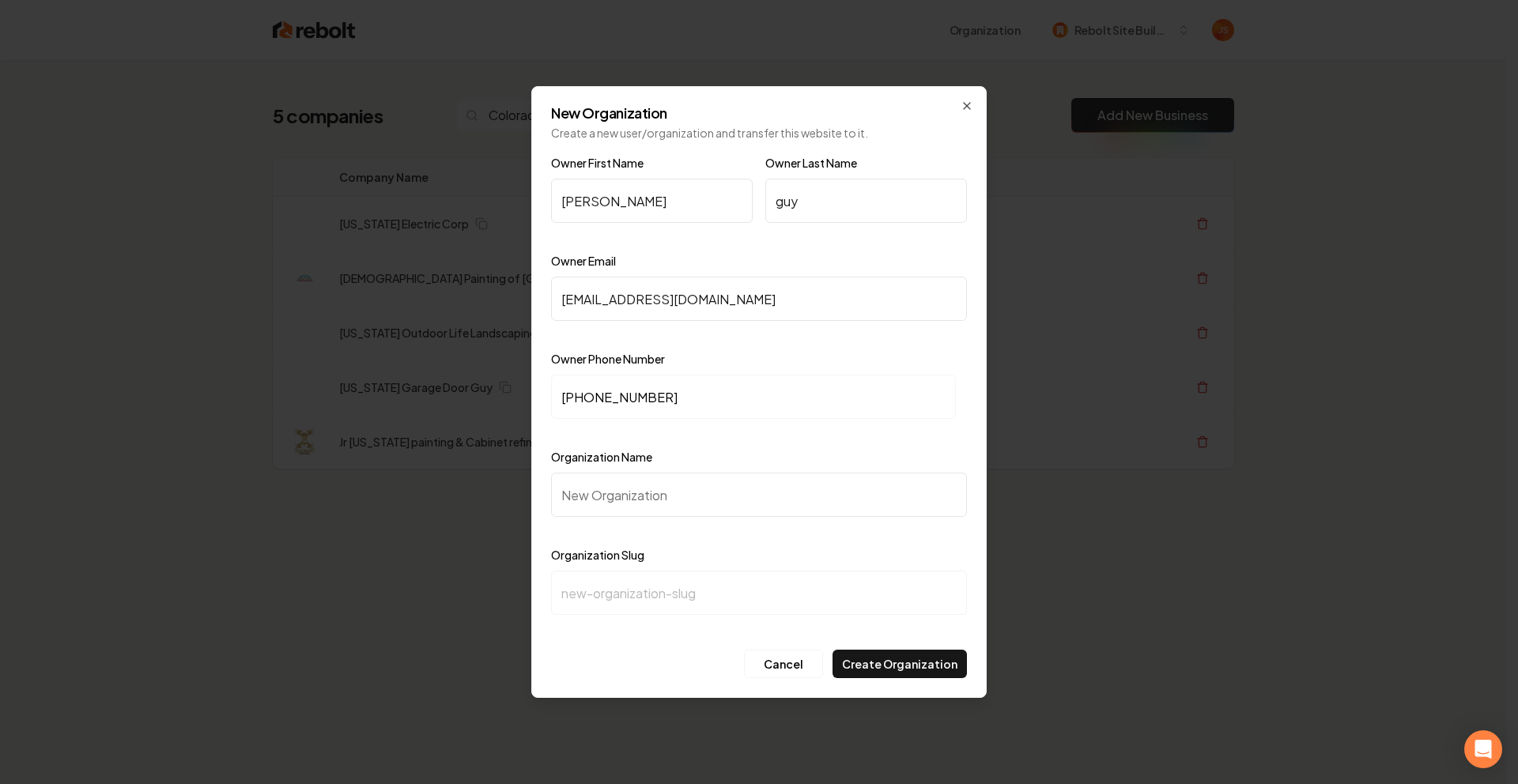
type input "c"
type input "Co"
type input "co"
type input "Col"
type input "col"
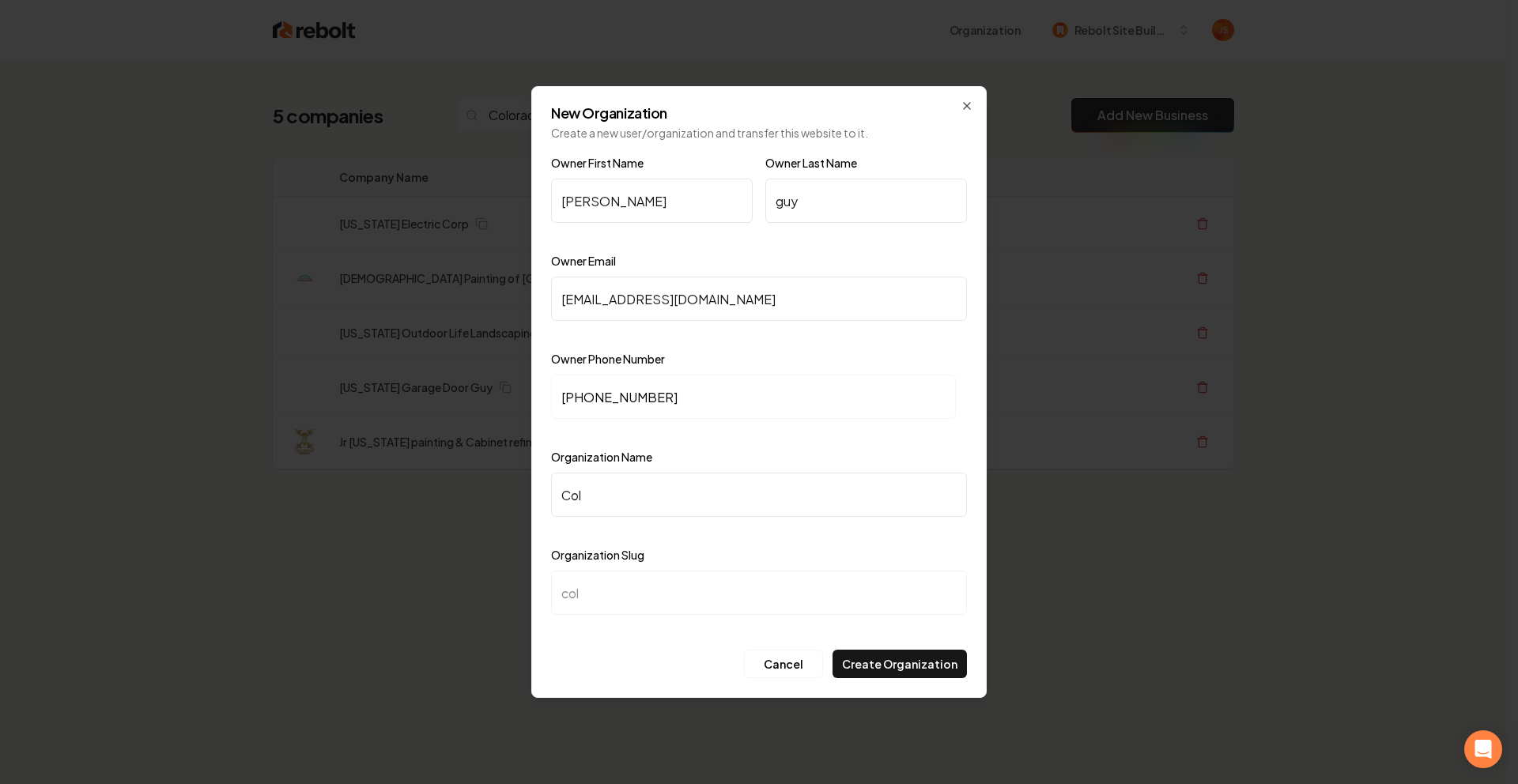
type input "Colo"
type input "colo"
type input "Coloa"
type input "coloa"
type input "Colo"
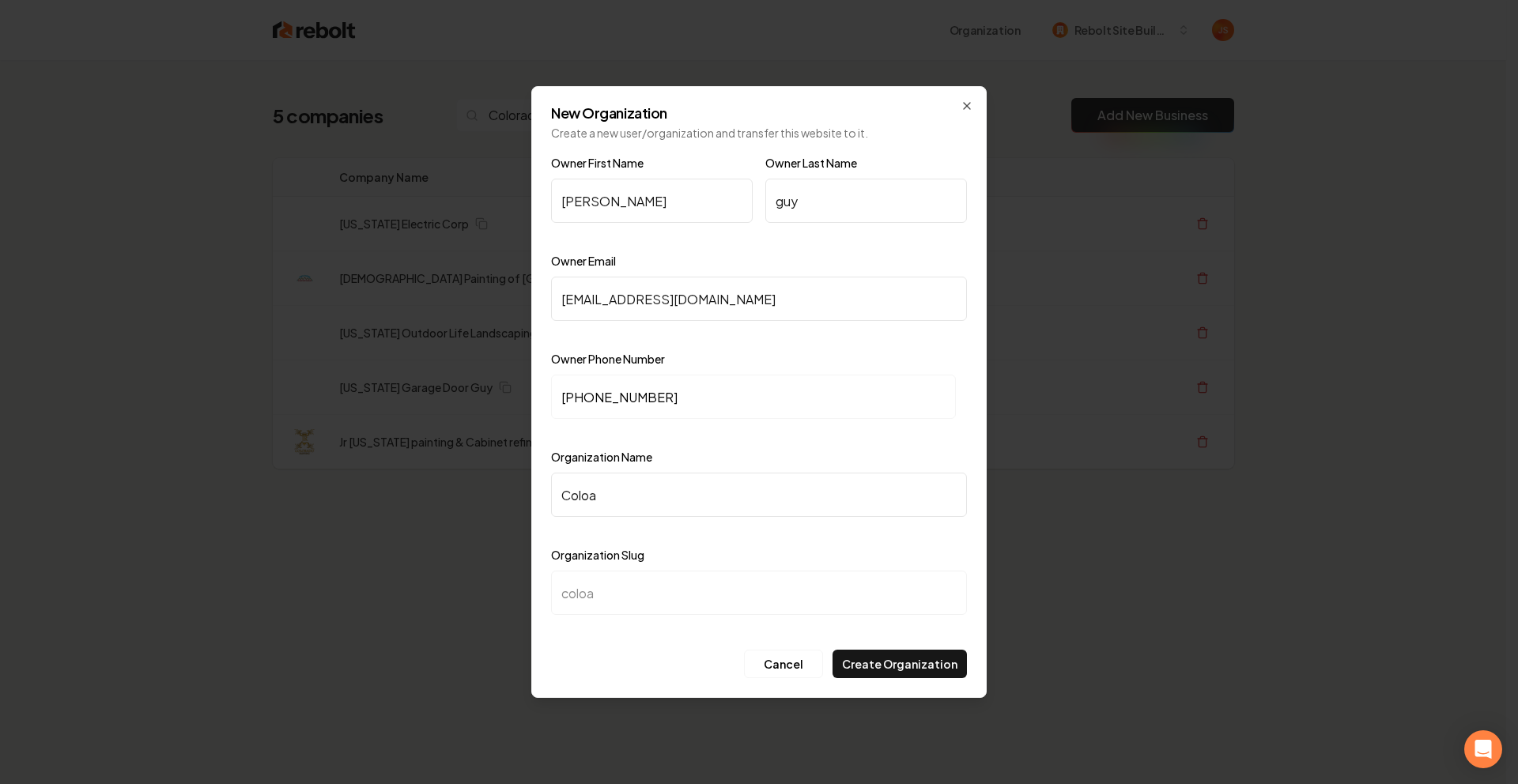
type input "colo"
type input "Color"
type input "color"
type input "Colora"
type input "colora"
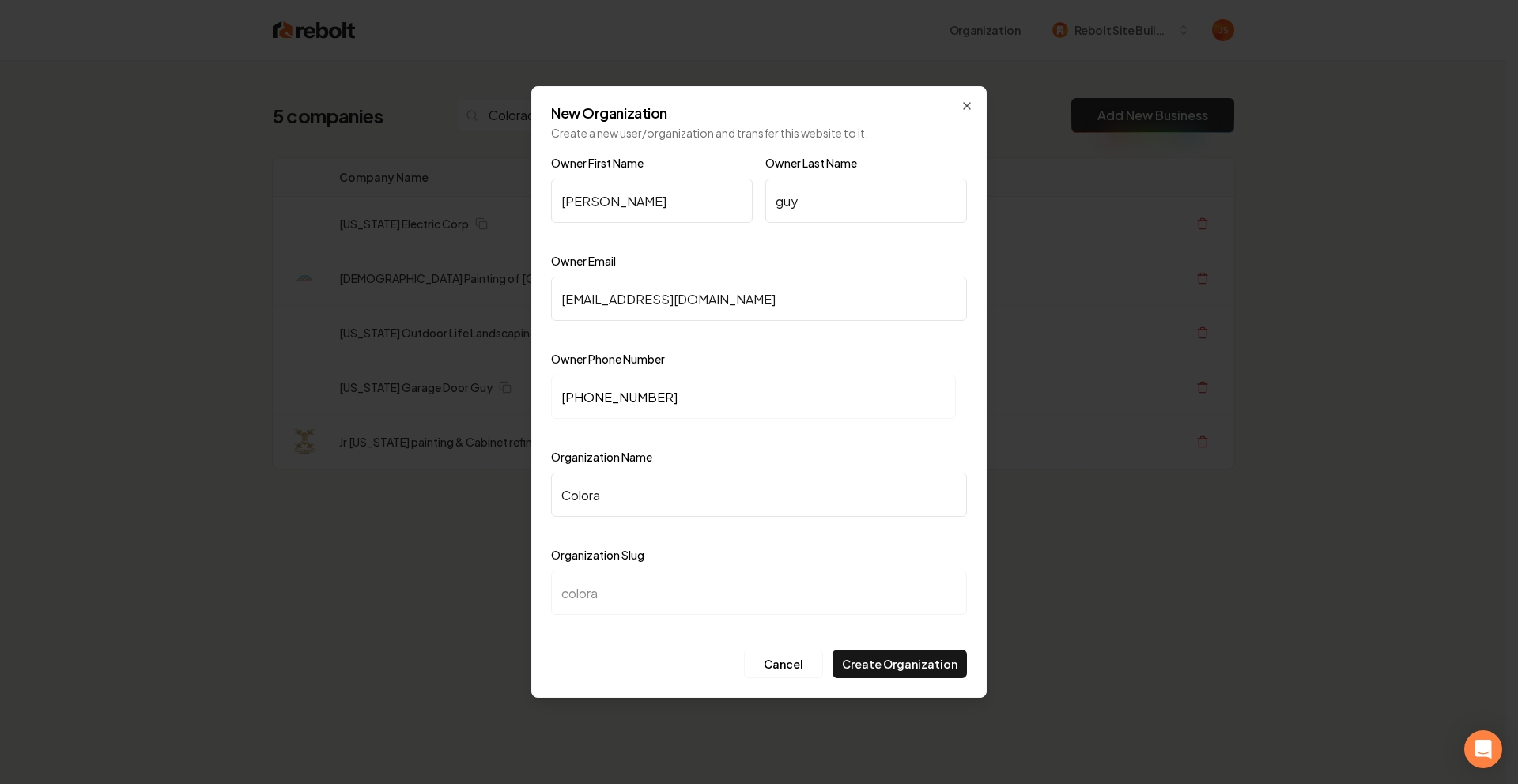
type input "Colorad"
type input "colorad"
type input "Colorado"
type input "colorado"
type input "Colorado G"
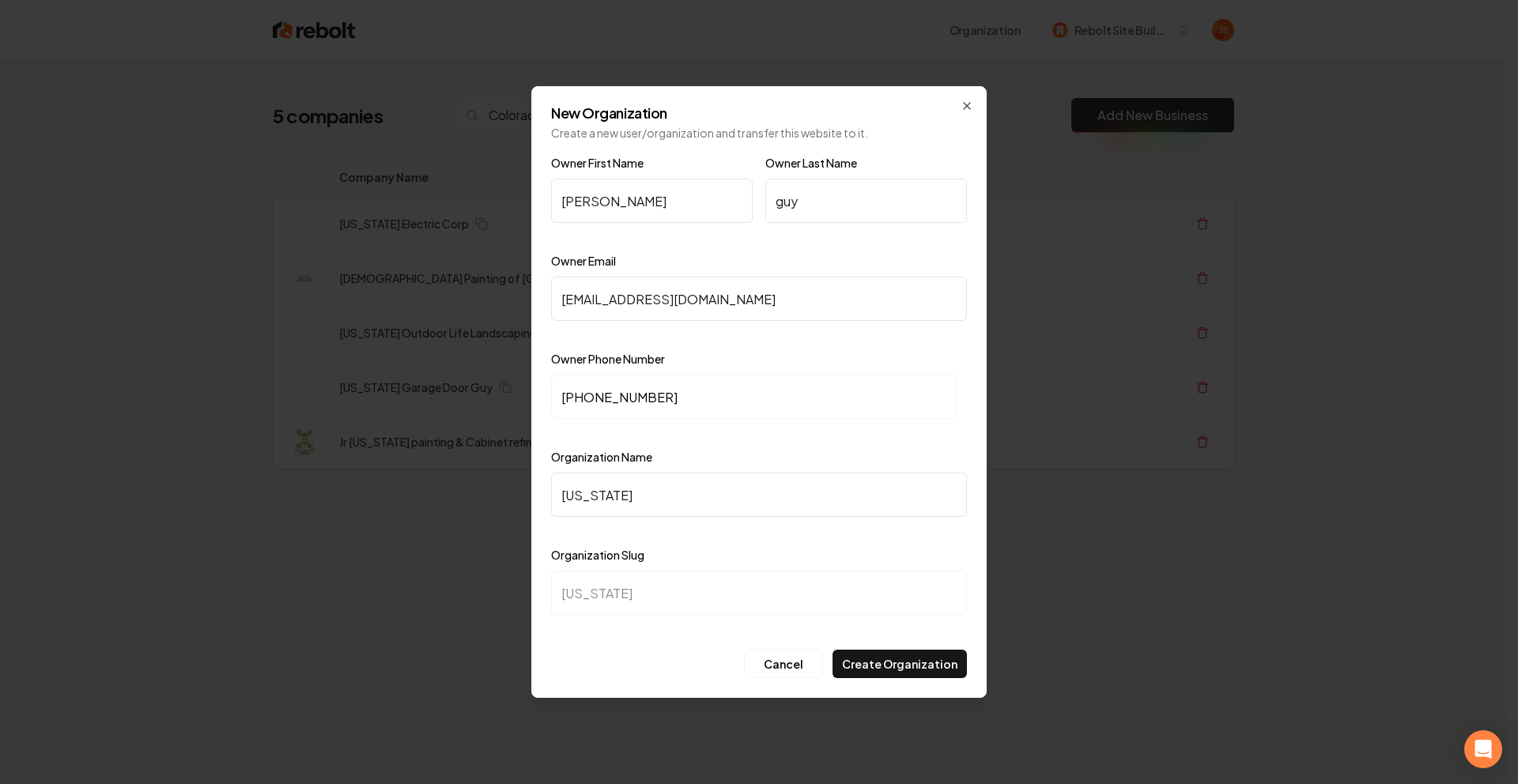
type input "colorado-g"
type input "Colorado Ga"
type input "colorado-ga"
type input "Colorado Gar"
type input "colorado-gar"
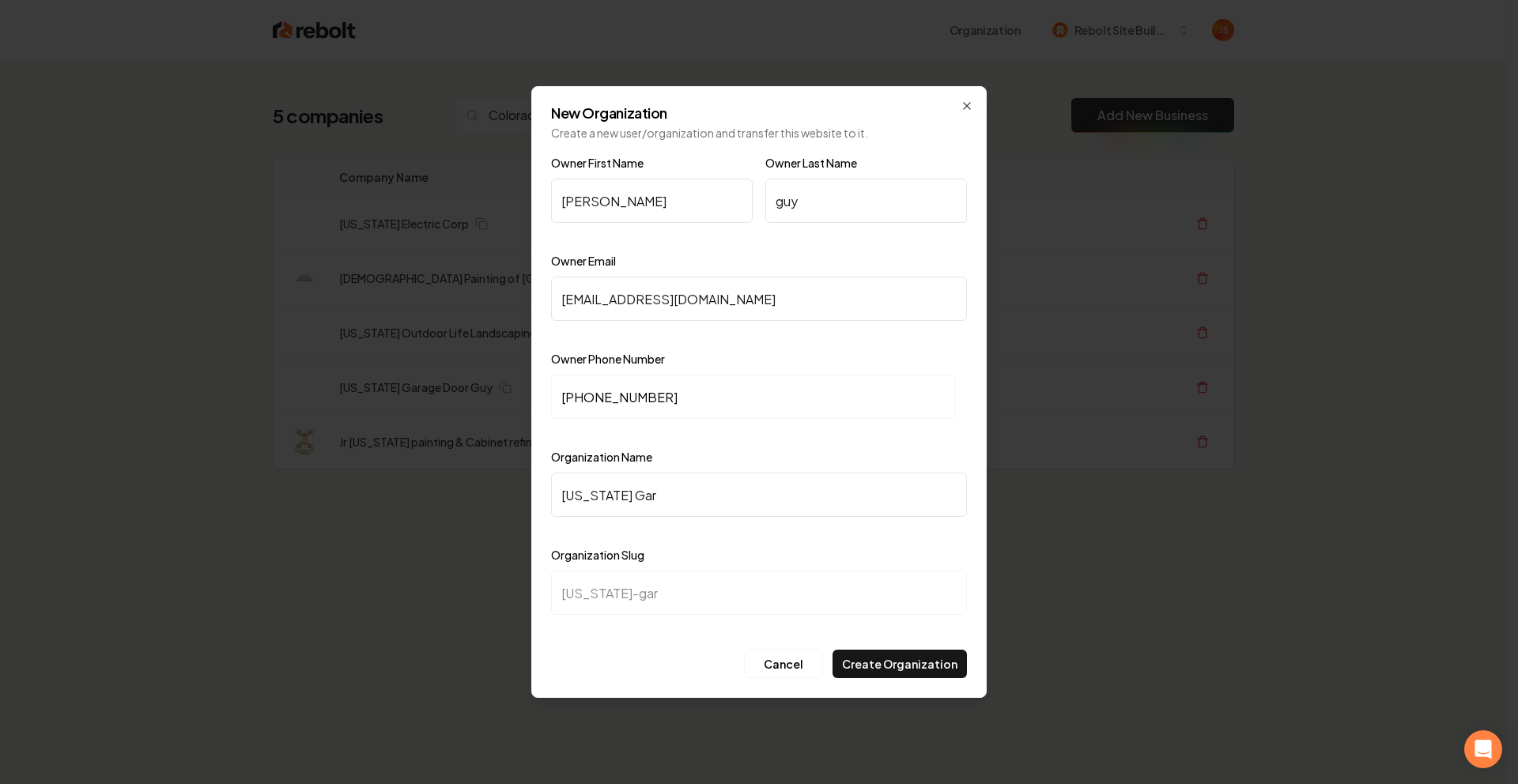
type input "Colorado Gara"
type input "colorado-gara"
type input "Colorado Garag"
type input "colorado-garag"
type input "Colorado Garage"
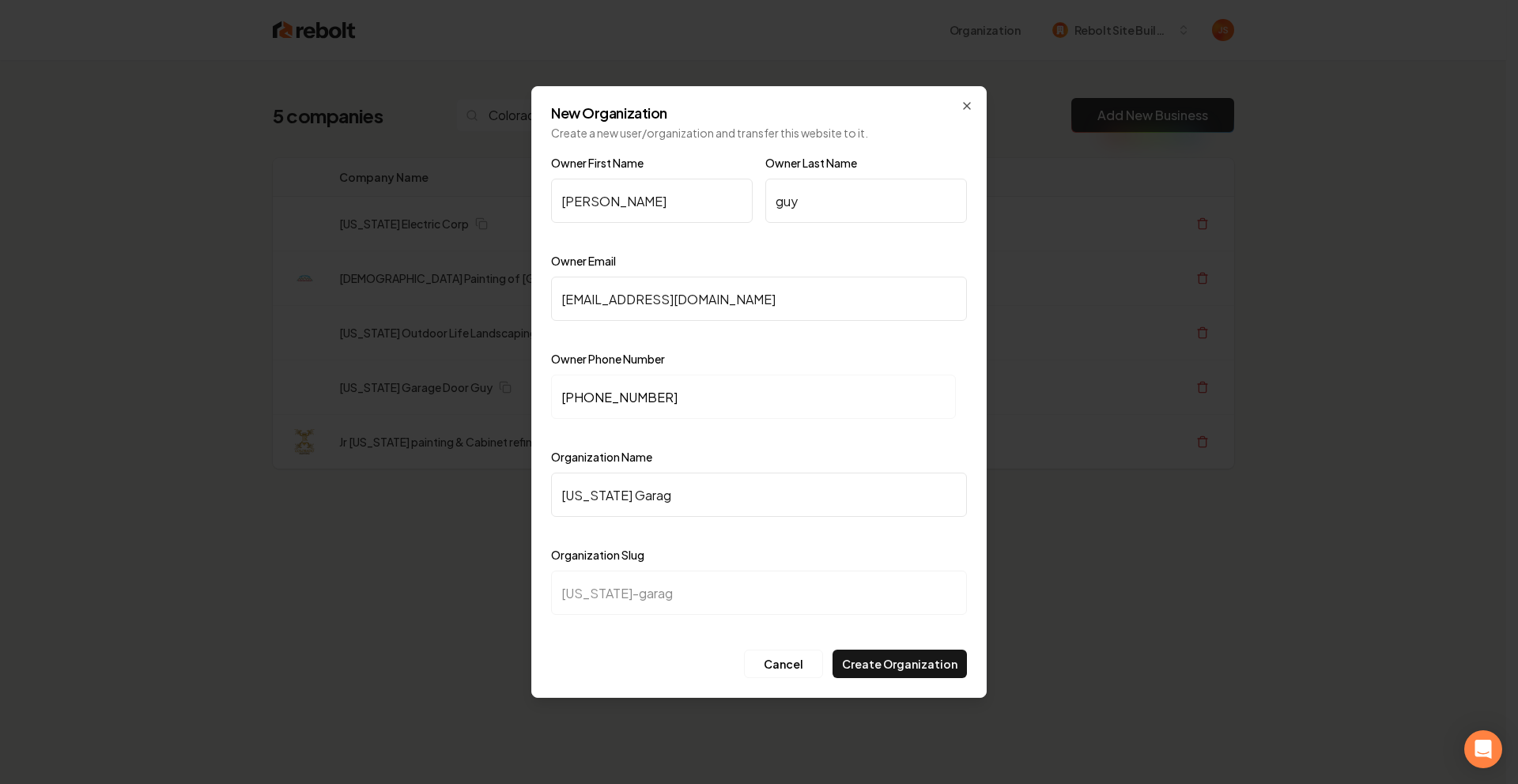
type input "colorado-garage"
type input "Colorado Garage D"
type input "colorado-garage-d"
type input "Colorado Garage Do"
type input "colorado-garage-do"
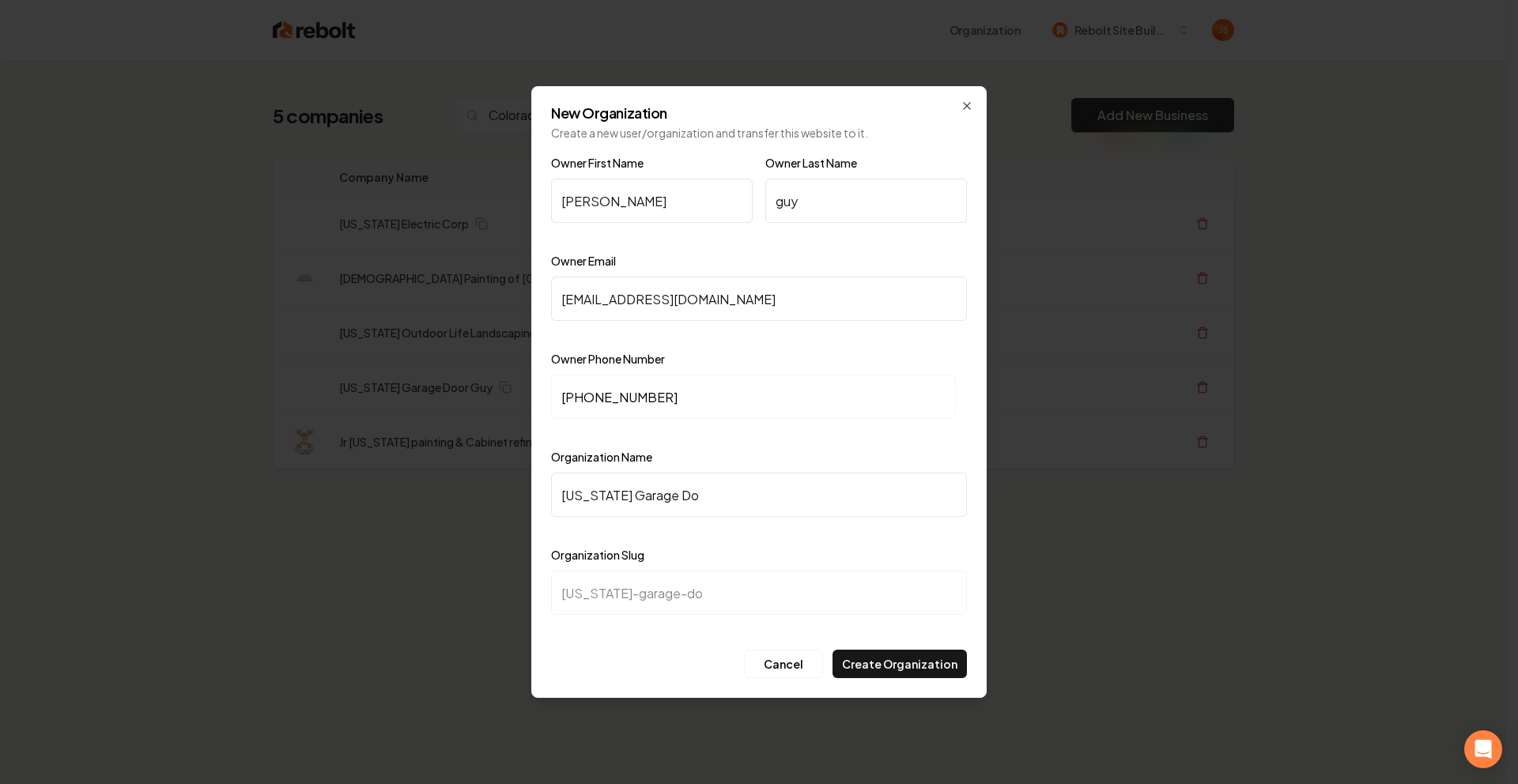
type input "Colorado Garage Doo"
type input "colorado-garage-doo"
type input "Colorado Garage Door"
type input "colorado-garage-door"
type input "Colorado Garage Door u"
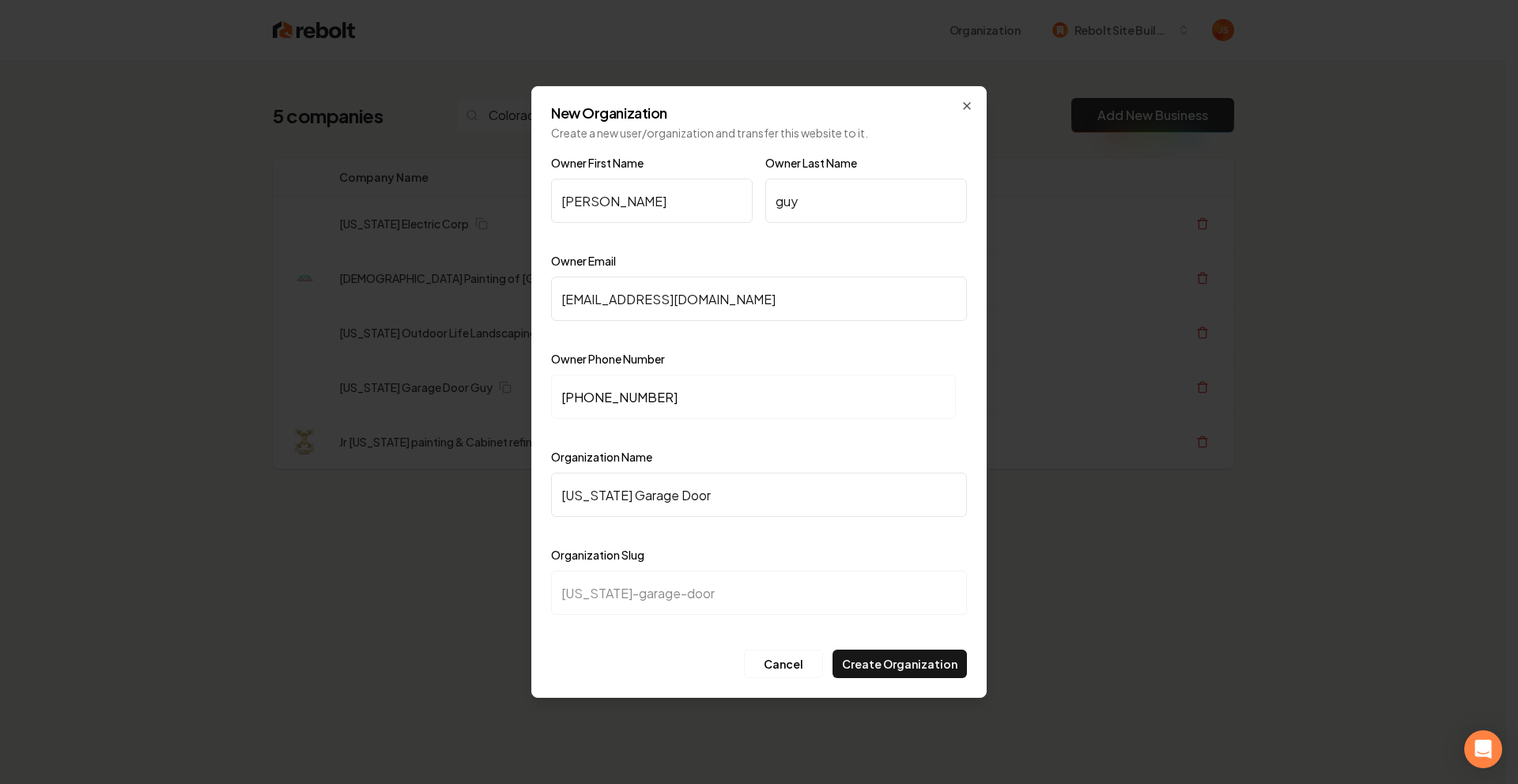
type input "colorado-garage-door-u"
type input "Colorado Garage Door"
type input "colorado-garage-door"
type input "Colorado Garage Door G"
type input "colorado-garage-door-g"
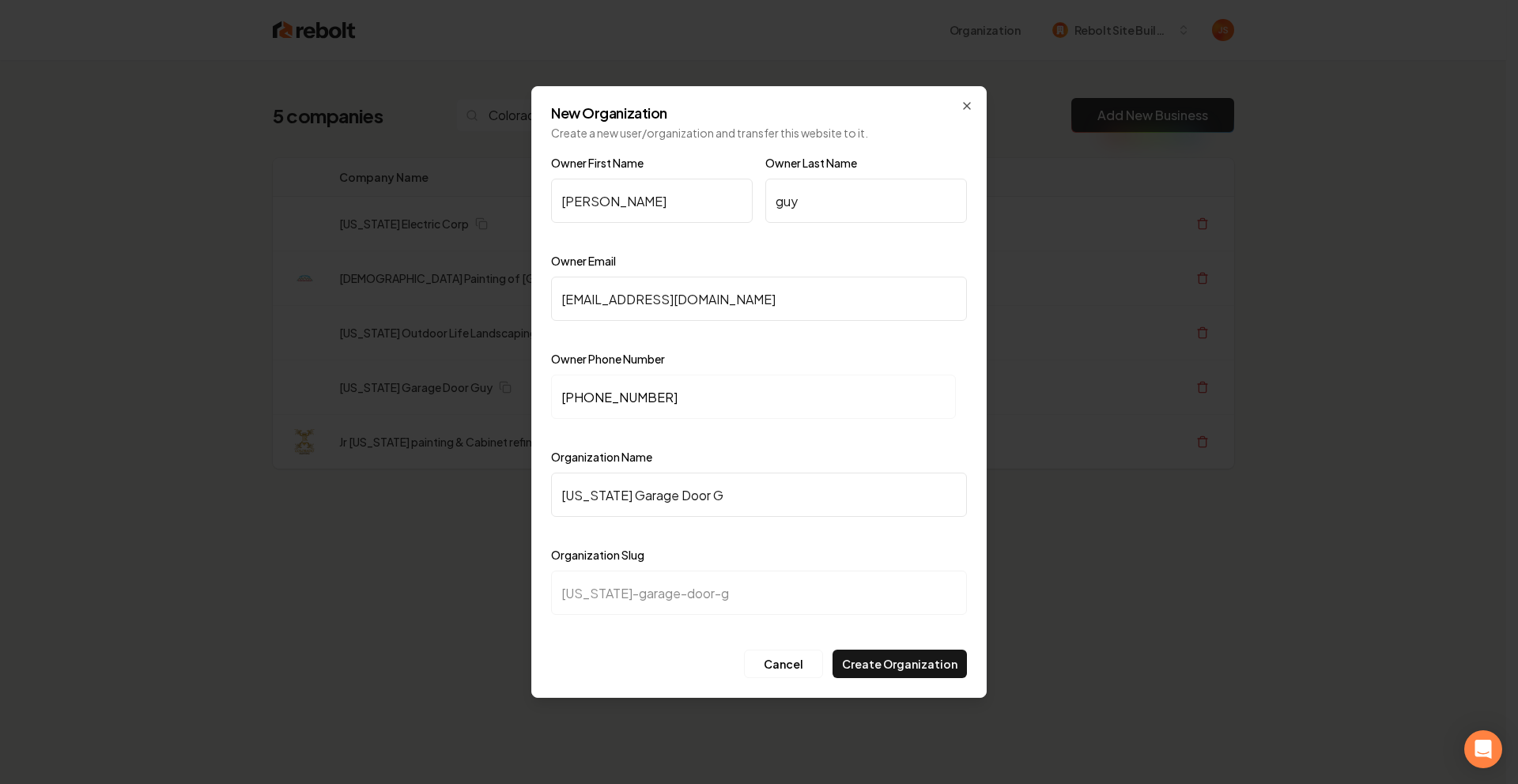
type input "Colorado Garage Door Gu"
type input "colorado-garage-door-gu"
type input "[US_STATE] Garage Door Guy"
type input "colorado-garage-door-guy"
type input "[US_STATE] Garage Door Guy"
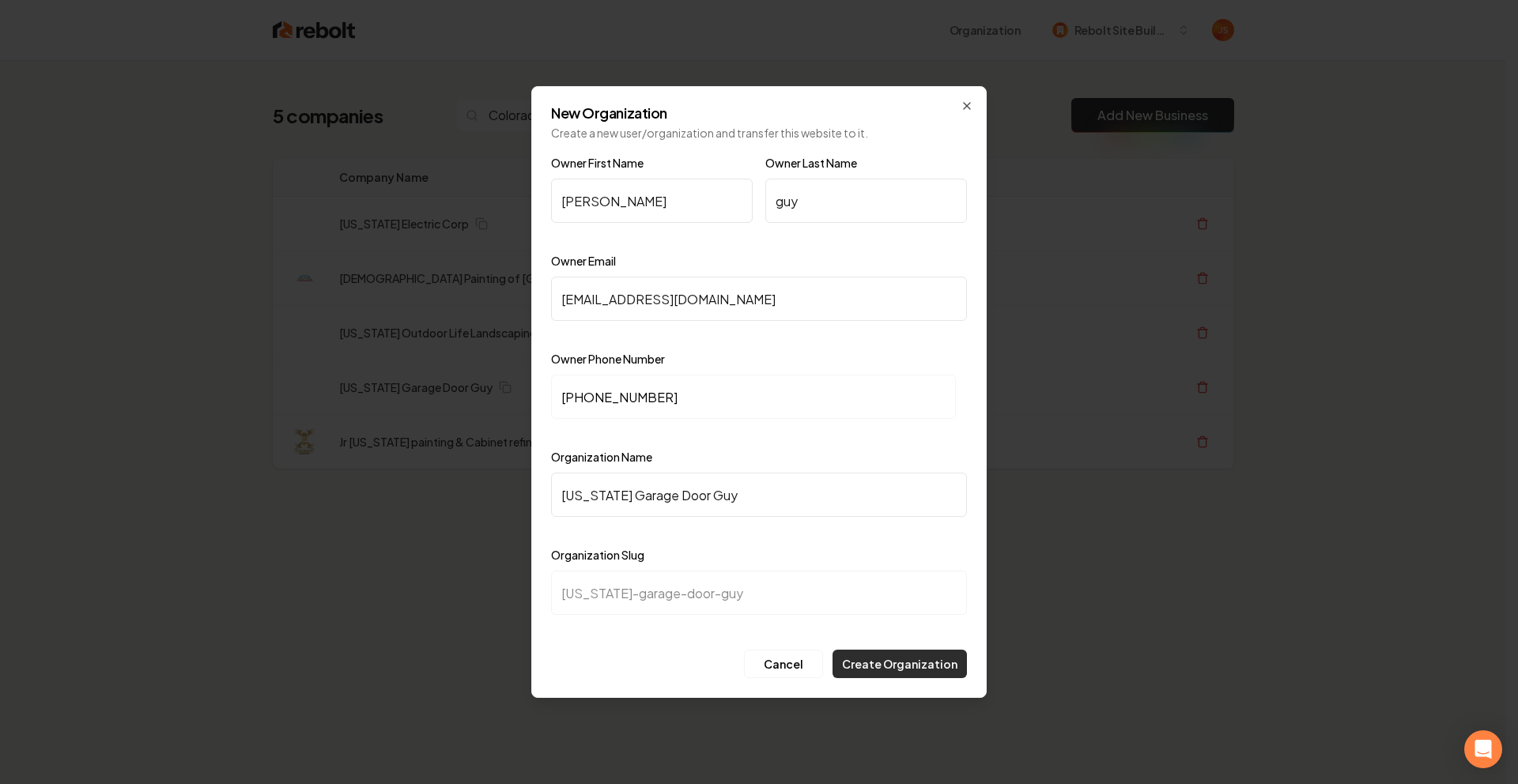
click at [906, 669] on button "Create Organization" at bounding box center [900, 664] width 134 height 28
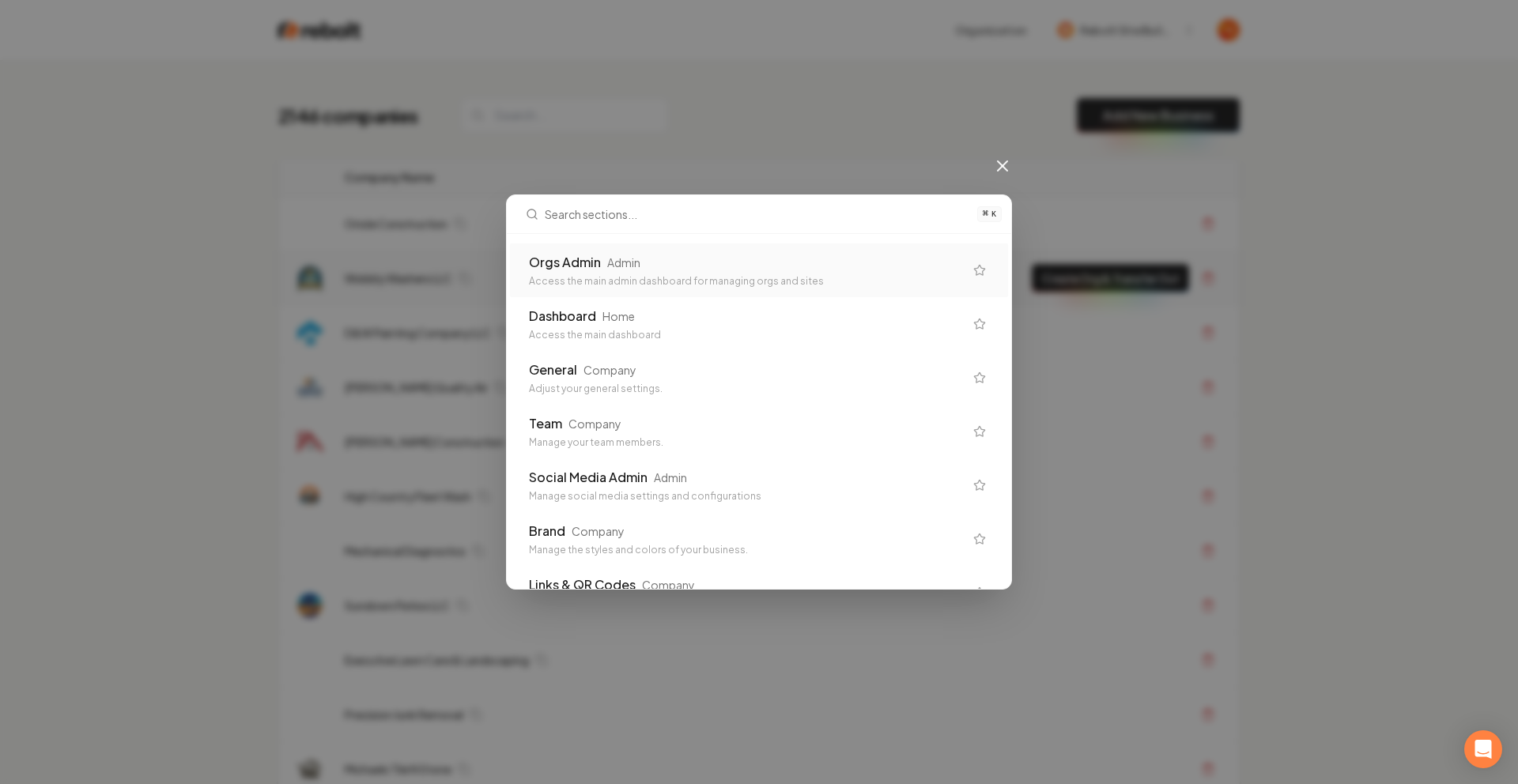
click at [628, 272] on div "Orgs Admin Admin Access the main admin dashboard for managing orgs and sites" at bounding box center [746, 270] width 435 height 35
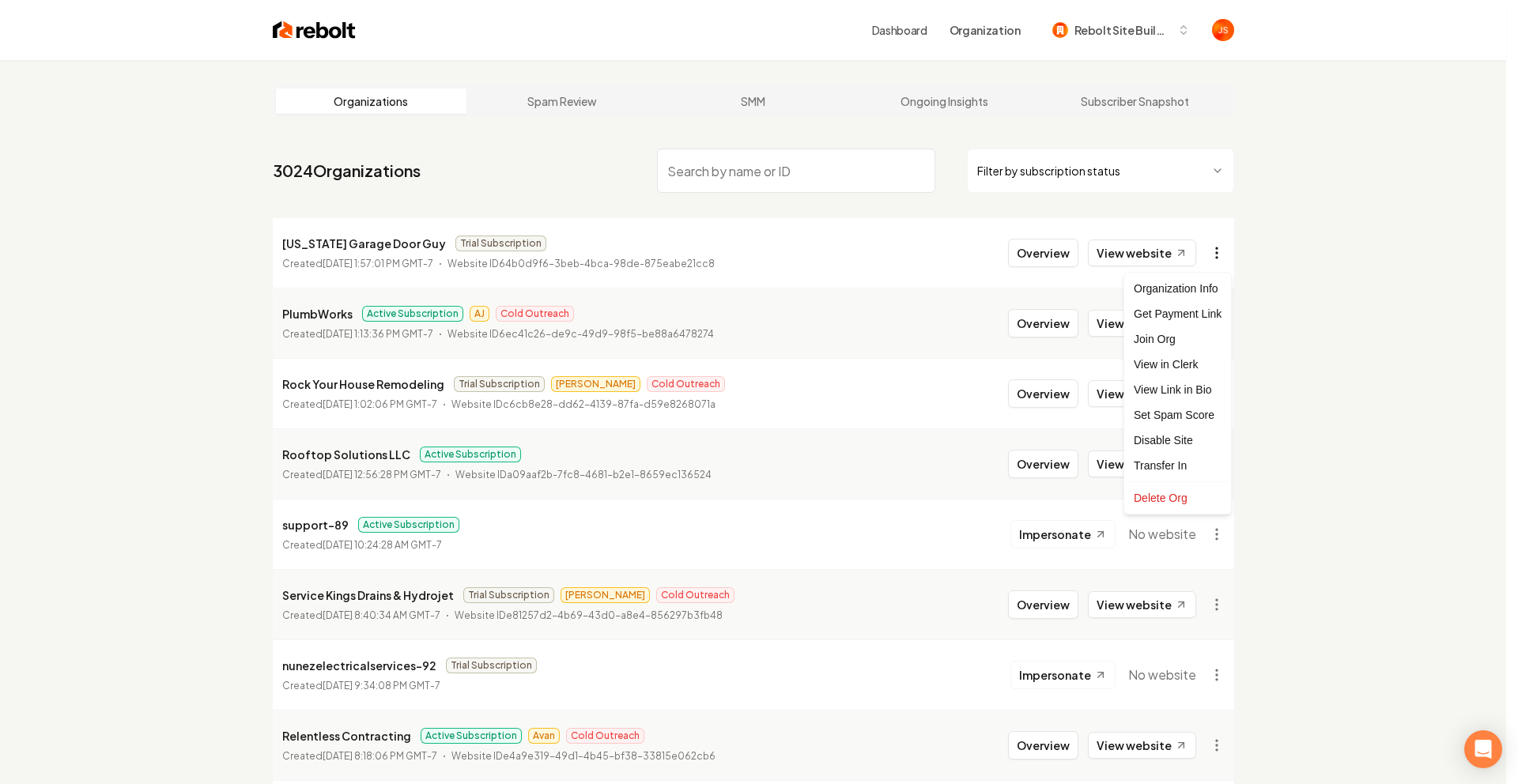
click at [1217, 251] on html "Dashboard Organization Rebolt Site Builder Organizations Spam Review SMM Ongoin…" at bounding box center [759, 392] width 1518 height 784
click at [1173, 312] on div "Get Payment Link" at bounding box center [1178, 313] width 100 height 25
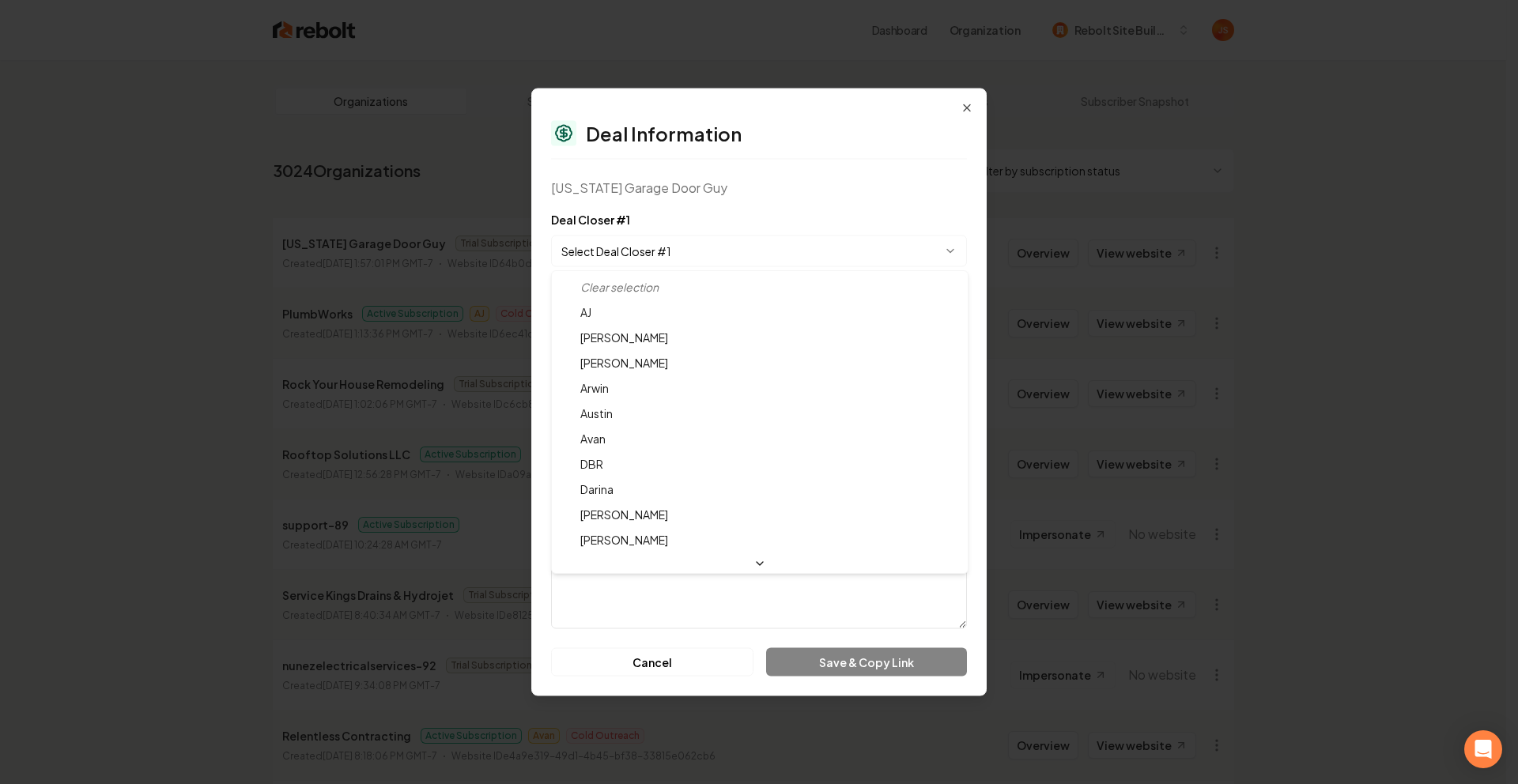
click at [636, 239] on body "Dashboard Organization Rebolt Site Builder Organizations Spam Review SMM Ongoin…" at bounding box center [753, 392] width 1507 height 784
select select "**********"
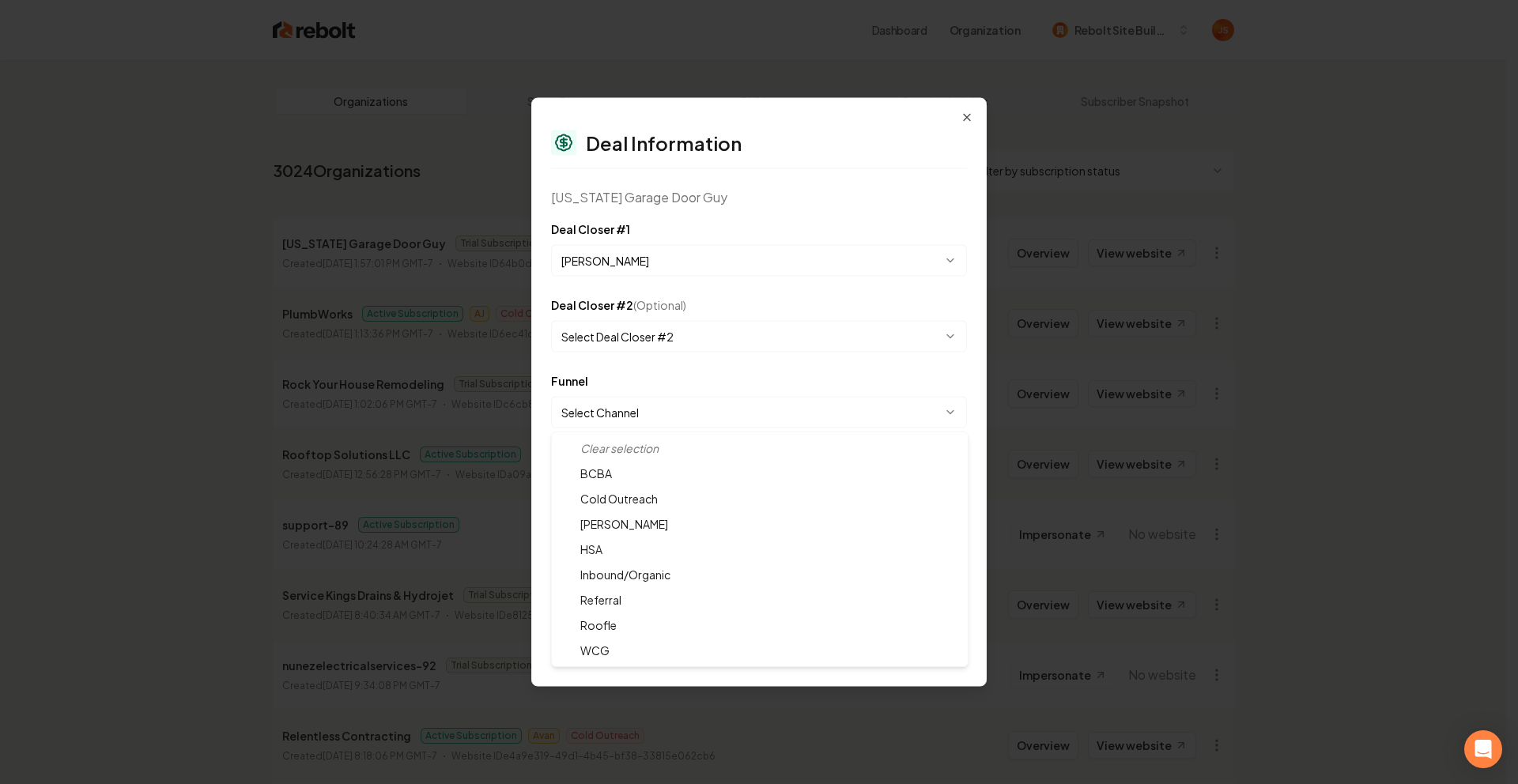
click at [649, 417] on body "Dashboard Organization Rebolt Site Builder Organizations Spam Review SMM Ongoin…" at bounding box center [753, 392] width 1507 height 784
select select "**********"
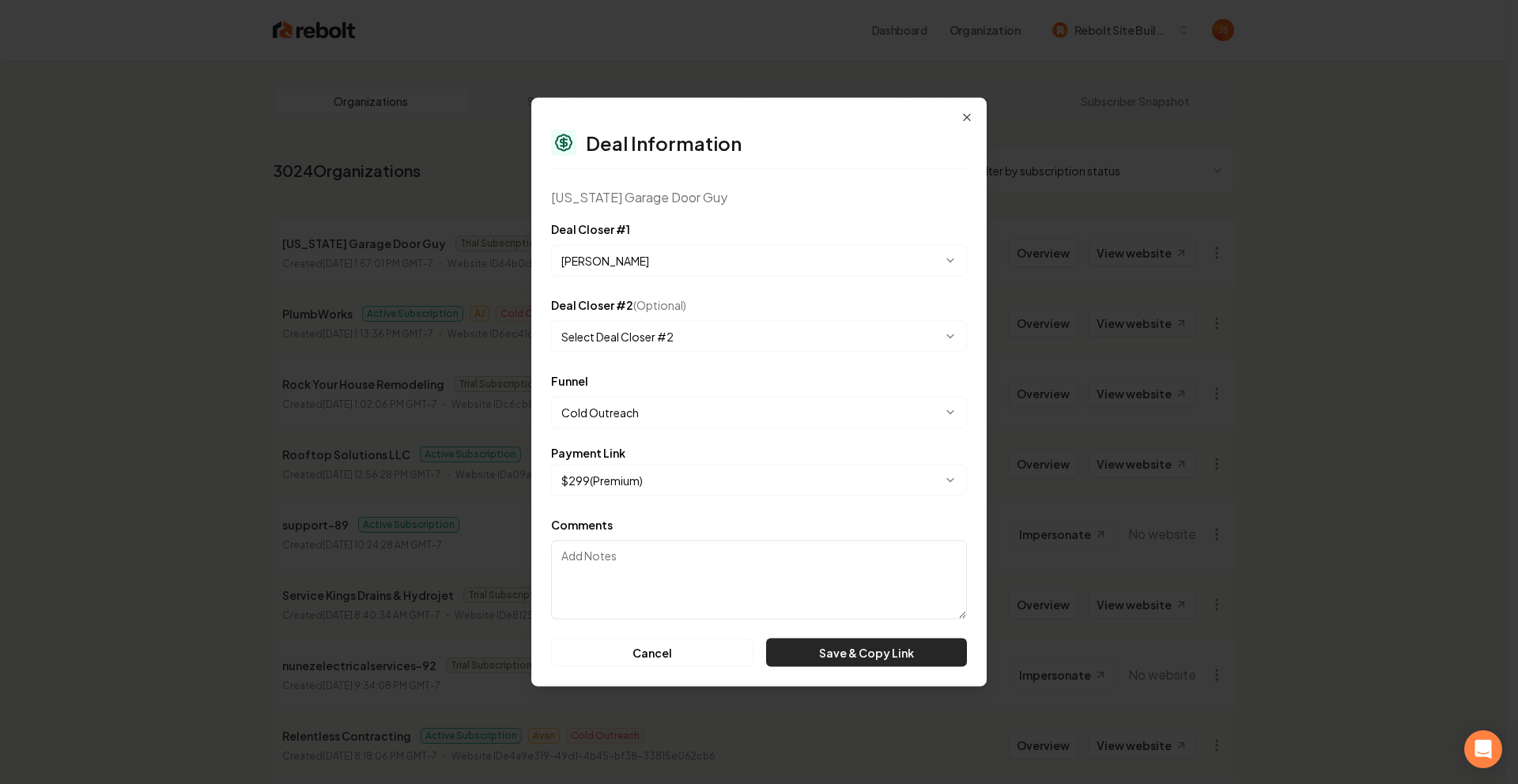
click at [830, 649] on button "Save & Copy Link" at bounding box center [866, 652] width 201 height 28
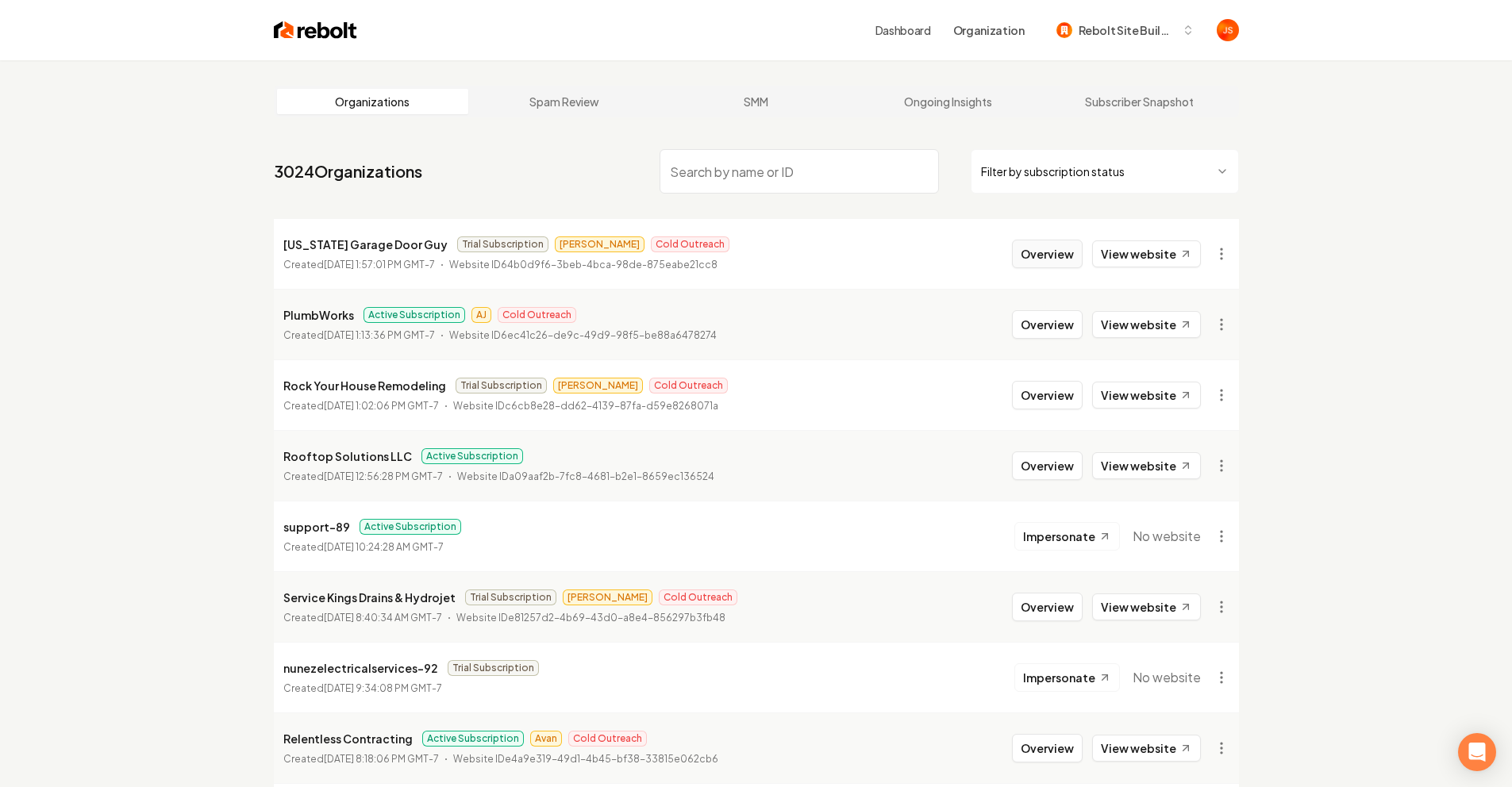
click at [1062, 259] on button "Overview" at bounding box center [1047, 254] width 71 height 28
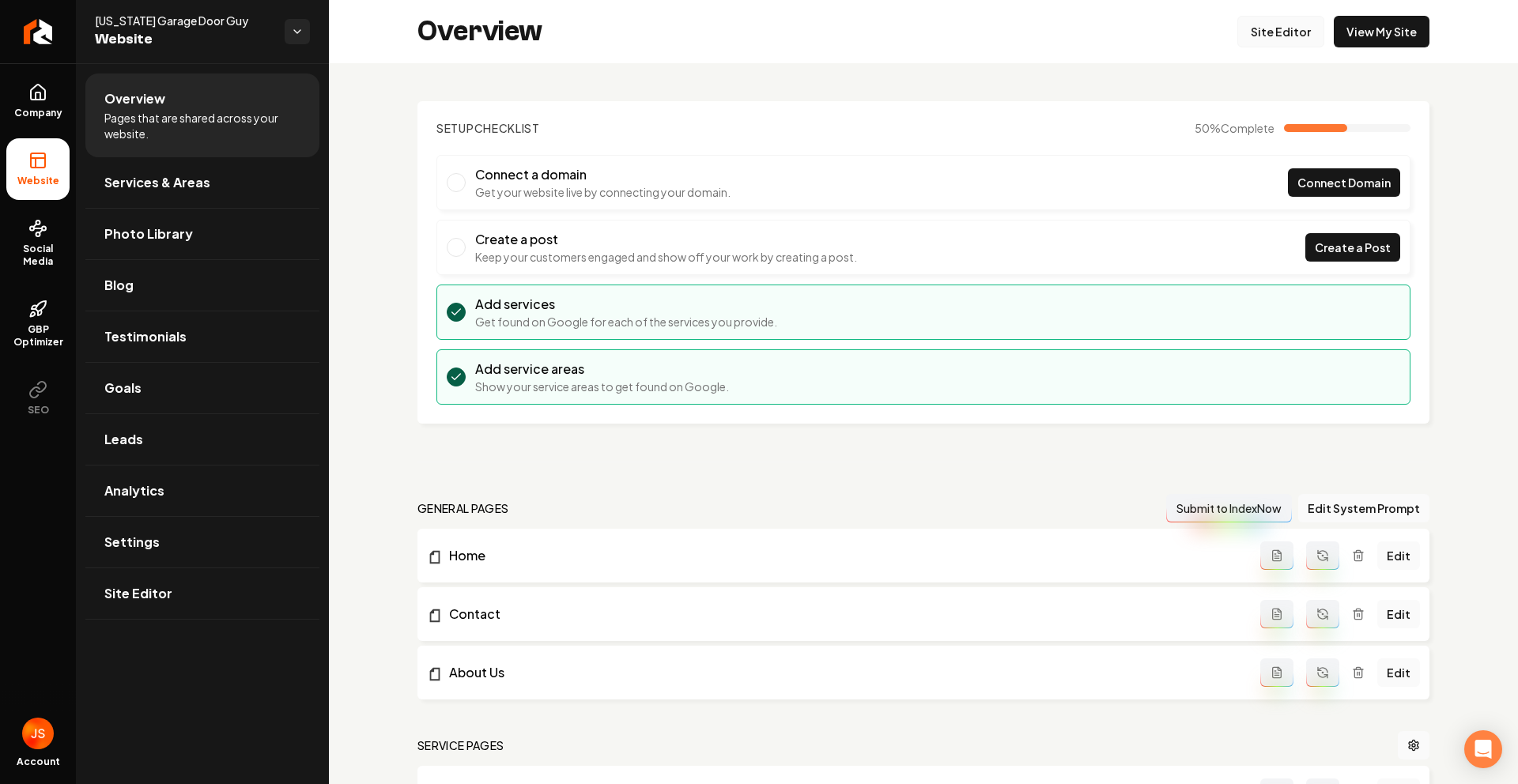
click at [1285, 40] on link "Site Editor" at bounding box center [1281, 31] width 87 height 31
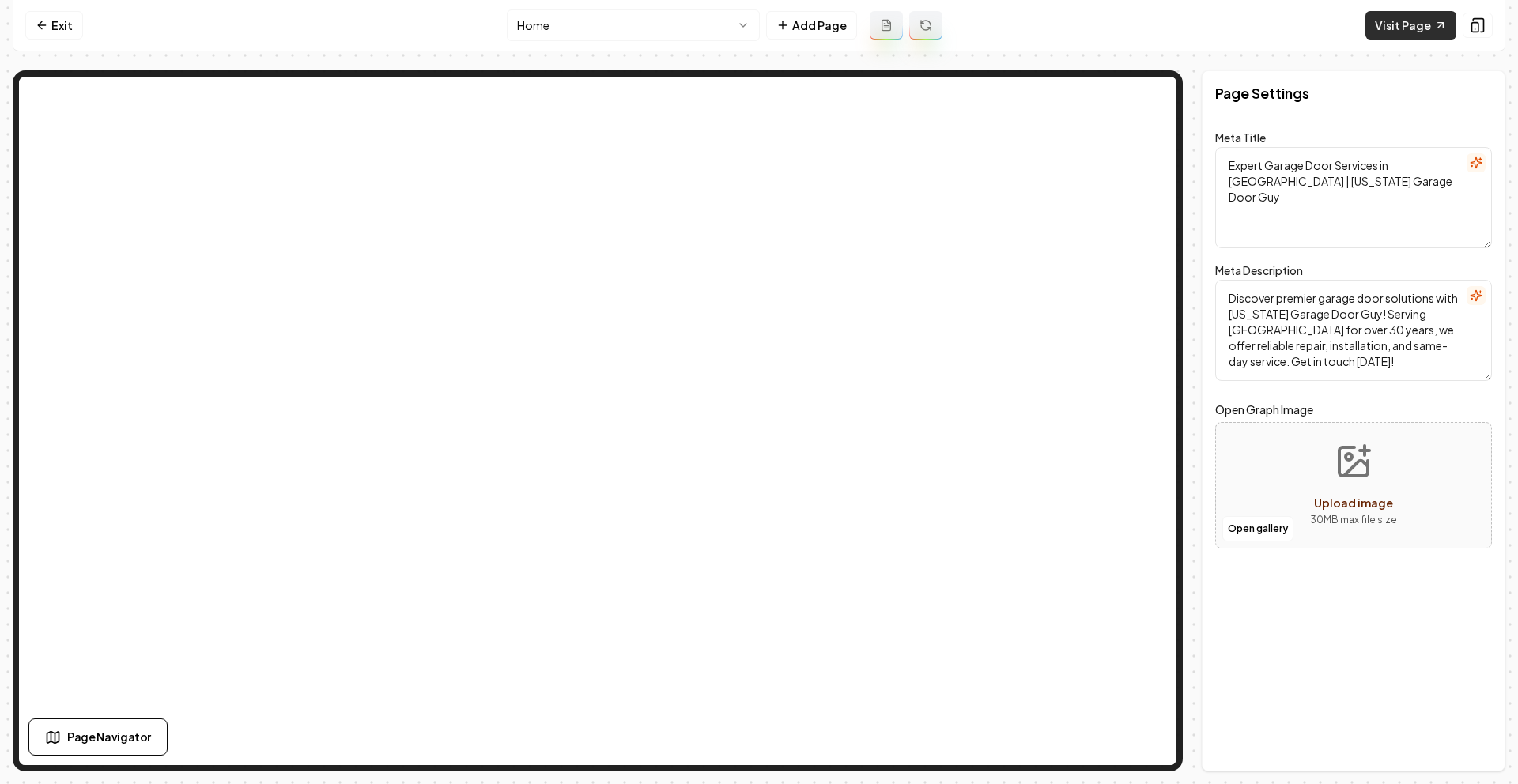
click at [1373, 31] on link "Visit Page" at bounding box center [1411, 25] width 91 height 28
click at [1200, 29] on nav "Exit Home Add Page Visit Page" at bounding box center [759, 26] width 1493 height 52
drag, startPoint x: 317, startPoint y: 26, endPoint x: 91, endPoint y: 27, distance: 226.0
click at [316, 26] on nav "Exit Home Add Page Visit Page" at bounding box center [759, 26] width 1493 height 52
click at [233, 48] on nav "Exit Home Add Page Visit Page" at bounding box center [759, 26] width 1493 height 52
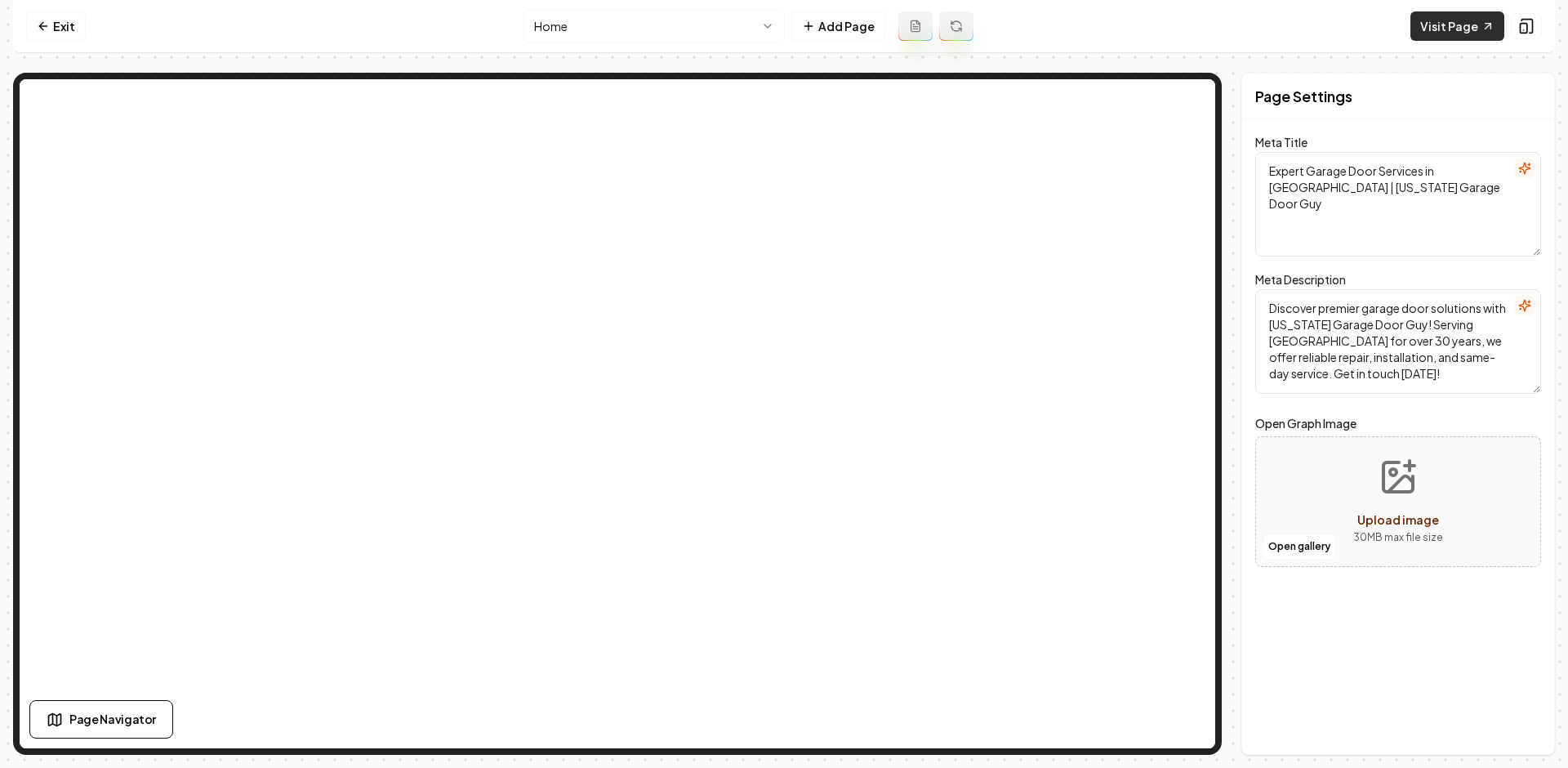
click at [1432, 28] on link "Visit Page" at bounding box center [1457, 26] width 94 height 29
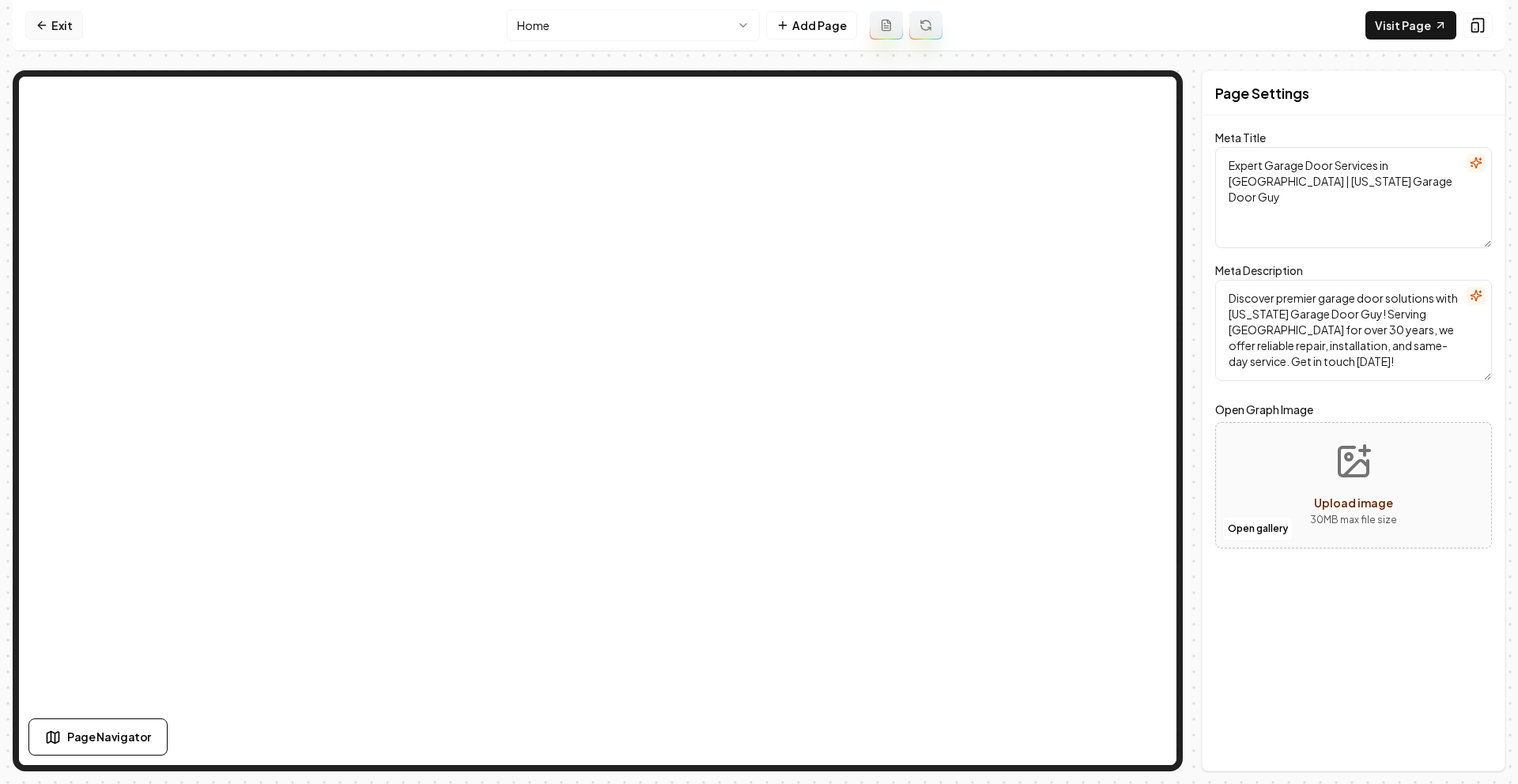
click at [52, 32] on link "Exit" at bounding box center [53, 25] width 57 height 28
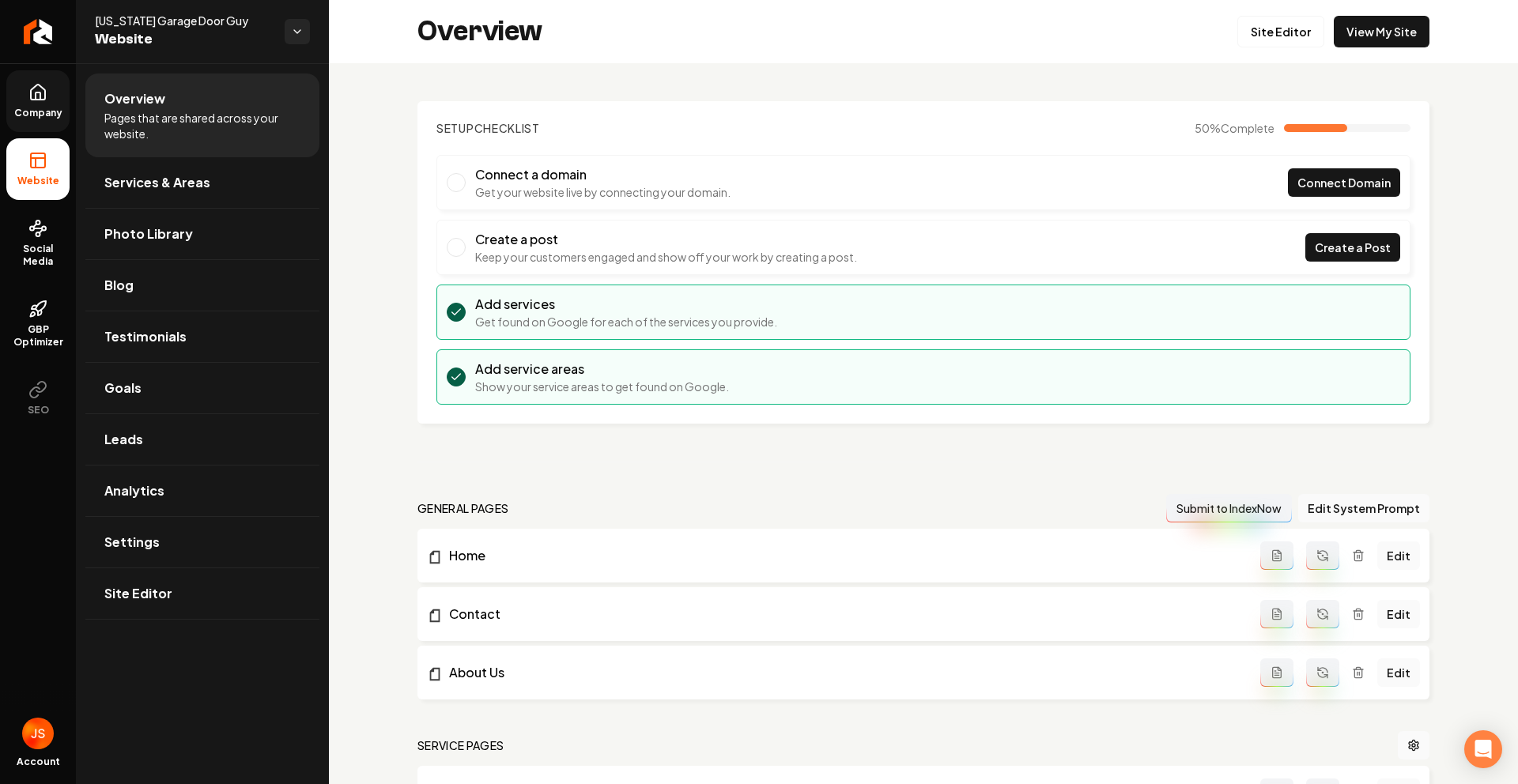
click at [16, 97] on link "Company" at bounding box center [38, 101] width 63 height 61
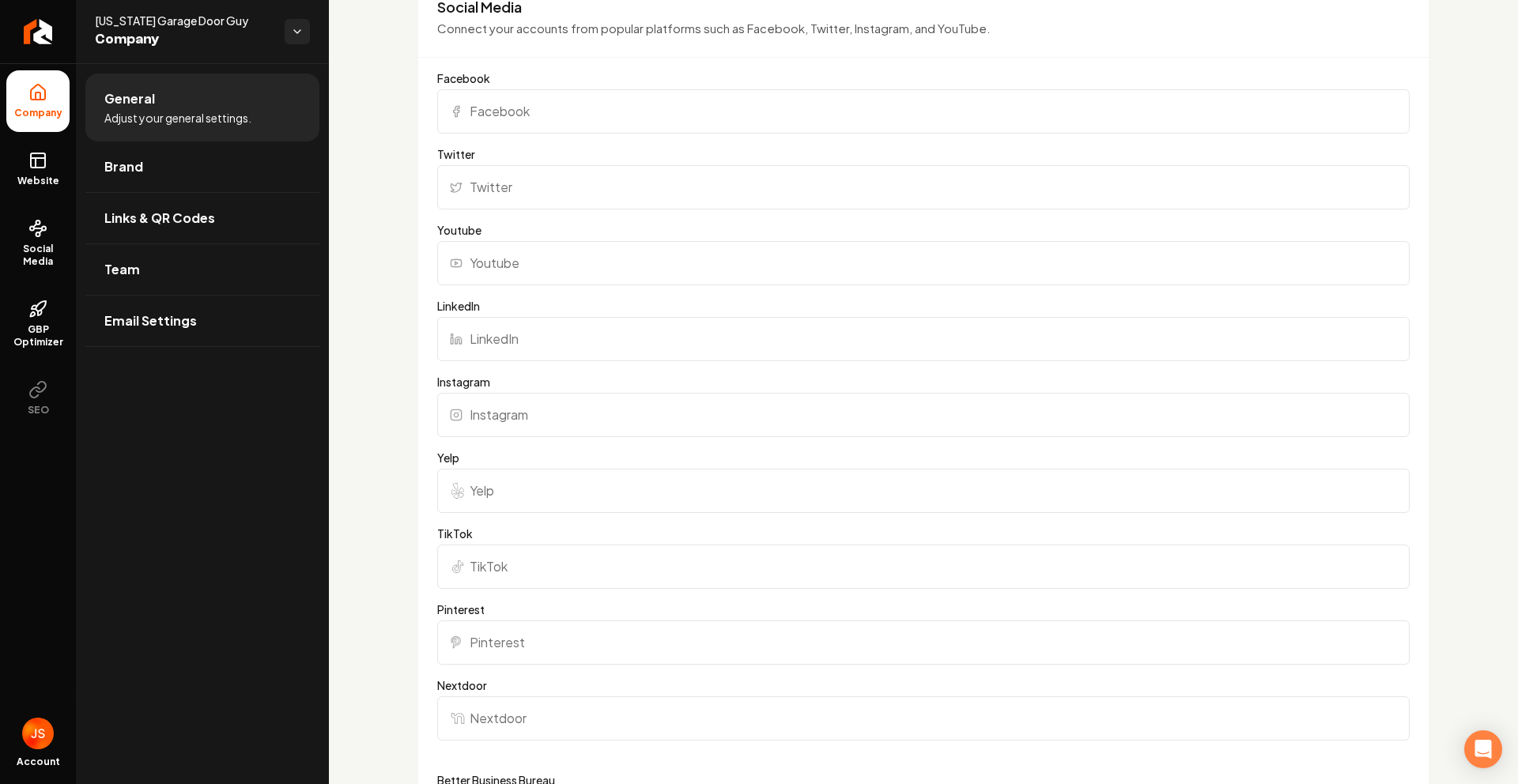
scroll to position [2024, 0]
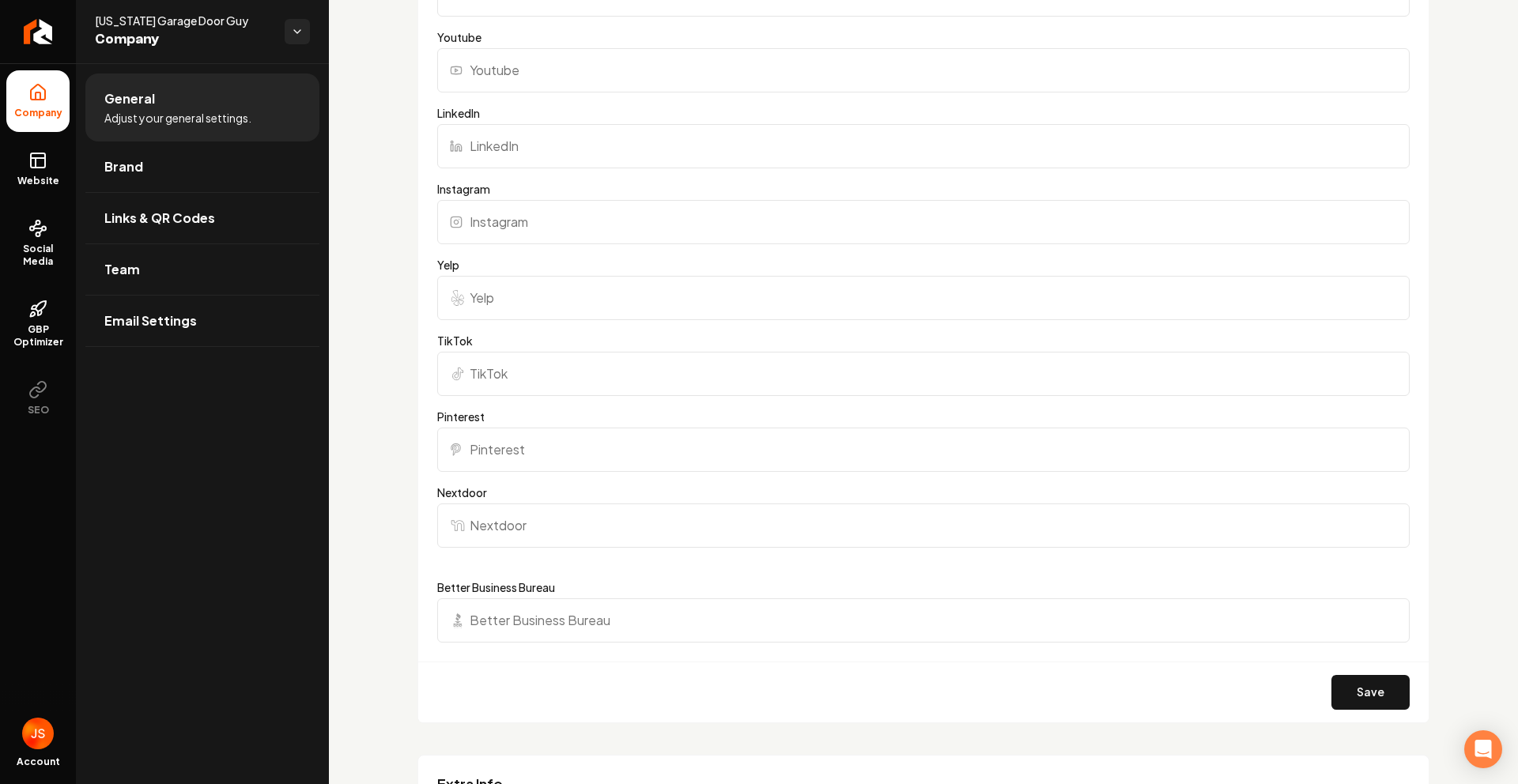
click at [541, 363] on input "TikTok" at bounding box center [923, 374] width 973 height 44
click at [540, 317] on input "Yelp" at bounding box center [923, 298] width 973 height 44
paste input "https://www.yelp.com/biz/colorado-garage-door-guy-aurora-3"
type input "https://www.yelp.com/biz/colorado-garage-door-guy-aurora-3"
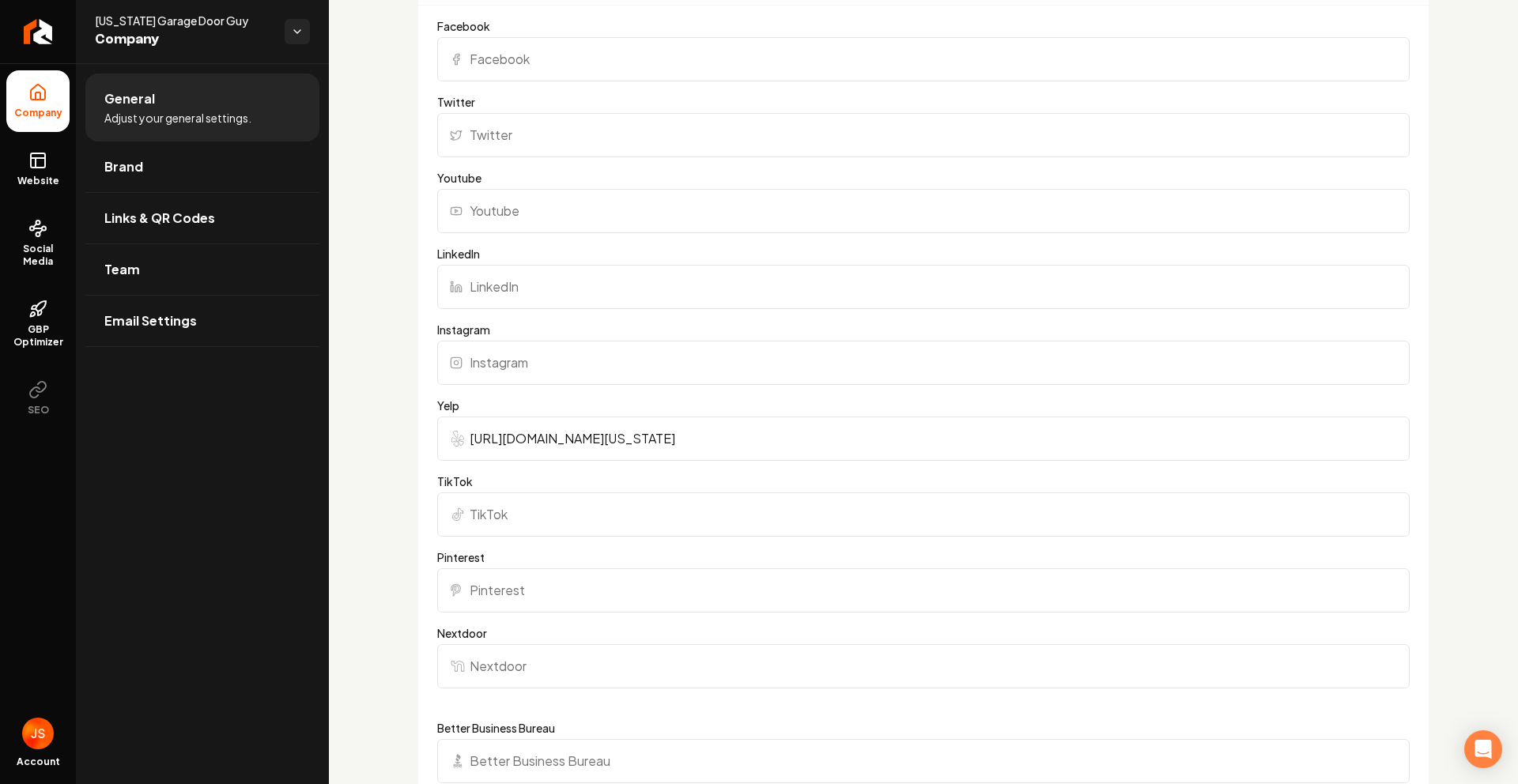
scroll to position [1870, 0]
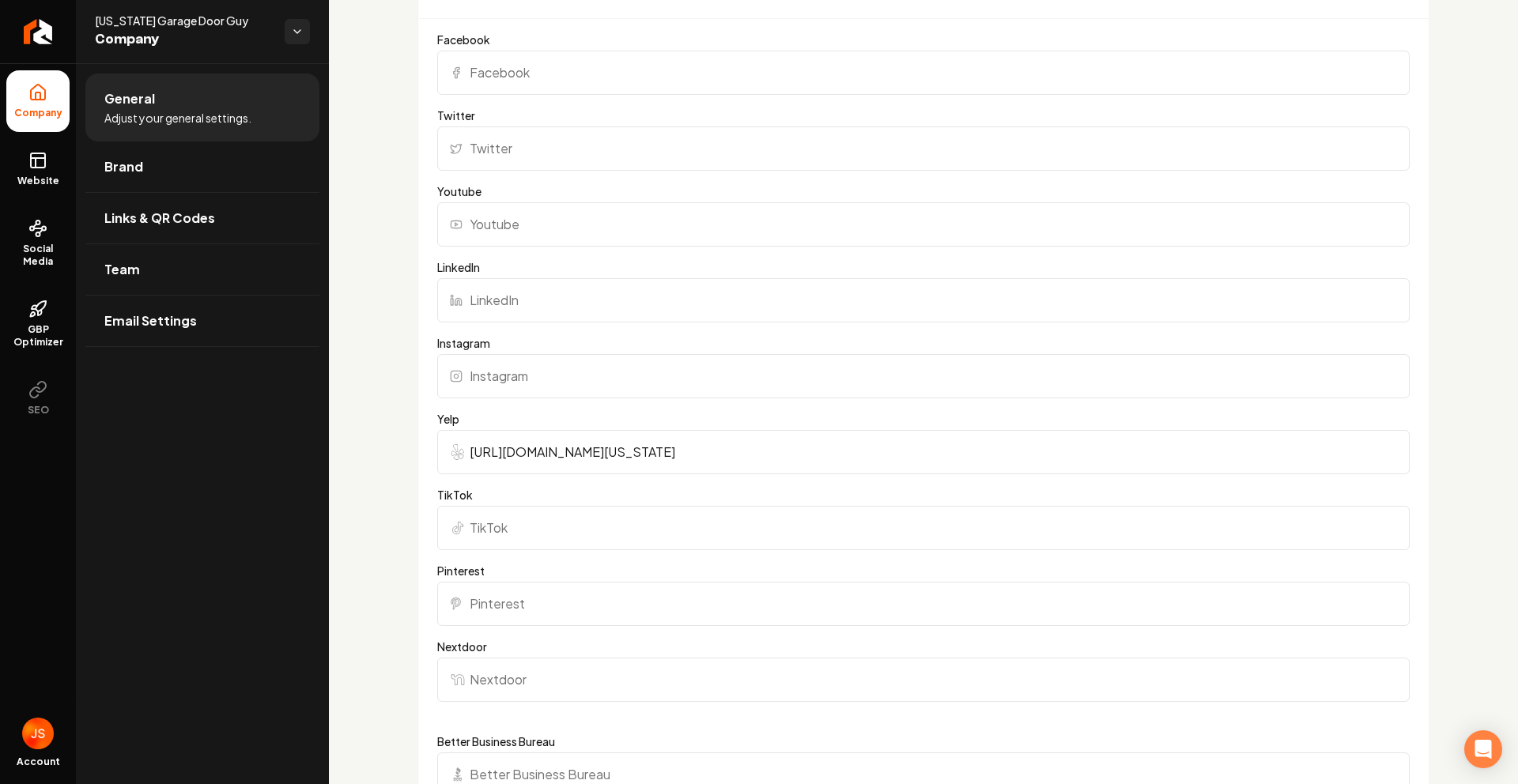
click at [502, 117] on label "Twitter" at bounding box center [923, 115] width 973 height 16
click at [502, 127] on input "Twitter" at bounding box center [923, 149] width 973 height 44
click at [513, 73] on input "Facebook" at bounding box center [923, 73] width 973 height 44
paste input "https://www.facebook.com/coloradogaragedoorguy/"
type input "https://www.facebook.com/coloradogaragedoorguy/"
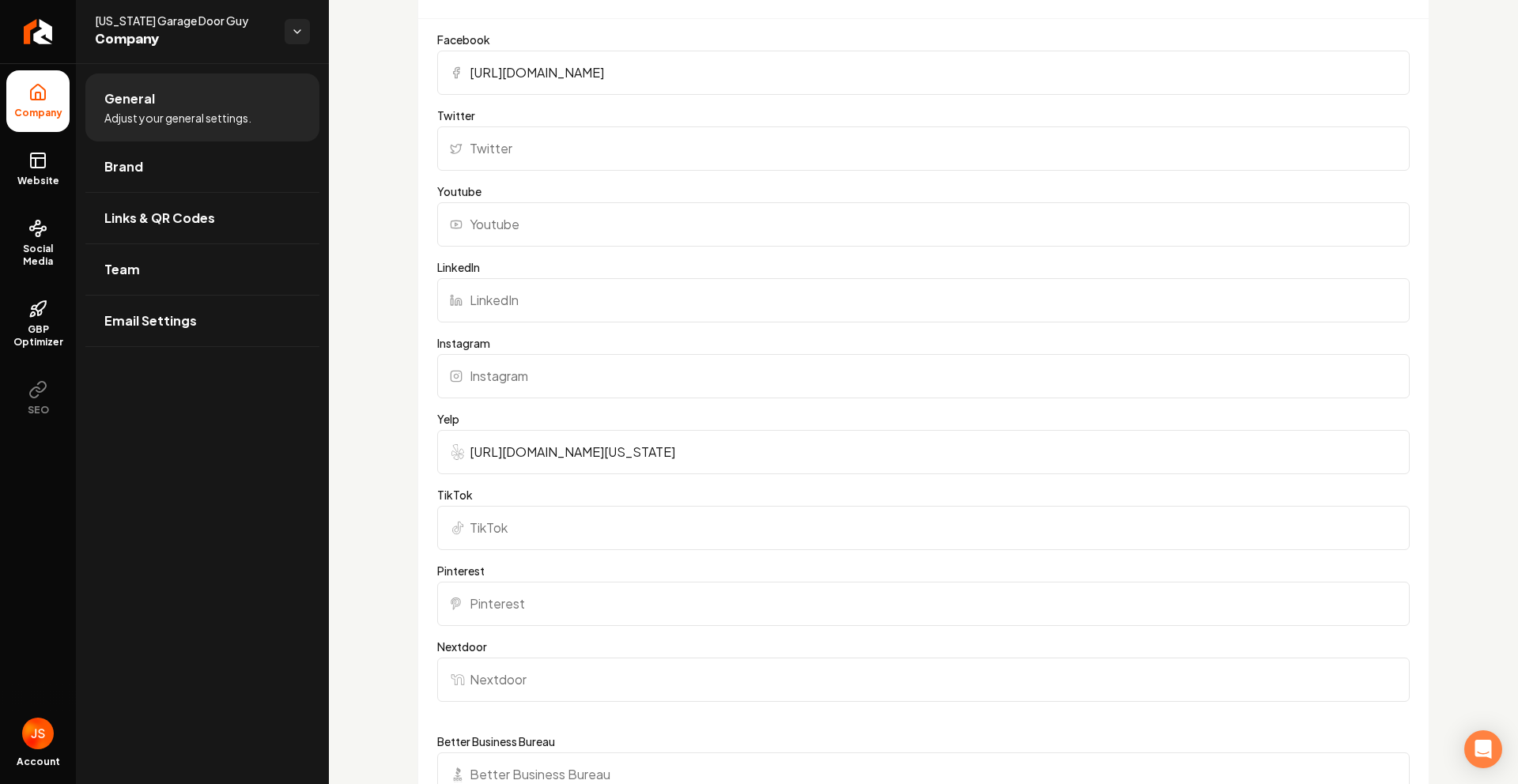
click at [481, 195] on label "Youtube" at bounding box center [923, 191] width 973 height 16
click at [481, 203] on input "Youtube" at bounding box center [923, 224] width 973 height 44
click at [528, 369] on input "Instagram" at bounding box center [923, 375] width 973 height 44
paste input "https://www.instagram.com/cgdgsales/"
type input "https://www.instagram.com/cgdgsales/"
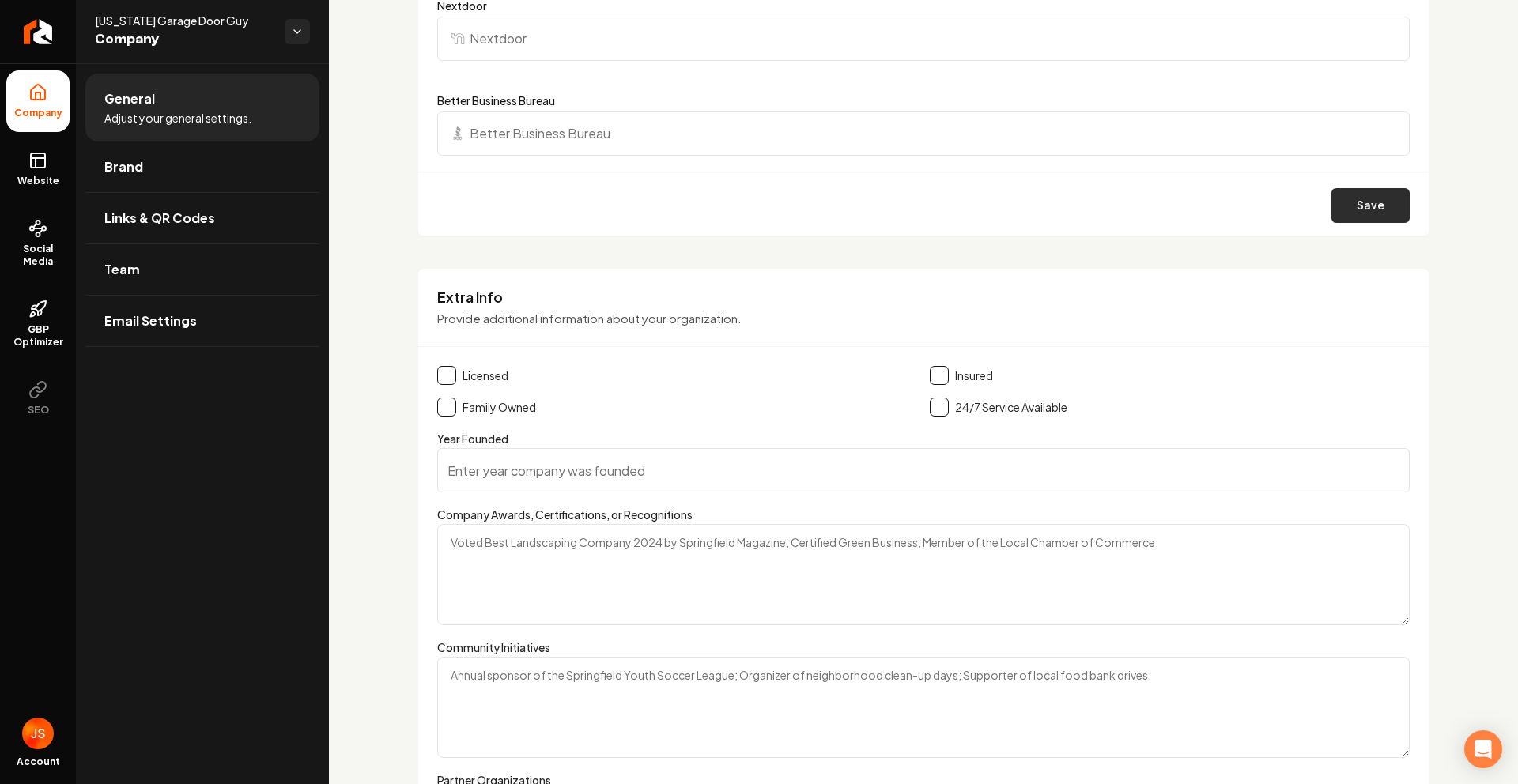
click at [1368, 201] on button "Save" at bounding box center [1370, 205] width 78 height 35
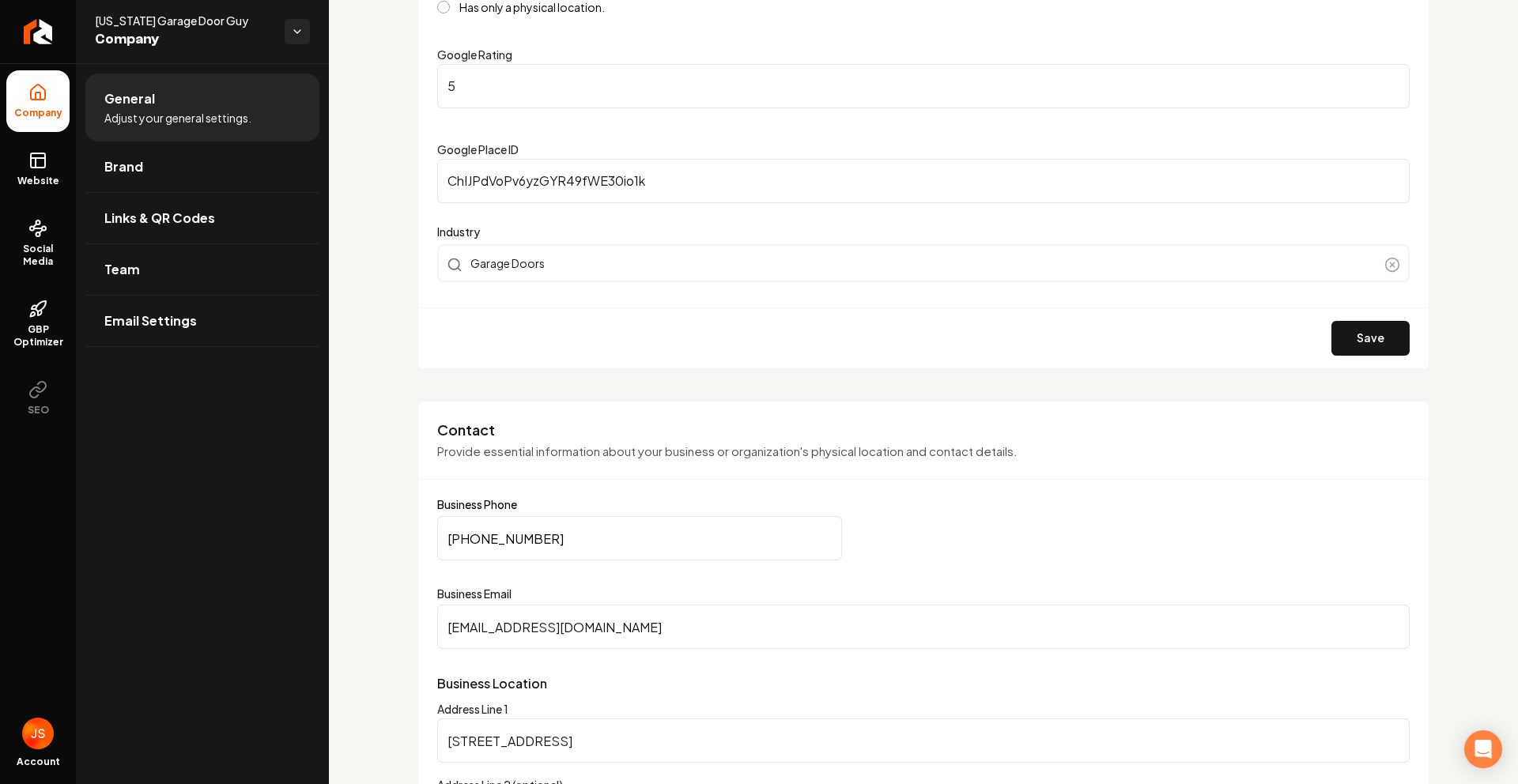
scroll to position [88, 0]
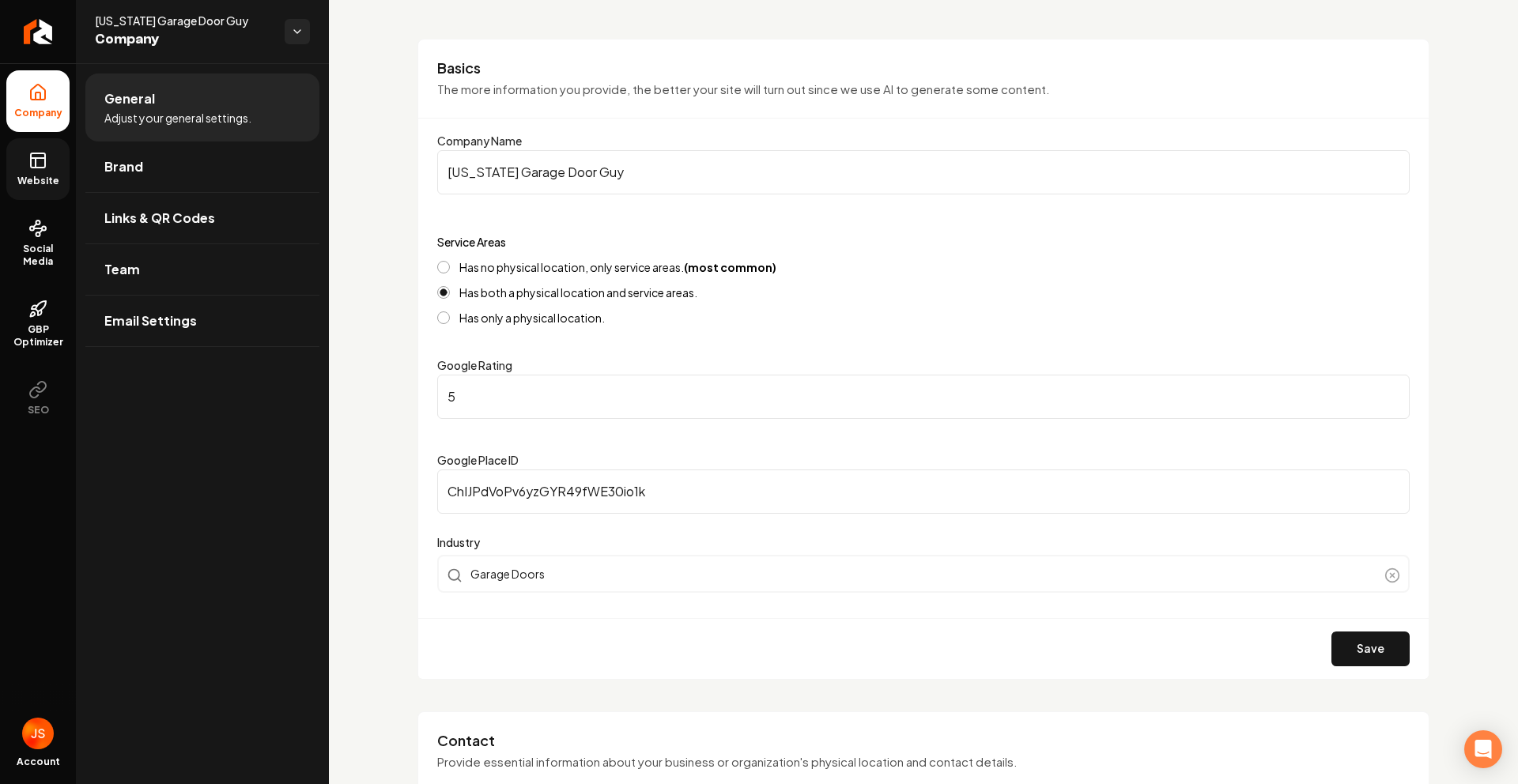
click at [40, 149] on link "Website" at bounding box center [38, 169] width 63 height 61
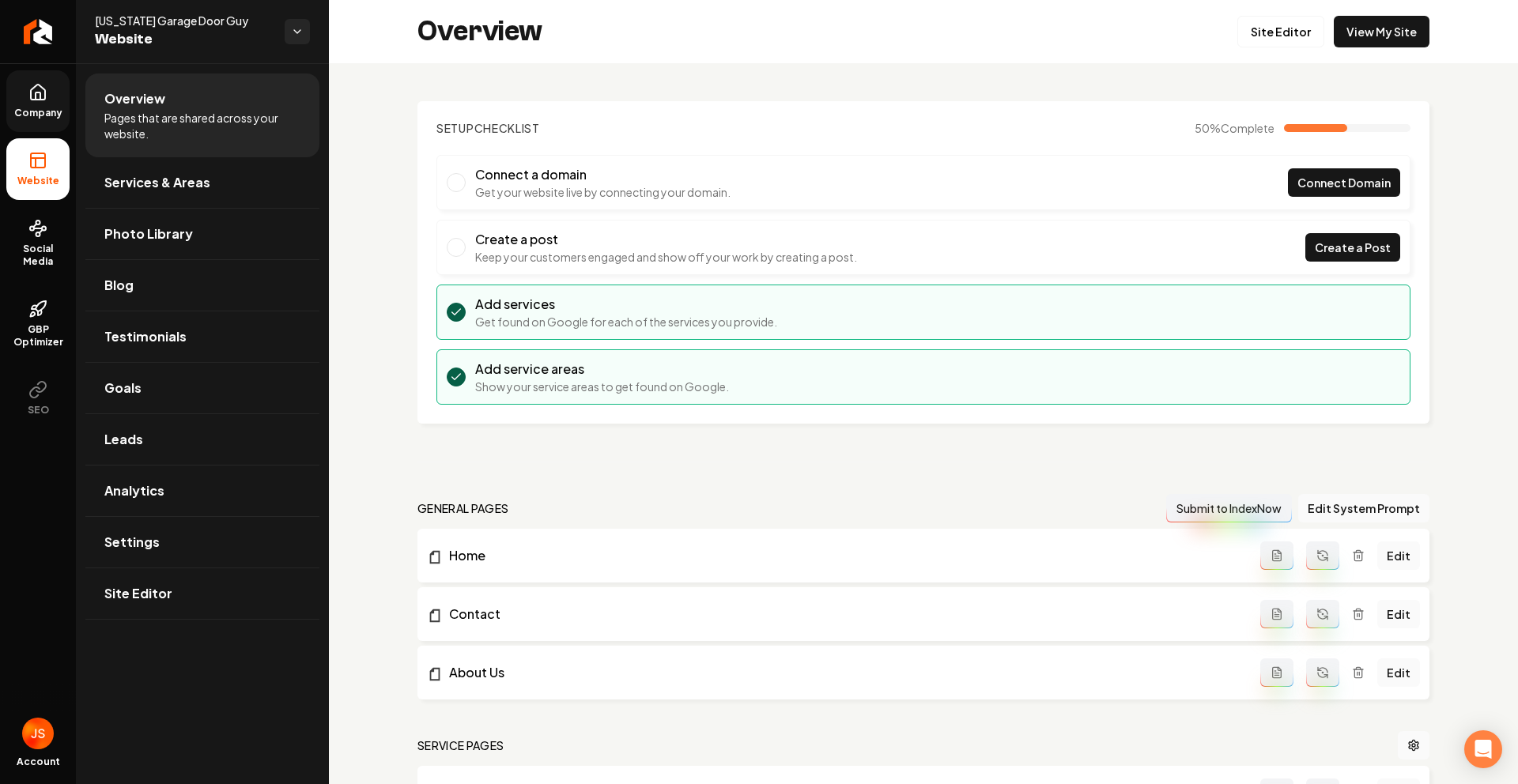
click at [1375, 15] on div "Overview Site Editor View My Site" at bounding box center [923, 31] width 1189 height 63
click at [1364, 28] on link "View My Site" at bounding box center [1381, 31] width 95 height 31
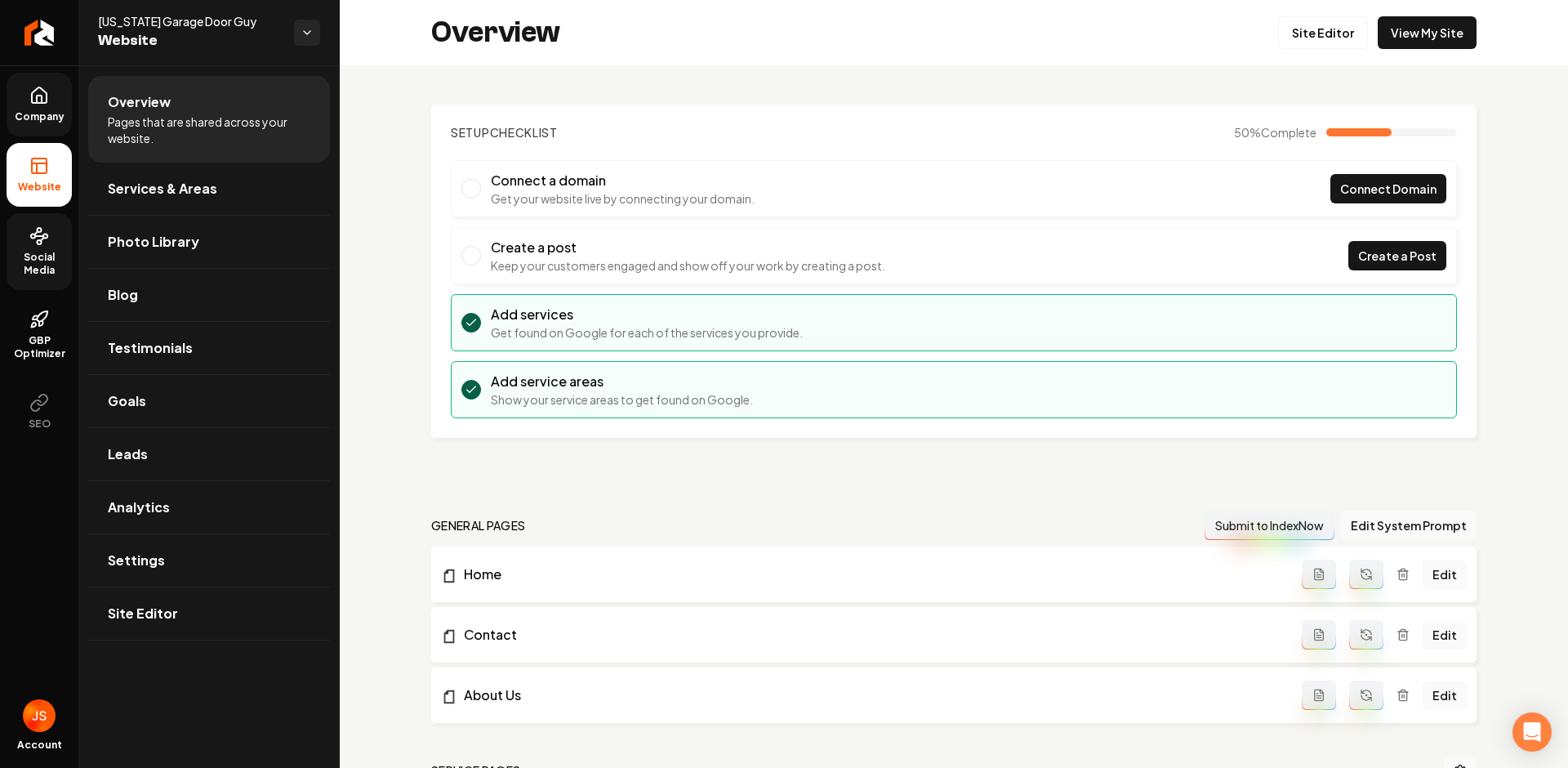
click at [49, 247] on link "Social Media" at bounding box center [39, 251] width 65 height 77
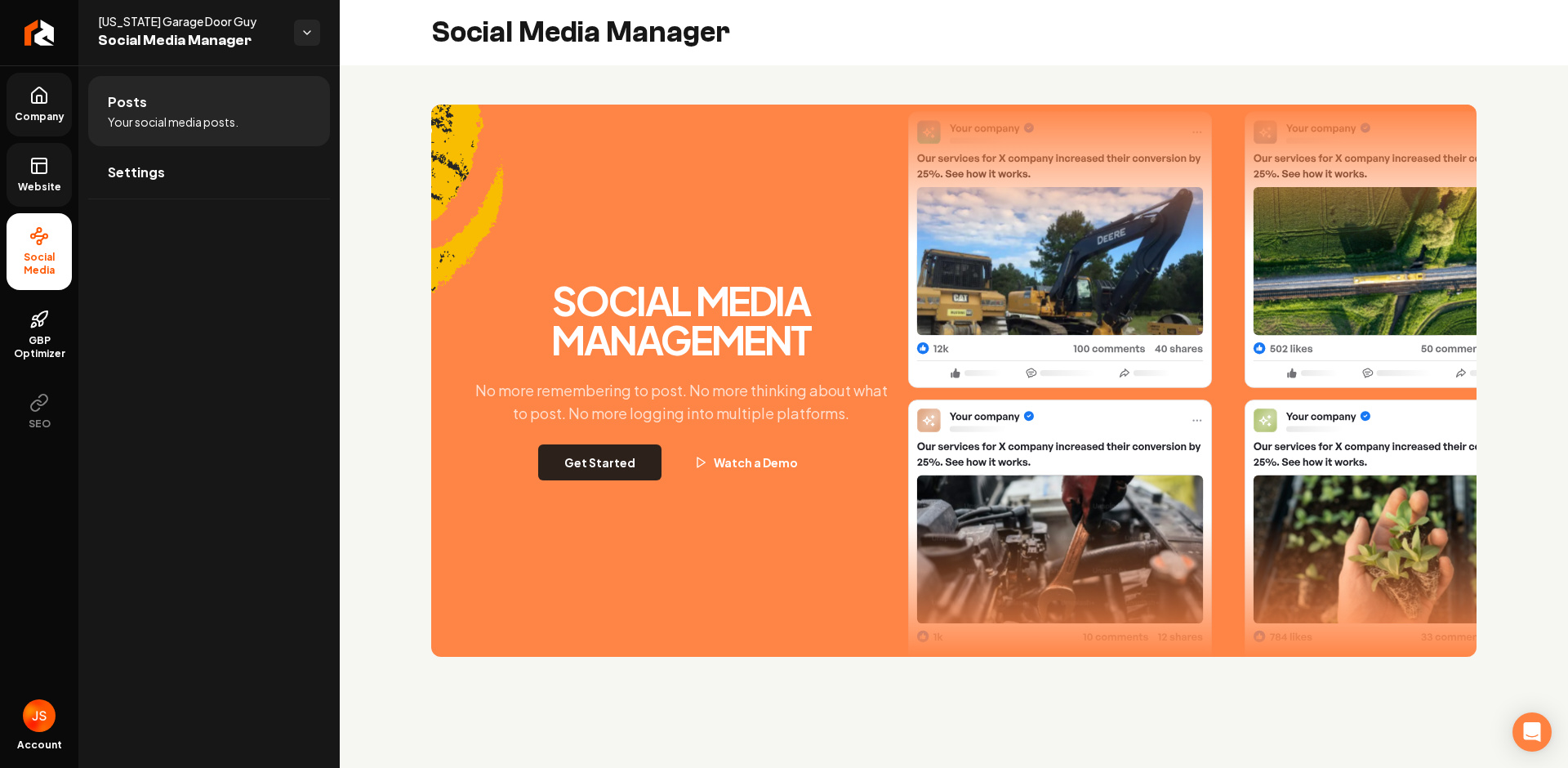
click at [584, 462] on button "Get Started" at bounding box center [600, 462] width 124 height 36
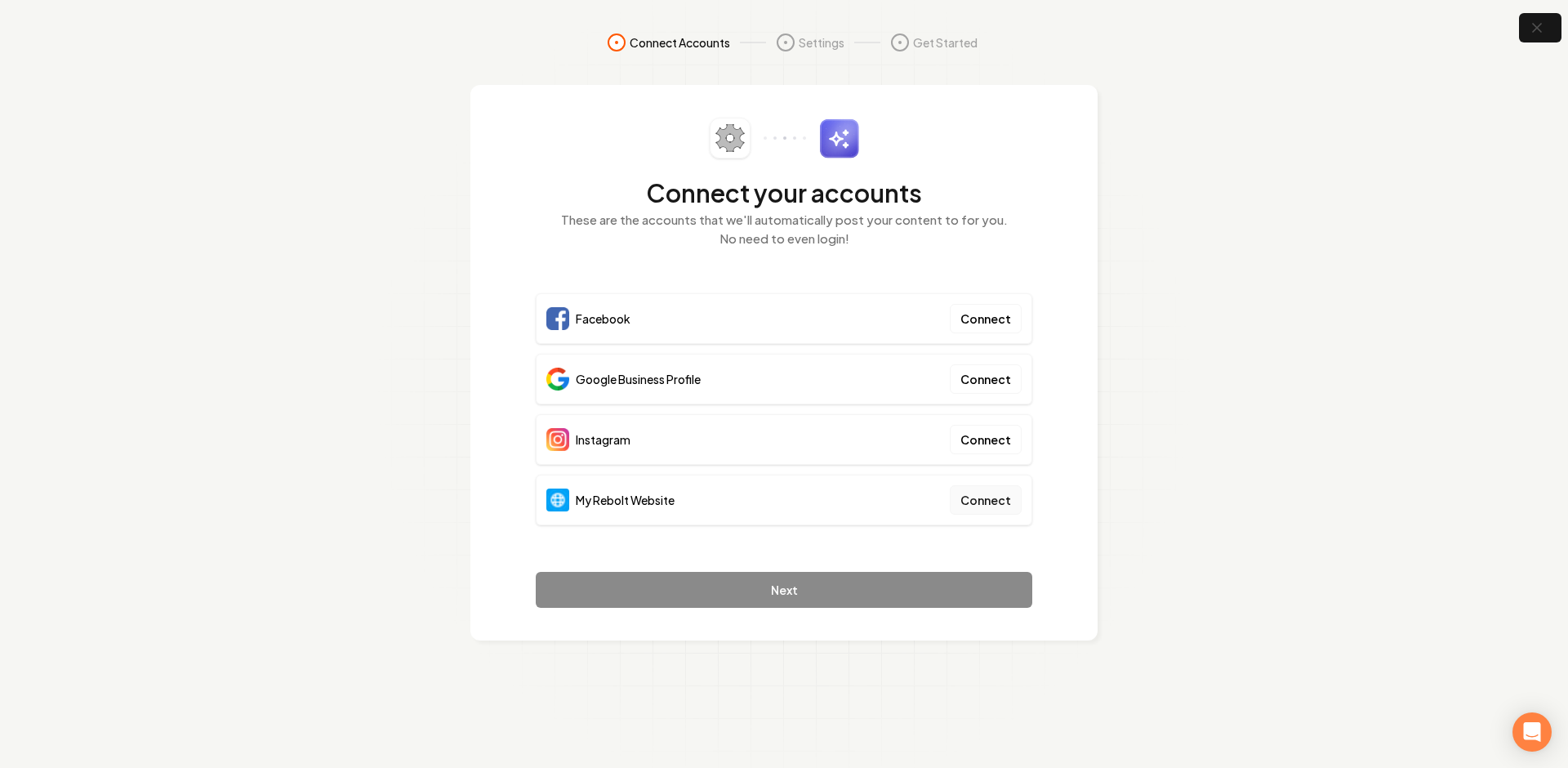
click at [1006, 505] on button "Connect" at bounding box center [986, 499] width 72 height 29
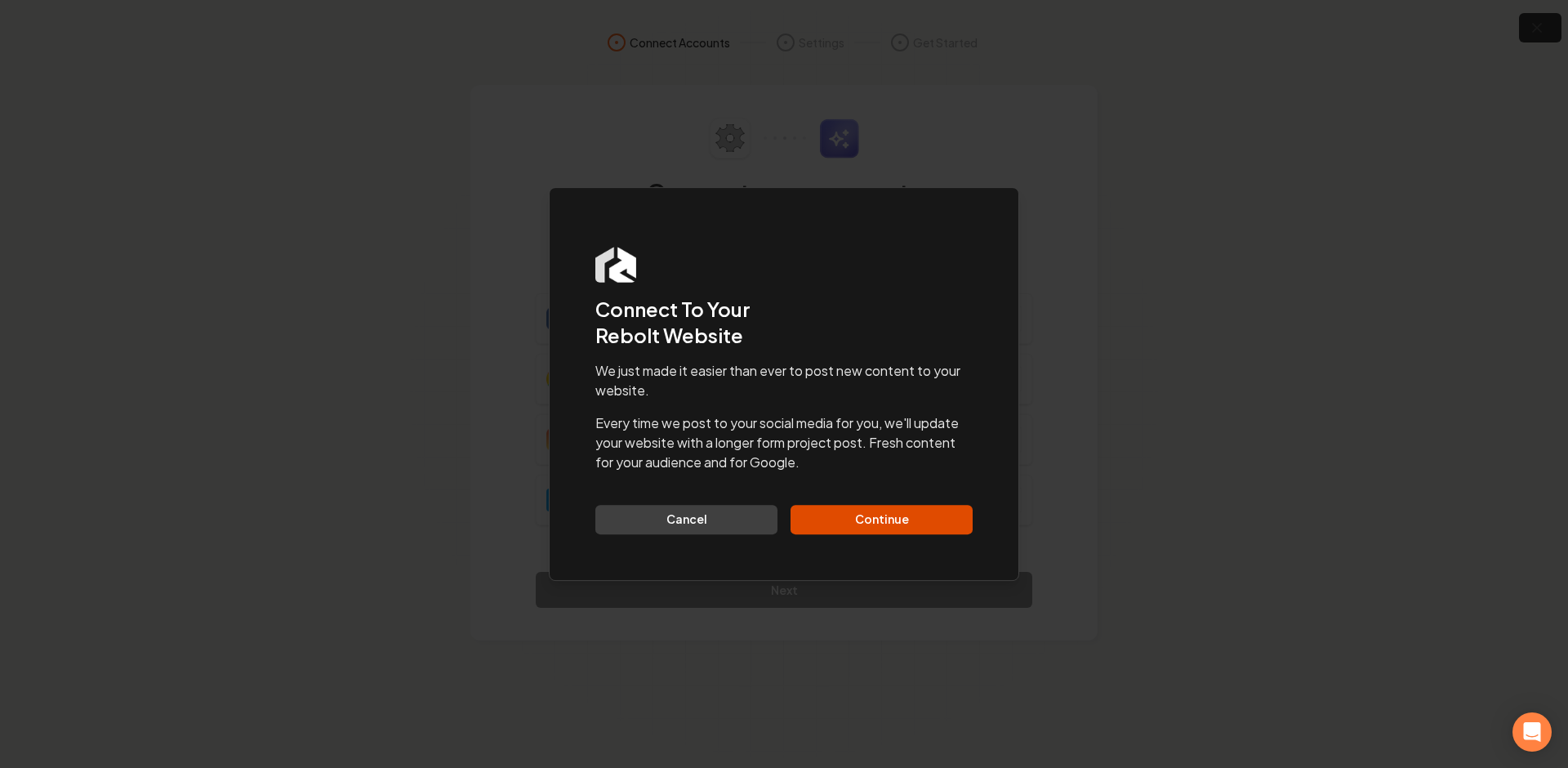
drag, startPoint x: 845, startPoint y: 532, endPoint x: 849, endPoint y: 523, distance: 9.8
click at [845, 529] on button "Continue" at bounding box center [881, 519] width 182 height 29
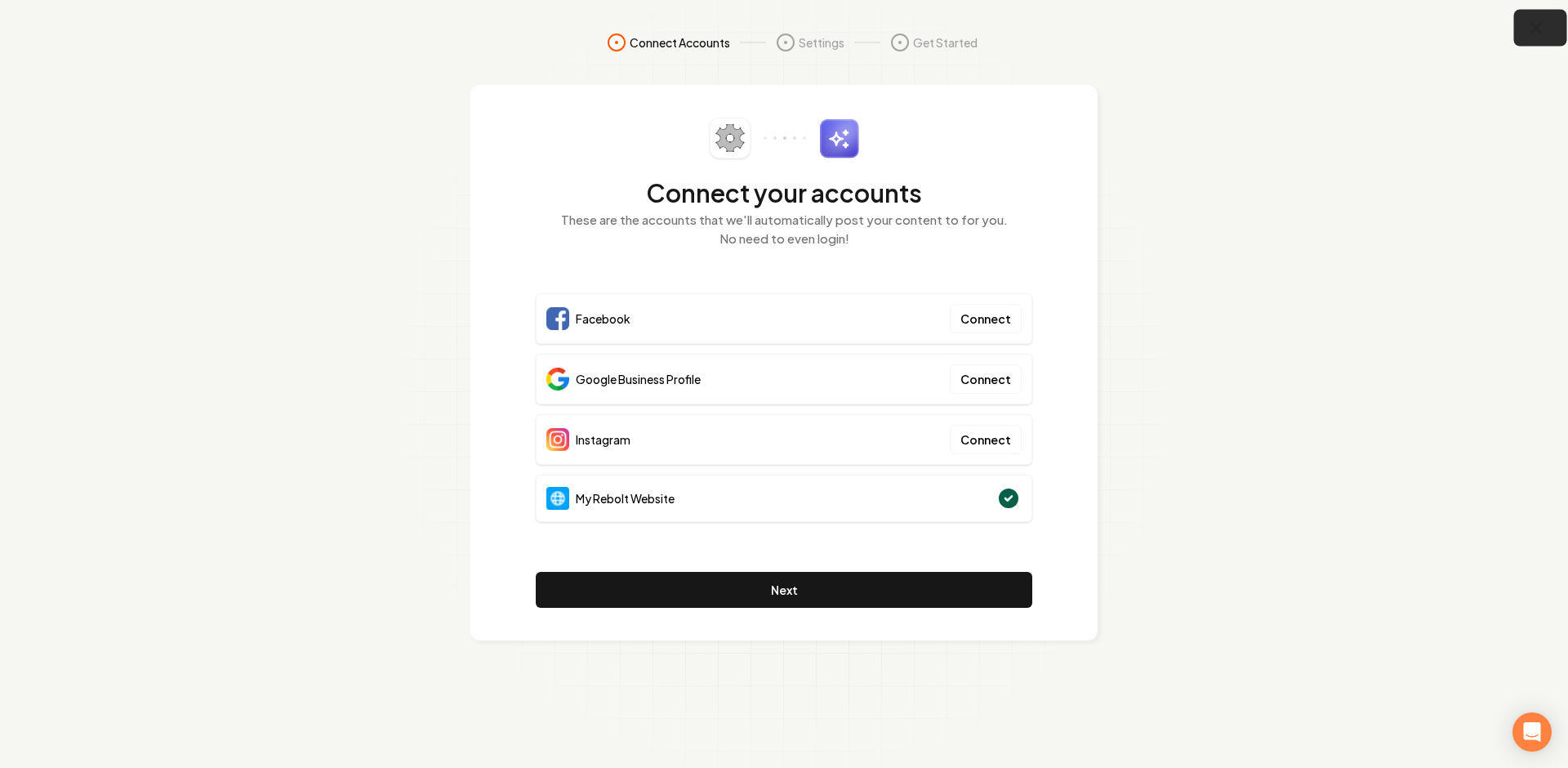
click at [1545, 22] on icon "button" at bounding box center [1536, 28] width 20 height 20
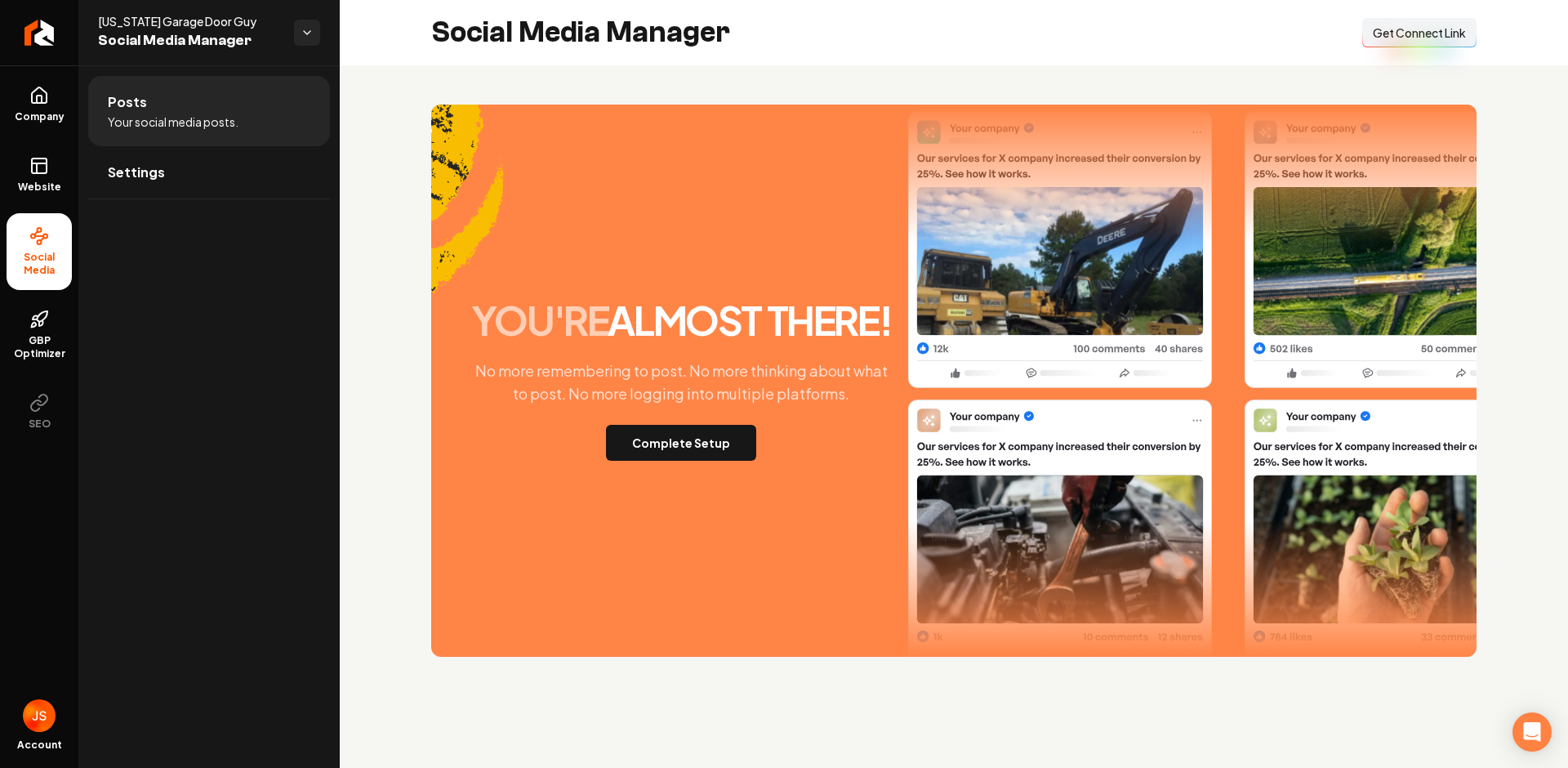
click at [1418, 42] on button "Connect Link Get Connect Link" at bounding box center [1419, 33] width 114 height 29
click at [635, 435] on button "Complete Setup" at bounding box center [681, 442] width 150 height 36
